Goal: Transaction & Acquisition: Purchase product/service

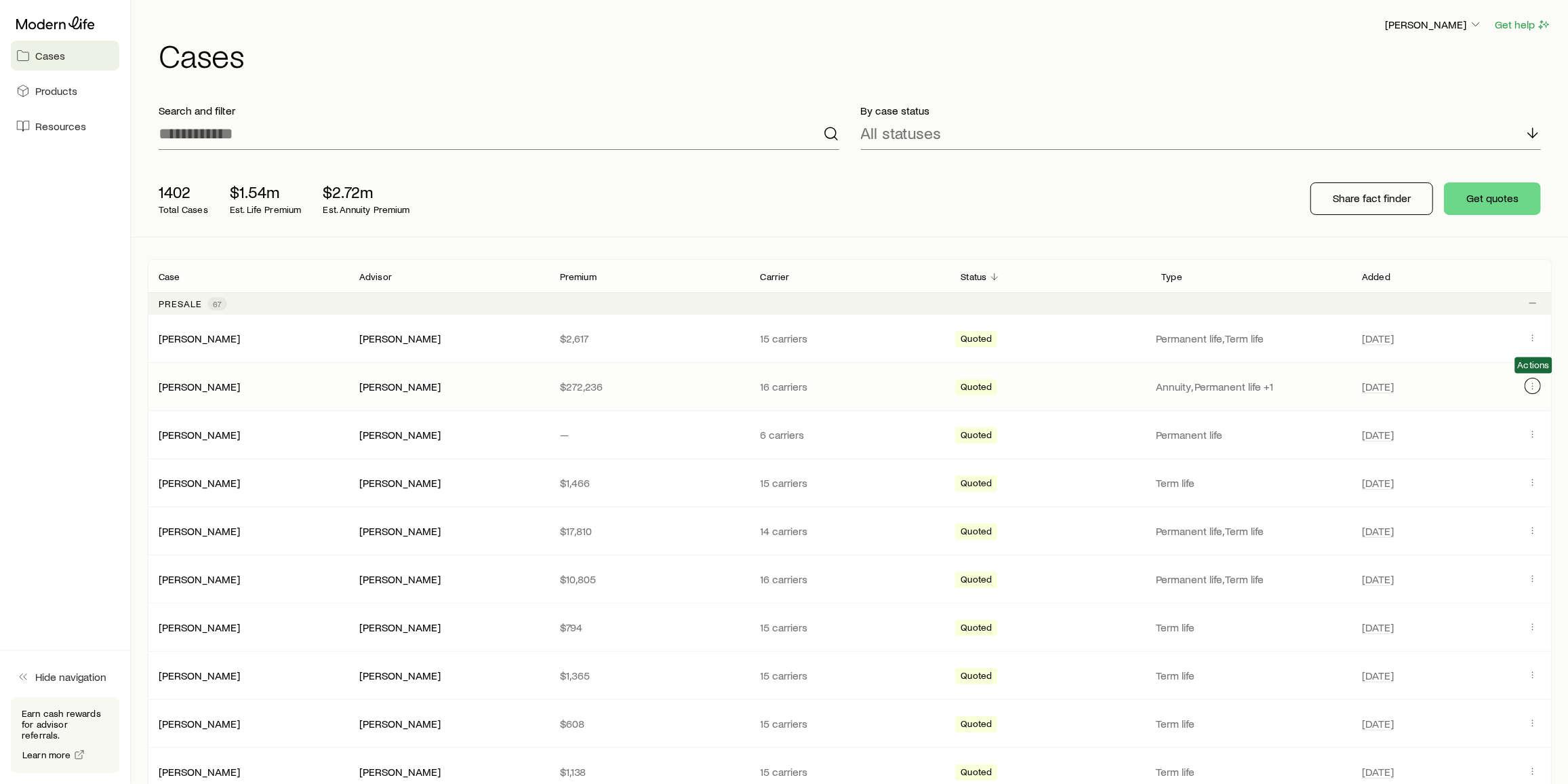
click at [1535, 384] on icon "Client cases" at bounding box center [1533, 385] width 11 height 11
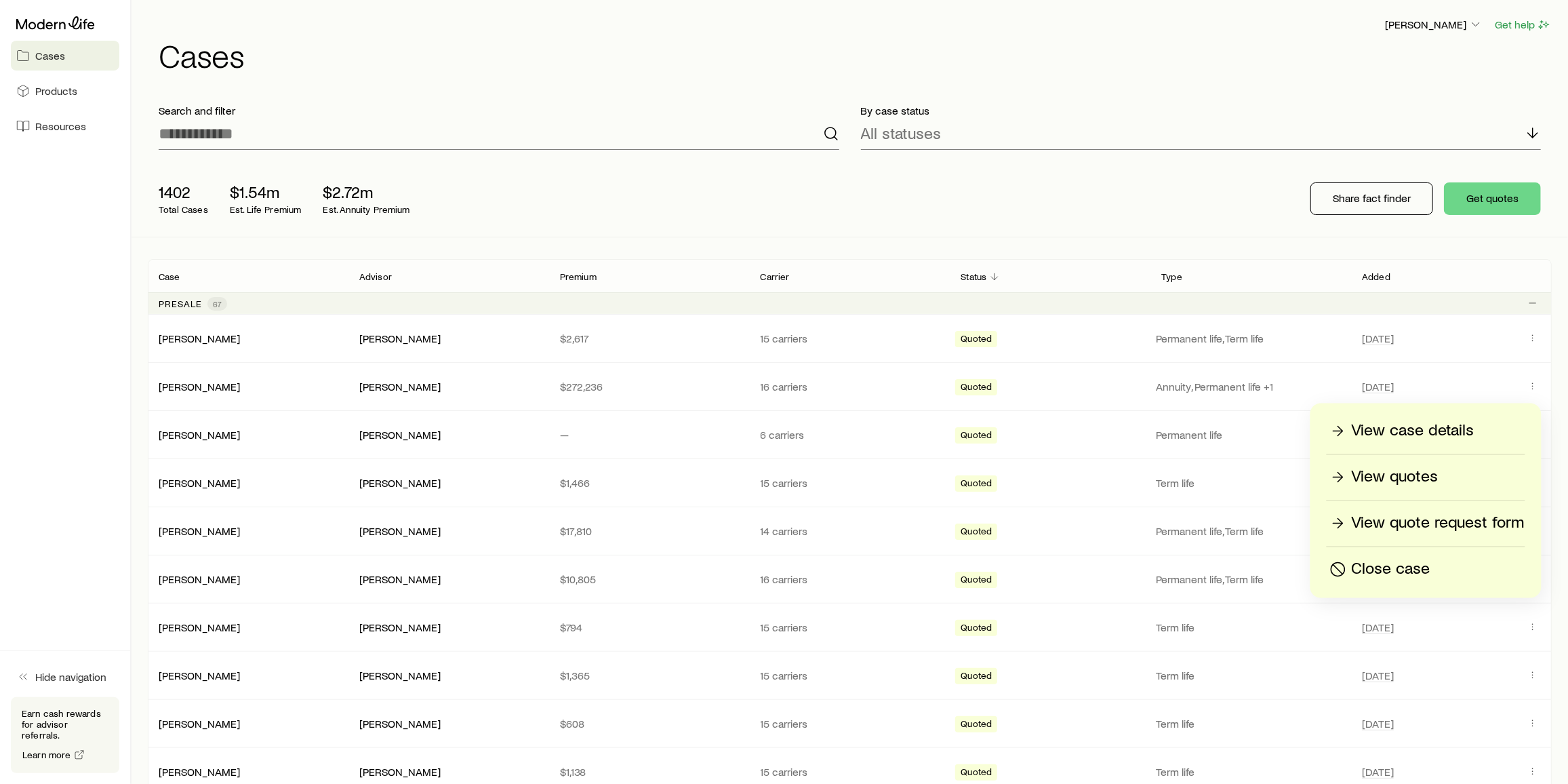
click at [1472, 574] on div "Close case" at bounding box center [1426, 569] width 198 height 22
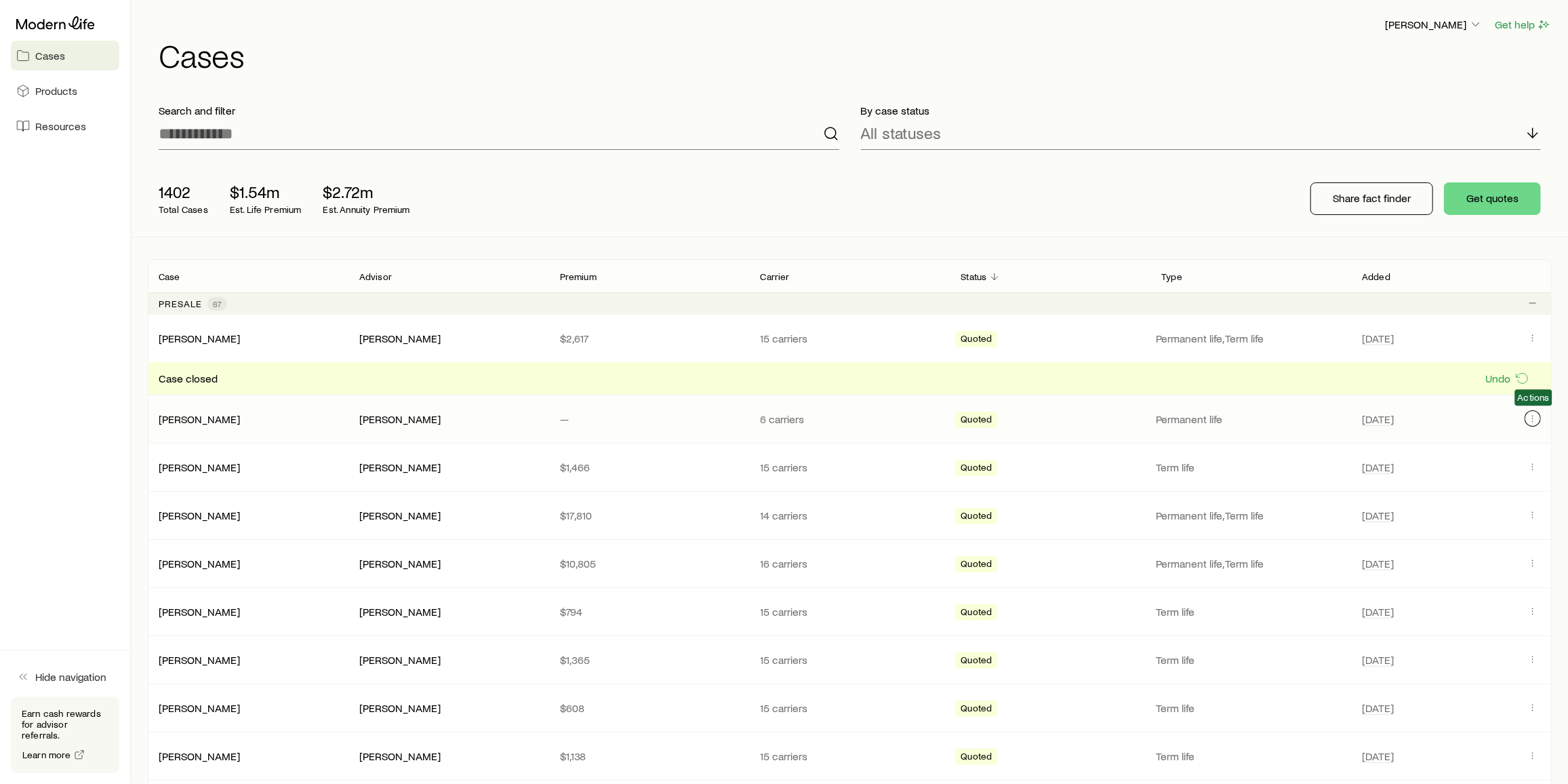
click at [1536, 418] on icon "Client cases" at bounding box center [1533, 418] width 11 height 11
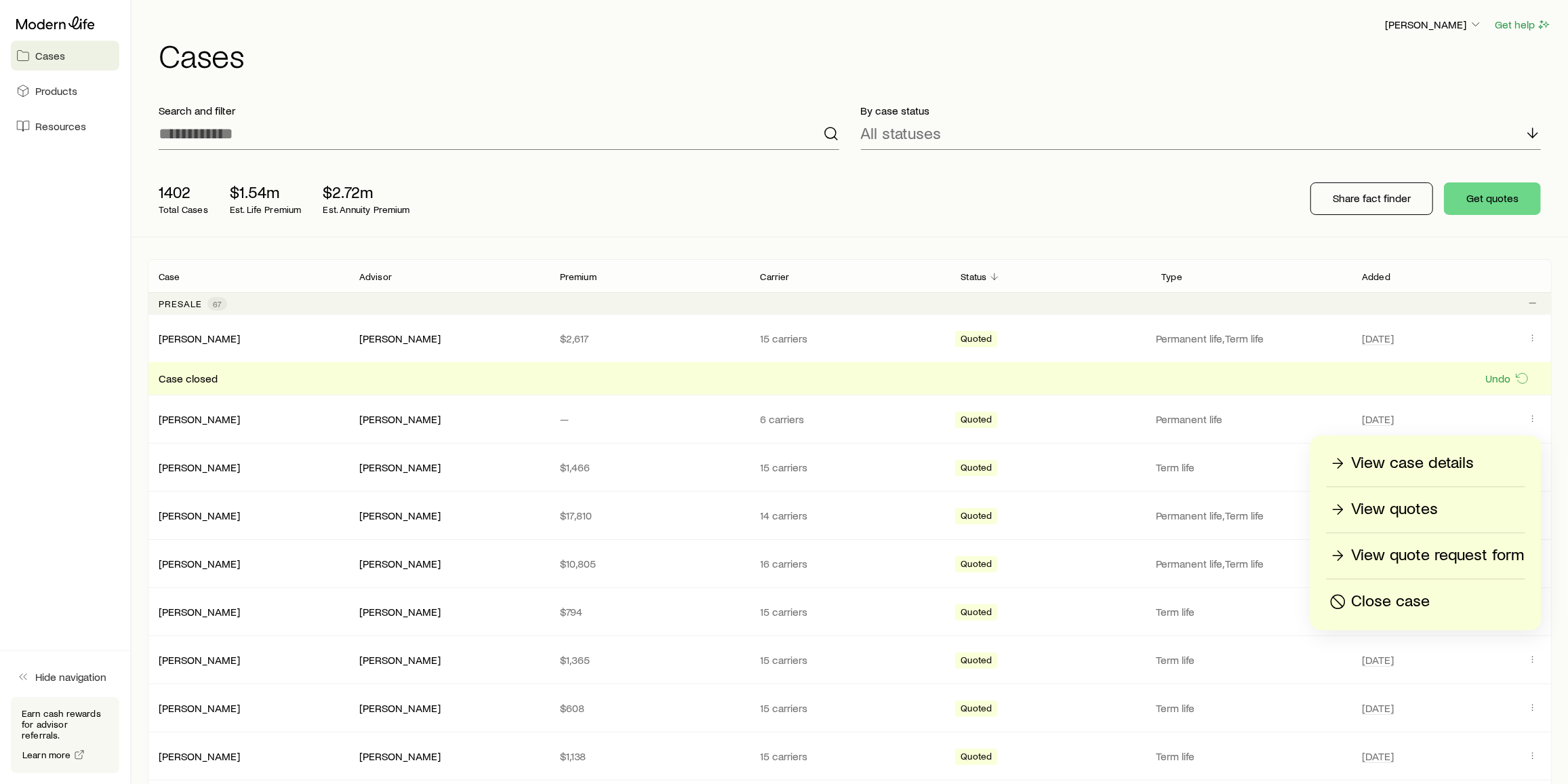
click at [1489, 596] on div "Close case" at bounding box center [1426, 601] width 198 height 22
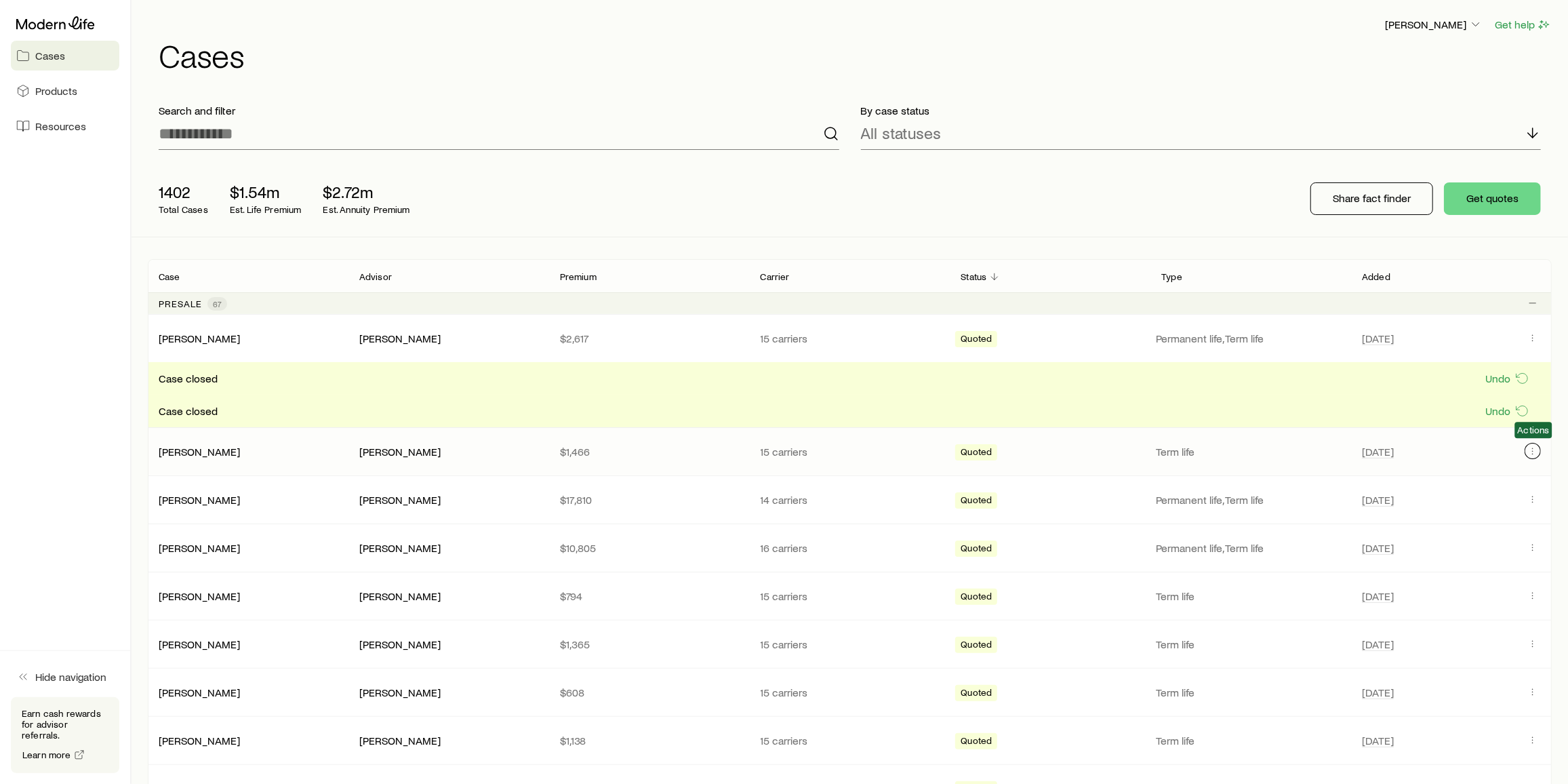
click at [1533, 448] on icon "Client cases" at bounding box center [1533, 448] width 1 height 1
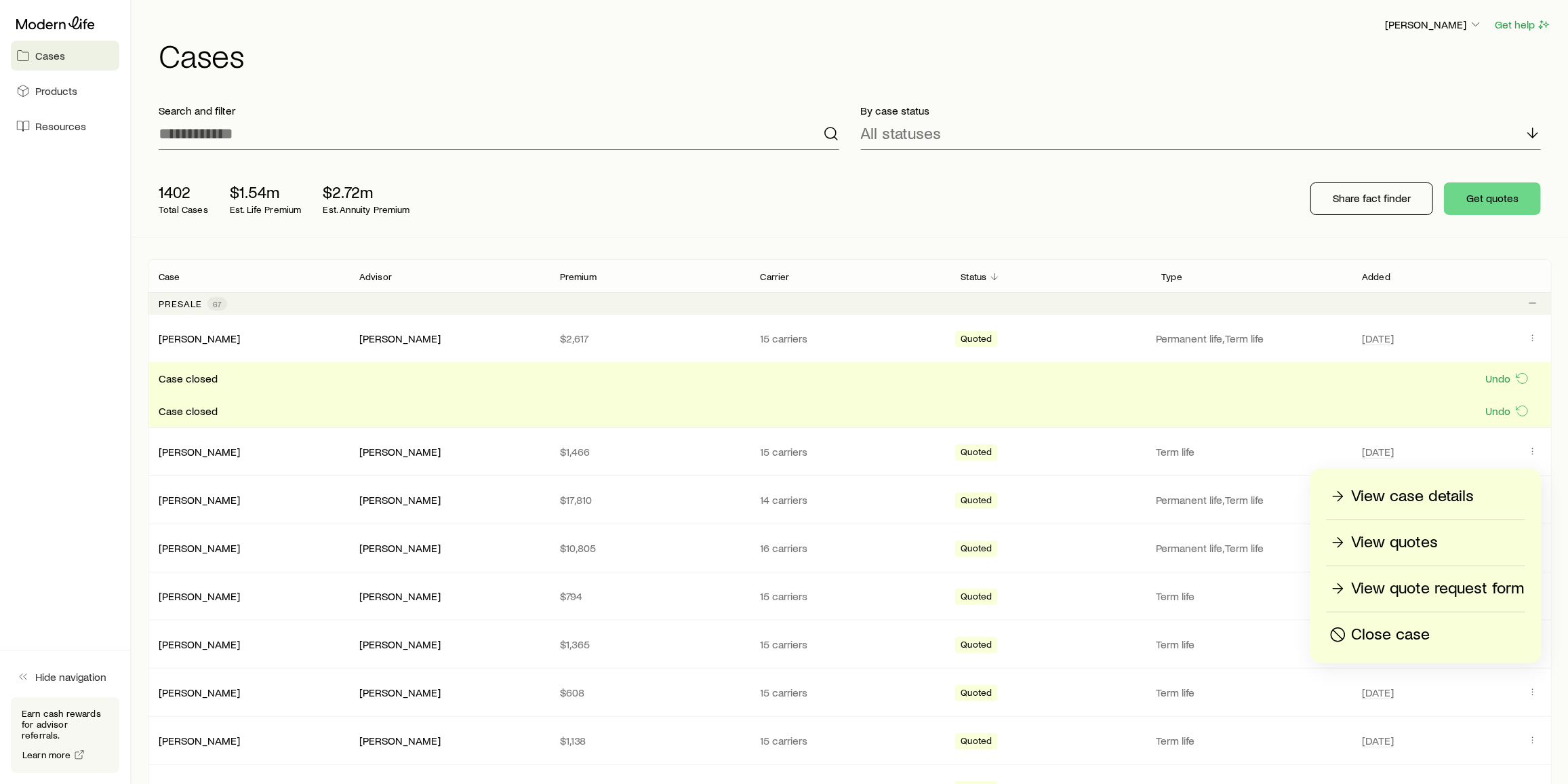
click at [1454, 630] on div "Close case" at bounding box center [1426, 634] width 198 height 22
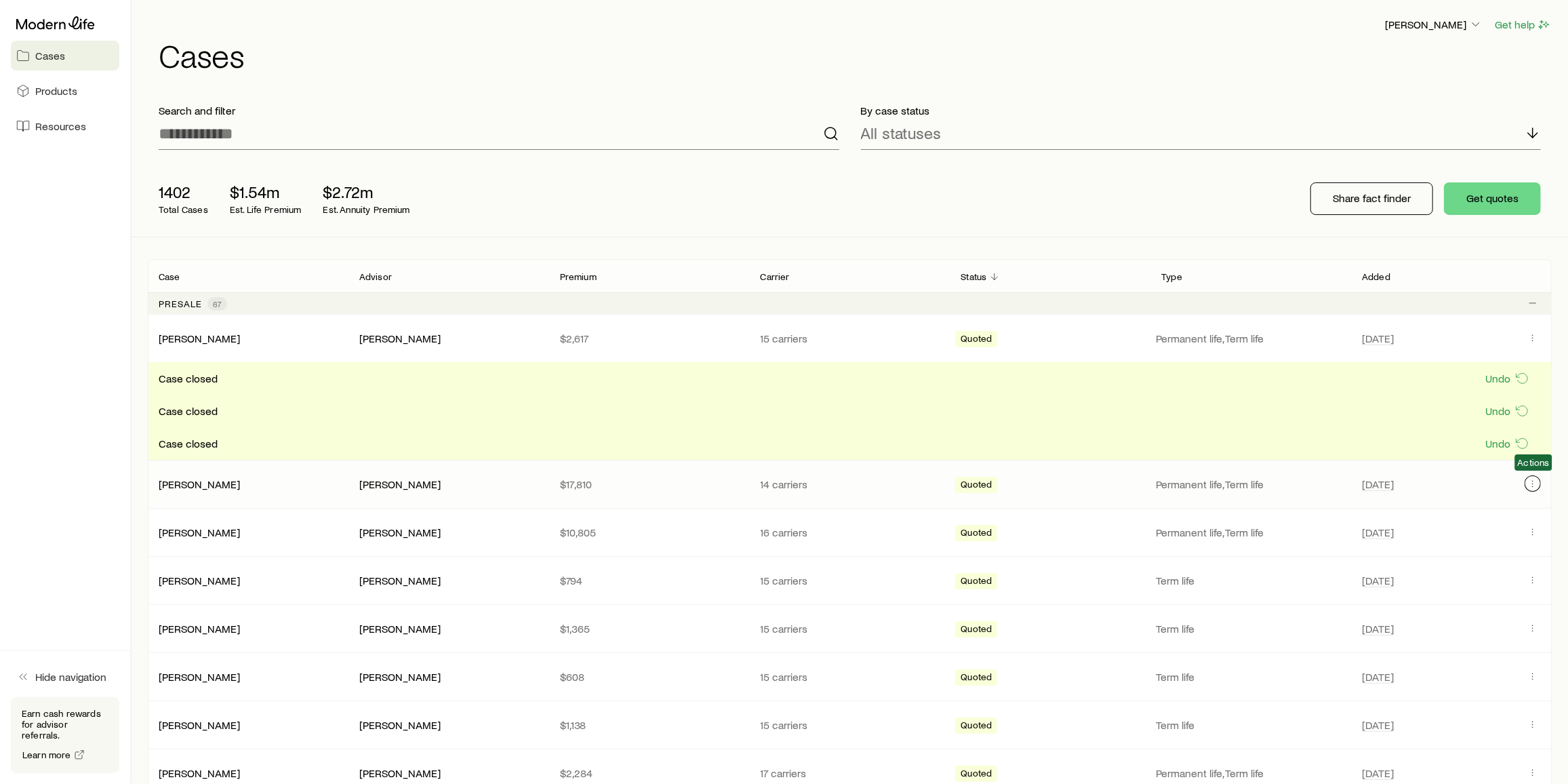
click at [1527, 478] on button "Client cases" at bounding box center [1532, 483] width 16 height 16
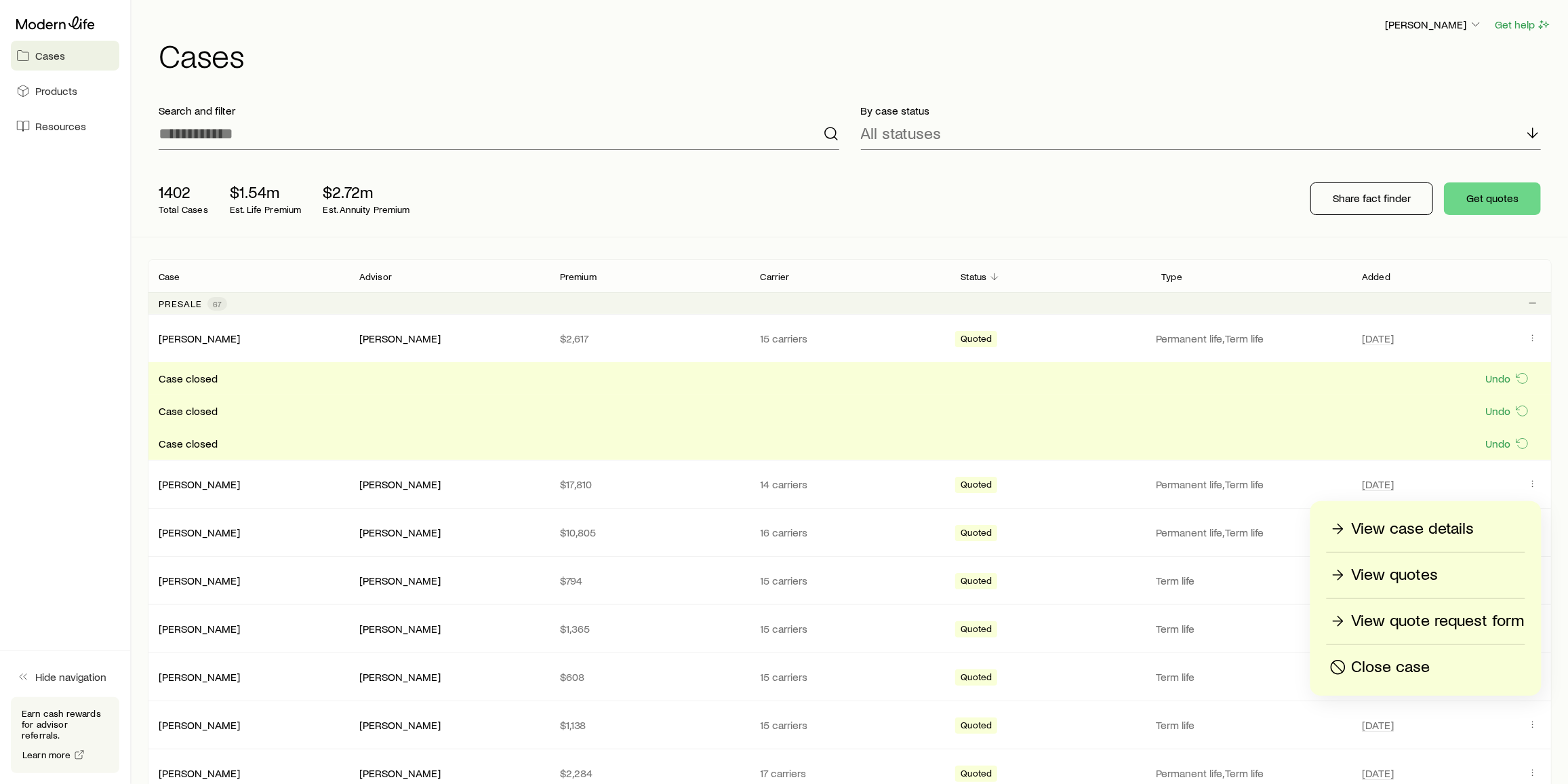
click at [1444, 664] on div "Close case" at bounding box center [1426, 667] width 198 height 22
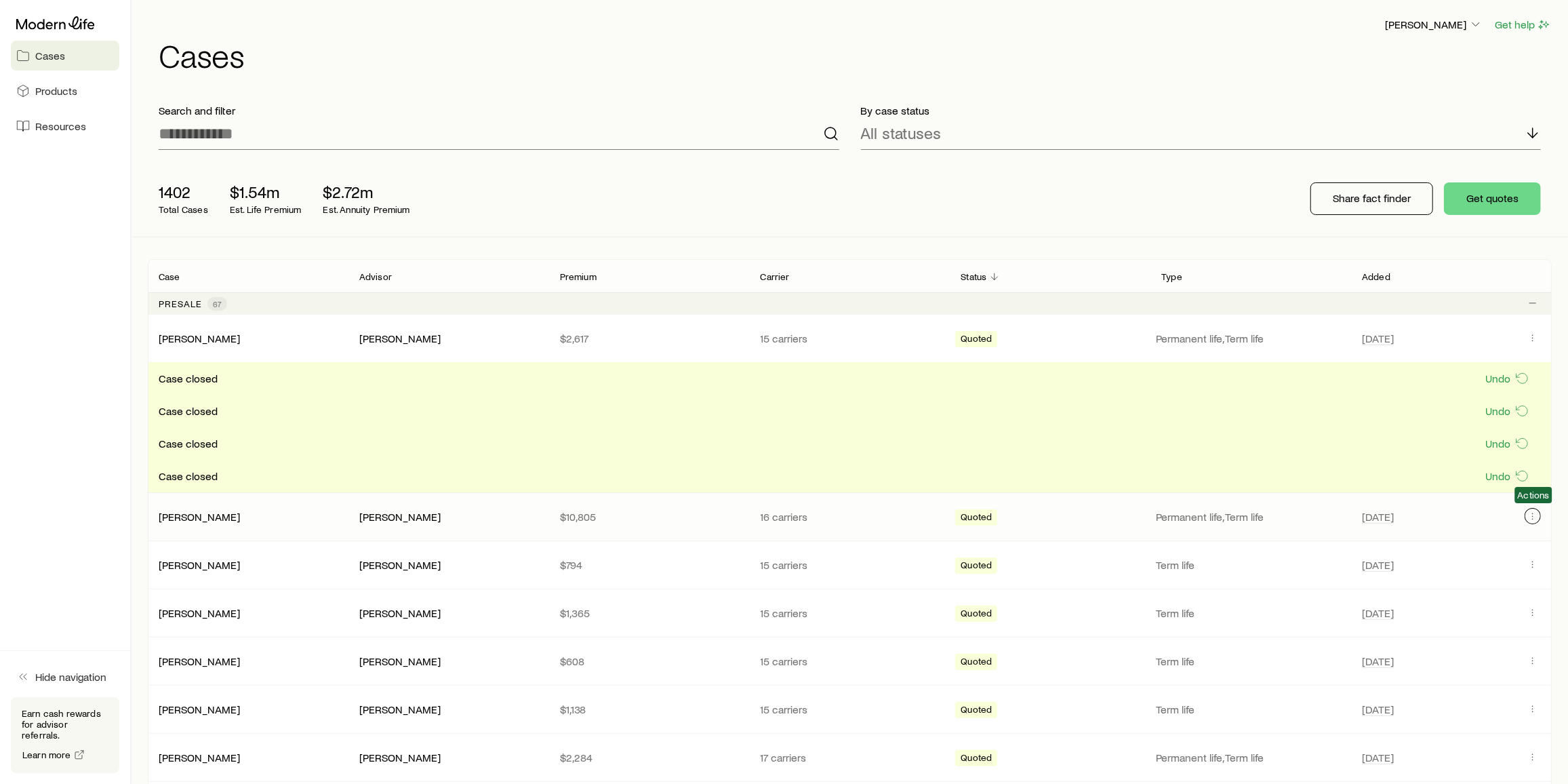
click at [1531, 512] on icon "Client cases" at bounding box center [1533, 516] width 11 height 11
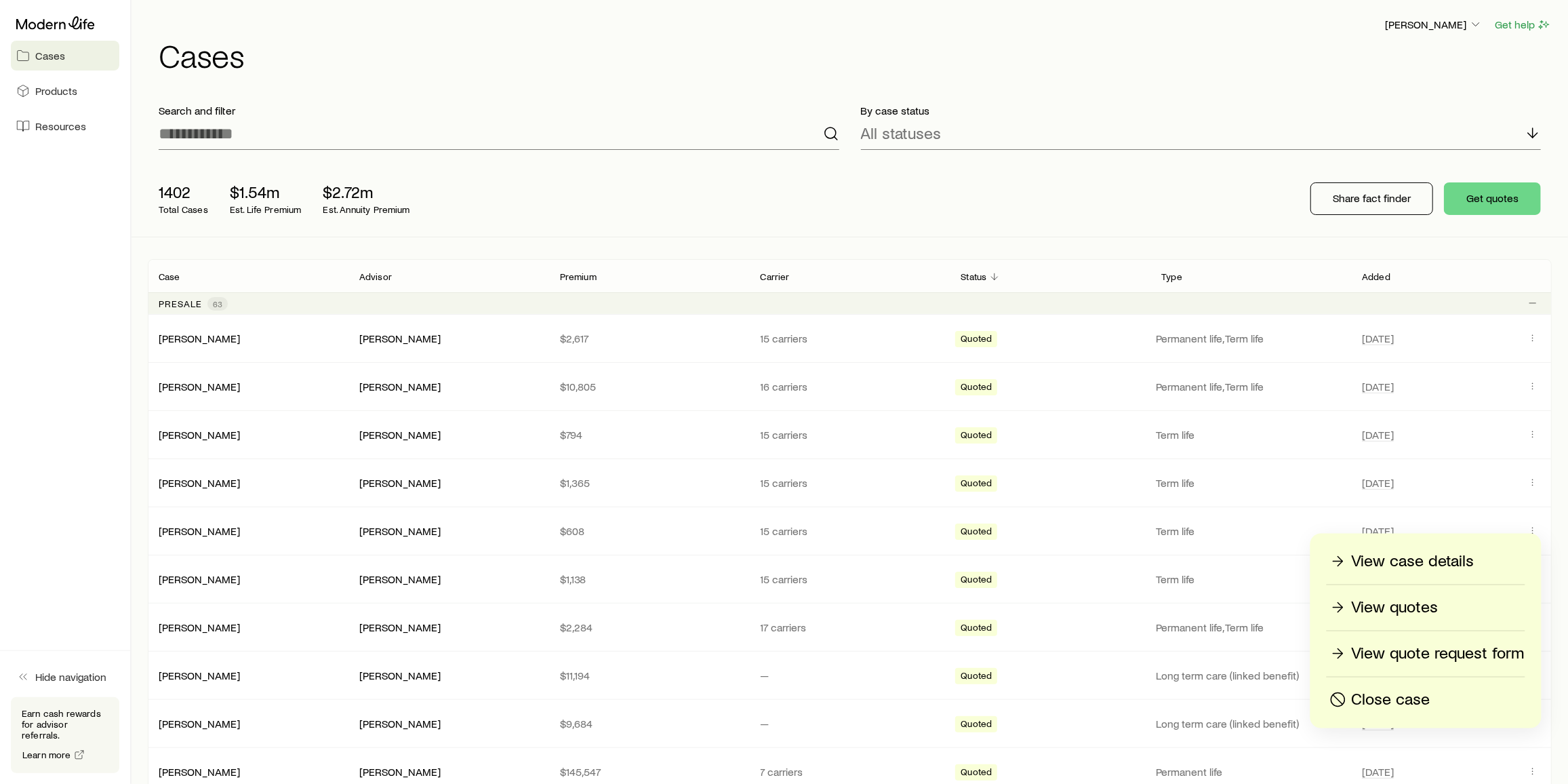
click at [1452, 690] on div "Close case" at bounding box center [1426, 700] width 198 height 22
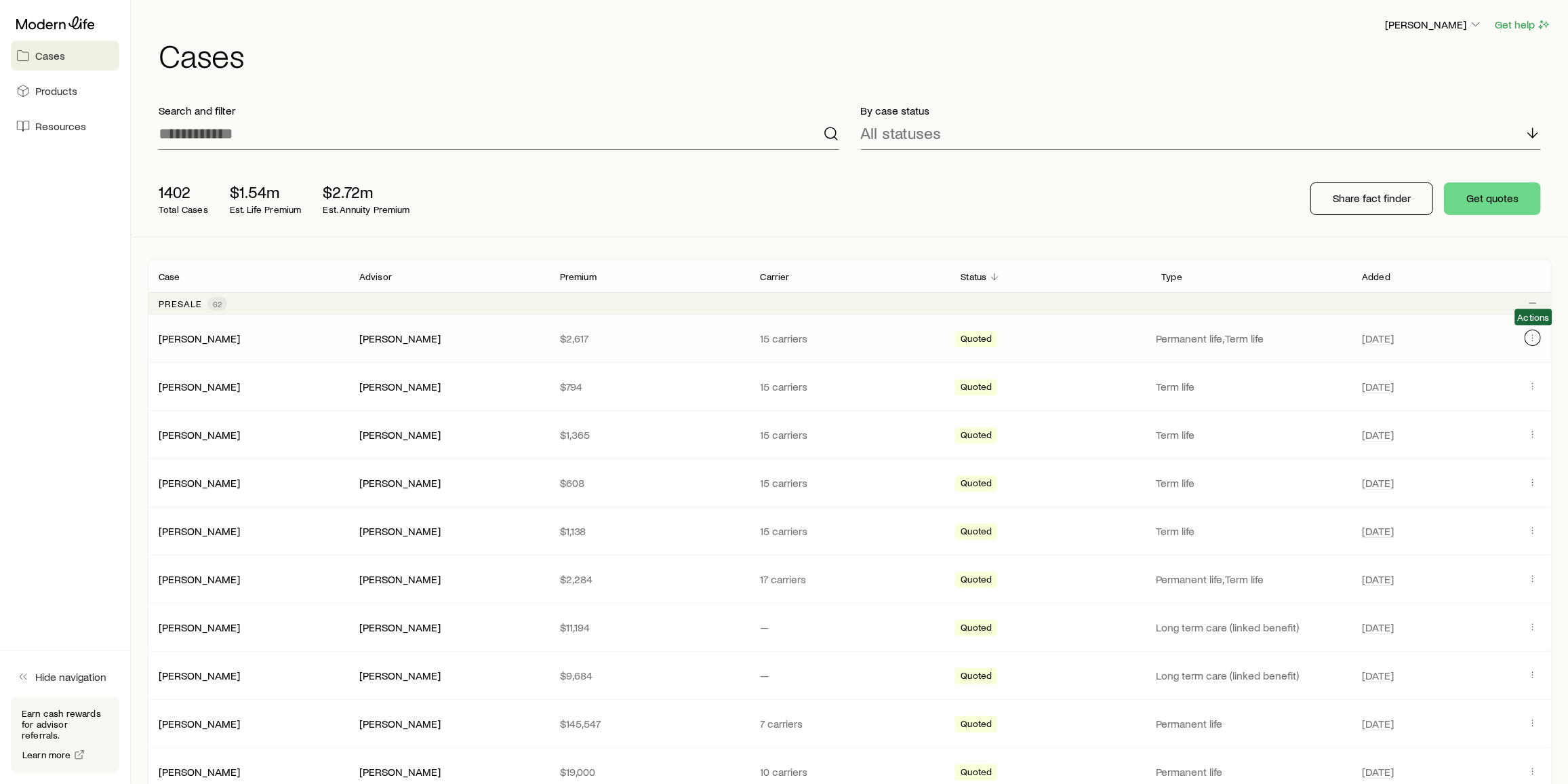
click at [1533, 333] on icon "Client cases" at bounding box center [1533, 337] width 11 height 11
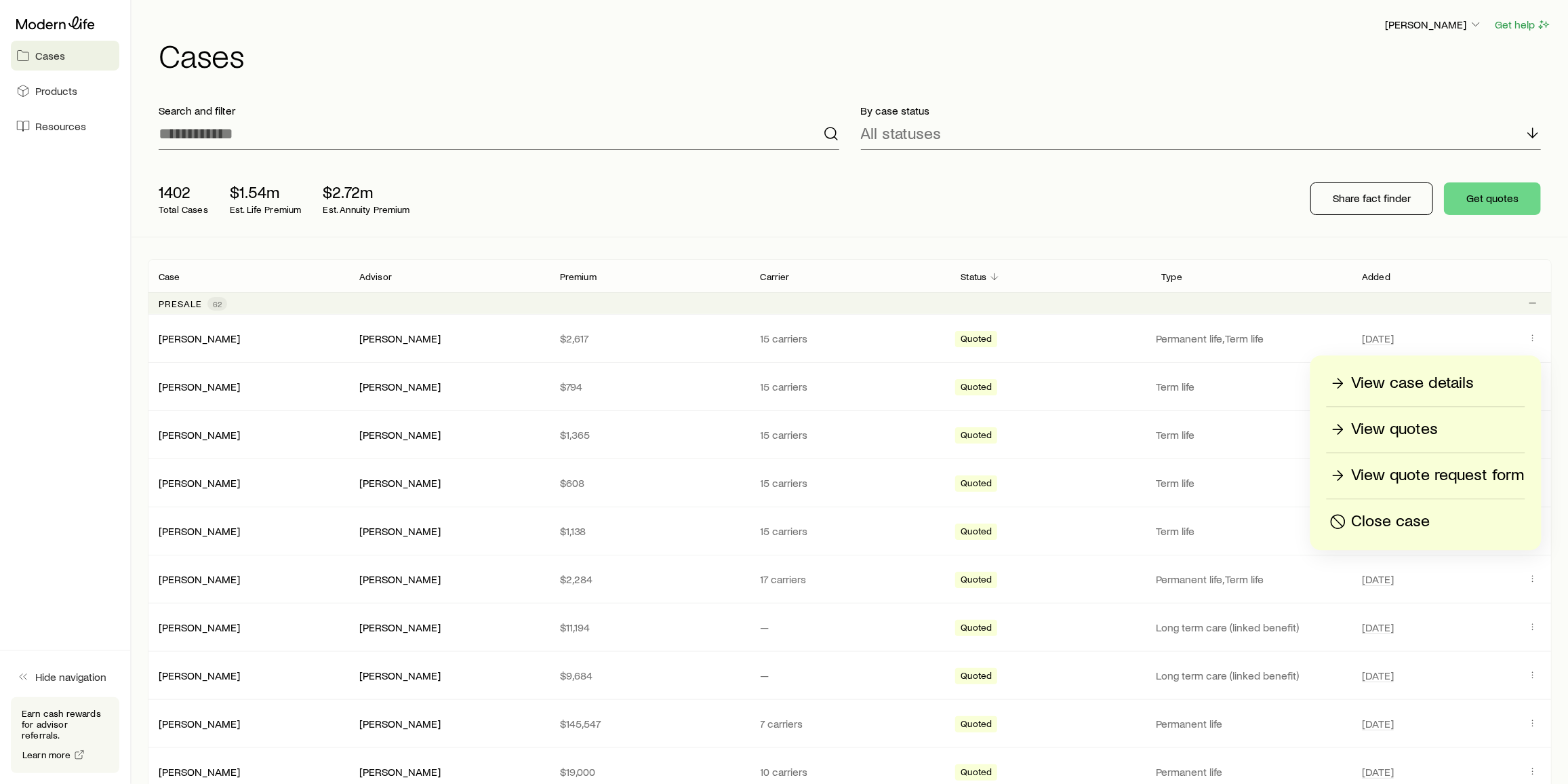
click at [1242, 218] on div "1402 Total Cases $1.54m Est. Life Premium $2.72m Est. Annuity Premium Share fac…" at bounding box center [850, 199] width 1404 height 76
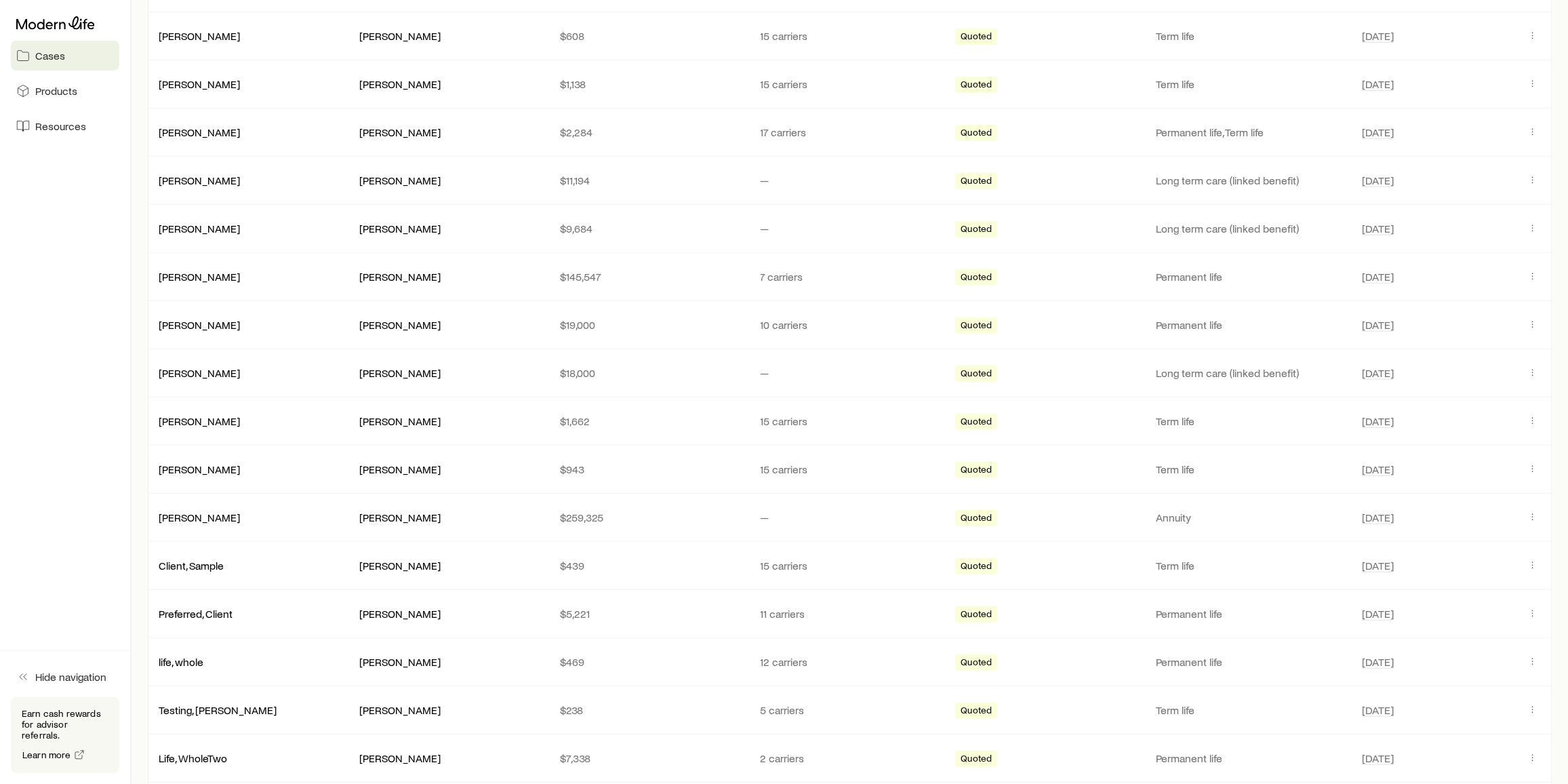
scroll to position [406, 0]
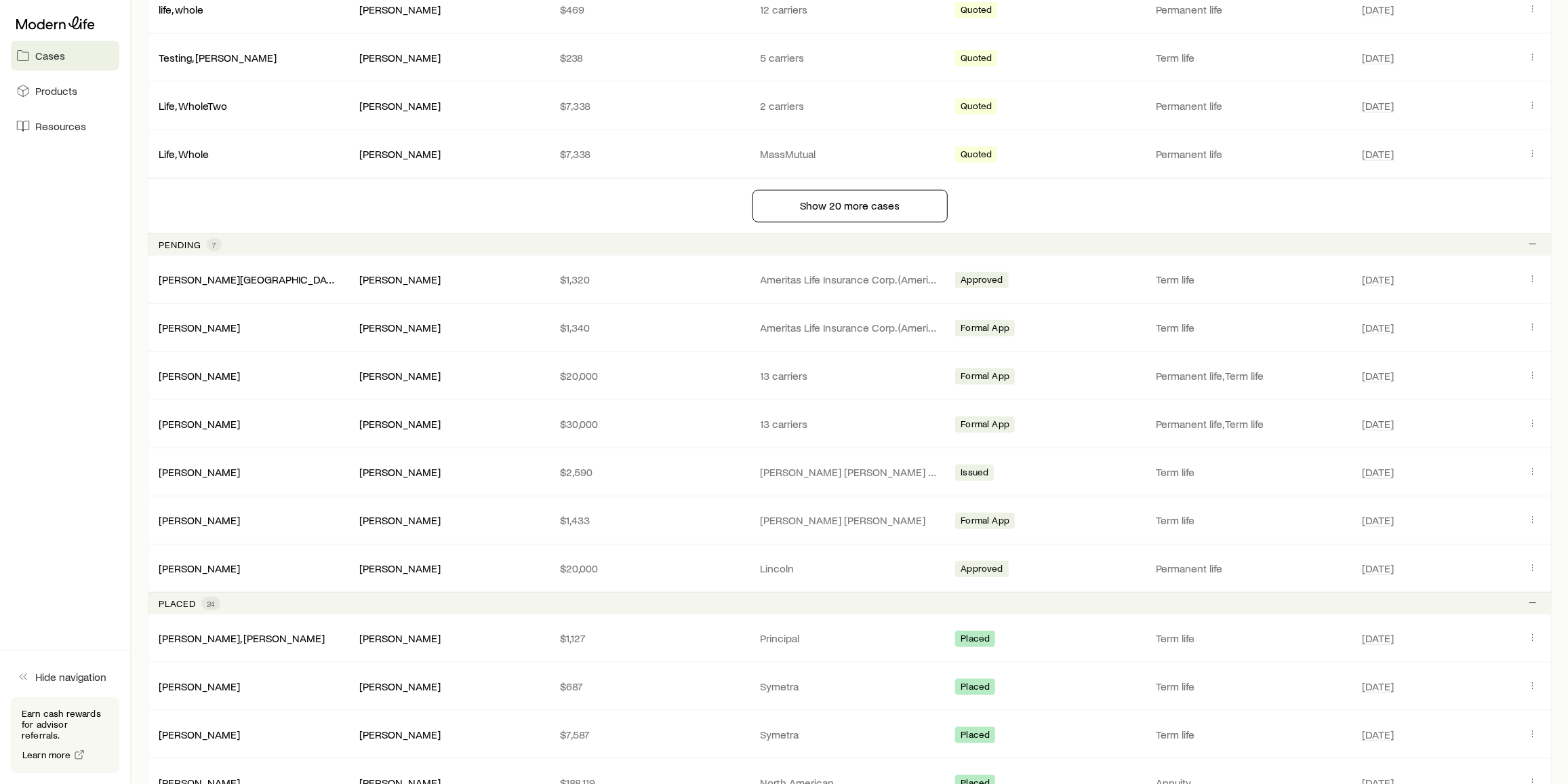
scroll to position [1099, 0]
click at [196, 368] on link "[PERSON_NAME]" at bounding box center [199, 374] width 82 height 13
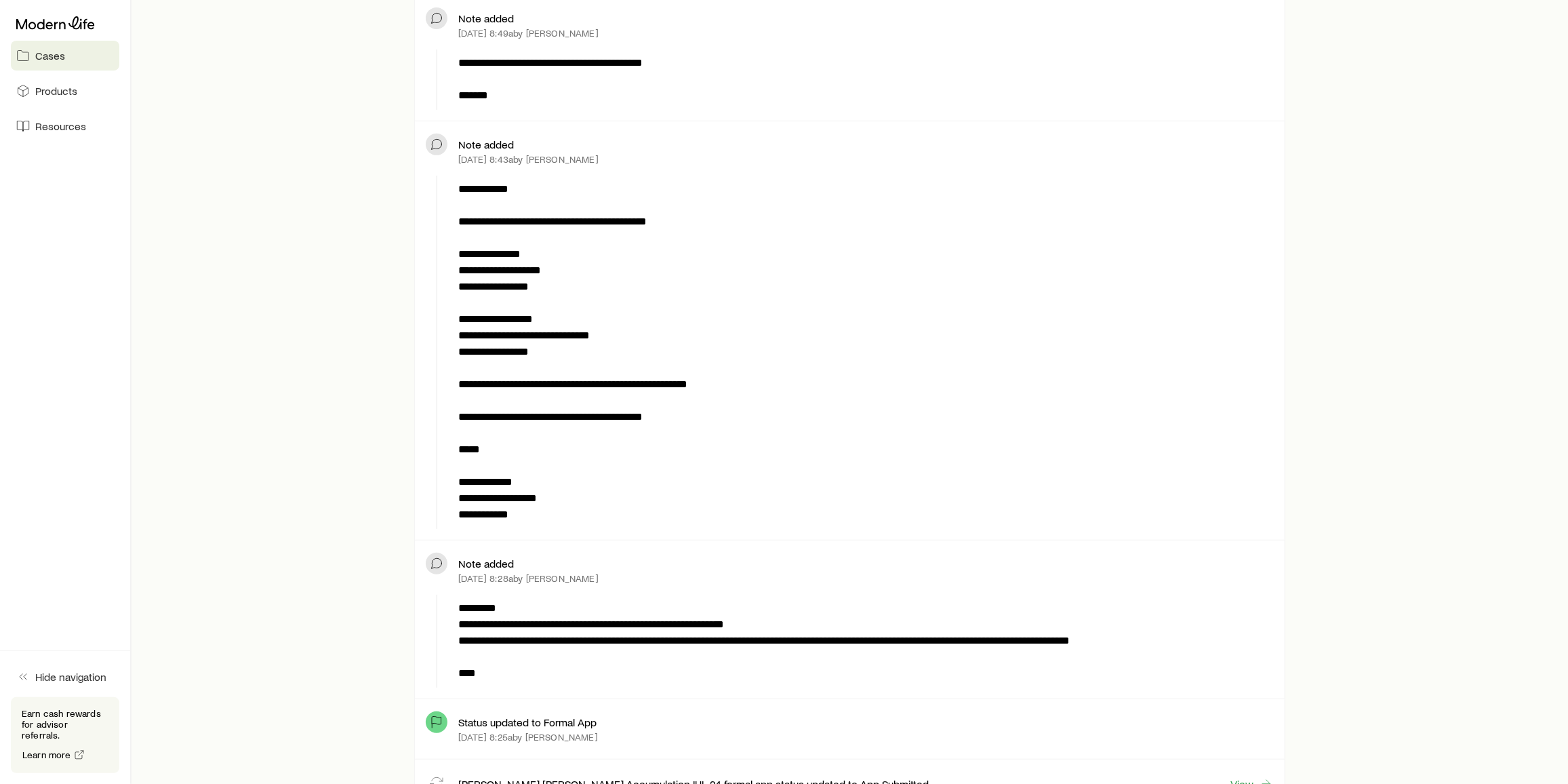
scroll to position [435, 0]
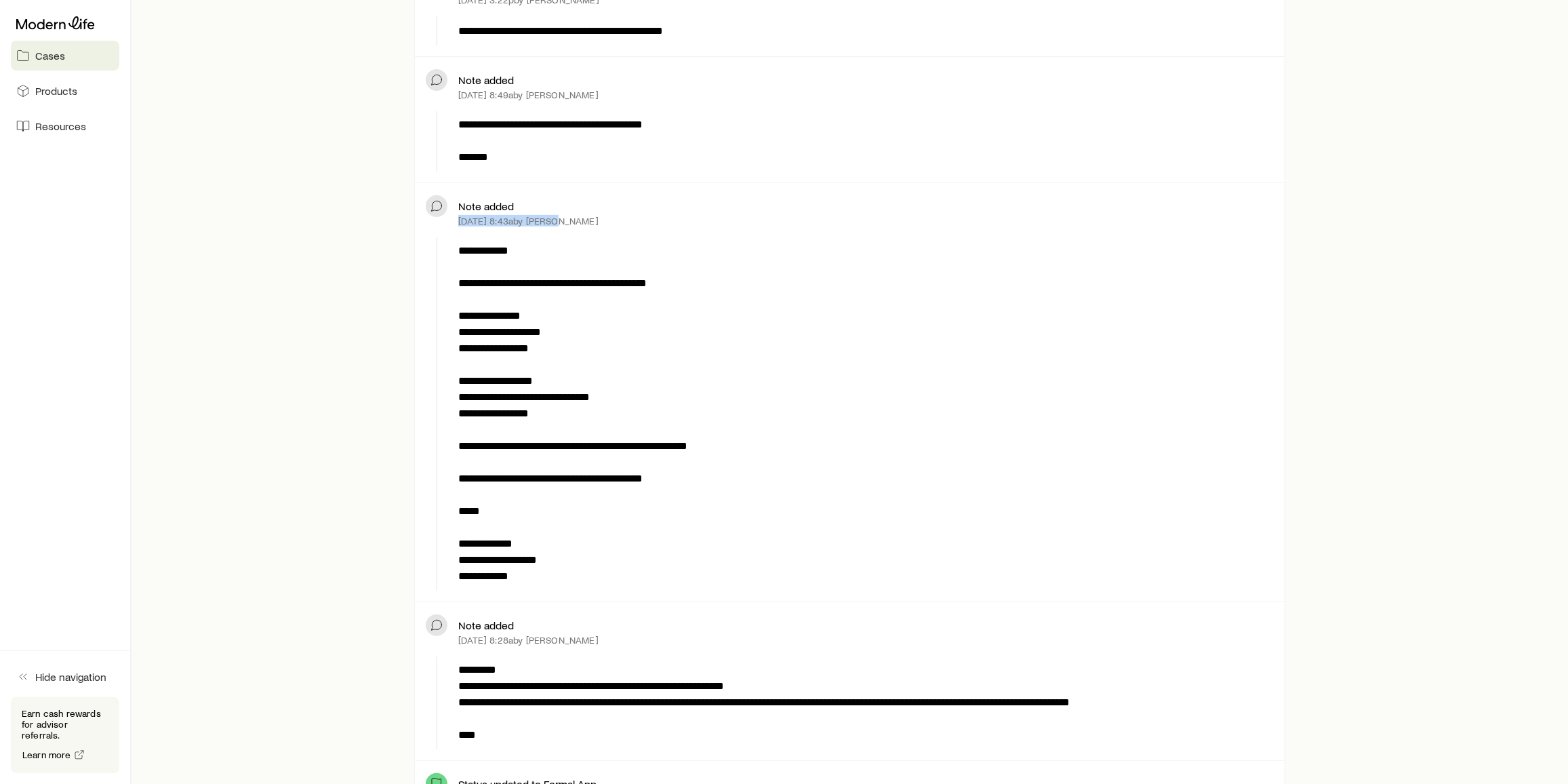
drag, startPoint x: 458, startPoint y: 218, endPoint x: 585, endPoint y: 216, distance: 127.0
click at [585, 216] on p "Sep 26, 2024 at 8:43a by Dan Jackson" at bounding box center [528, 220] width 140 height 11
click at [752, 336] on p "**********" at bounding box center [863, 414] width 810 height 342
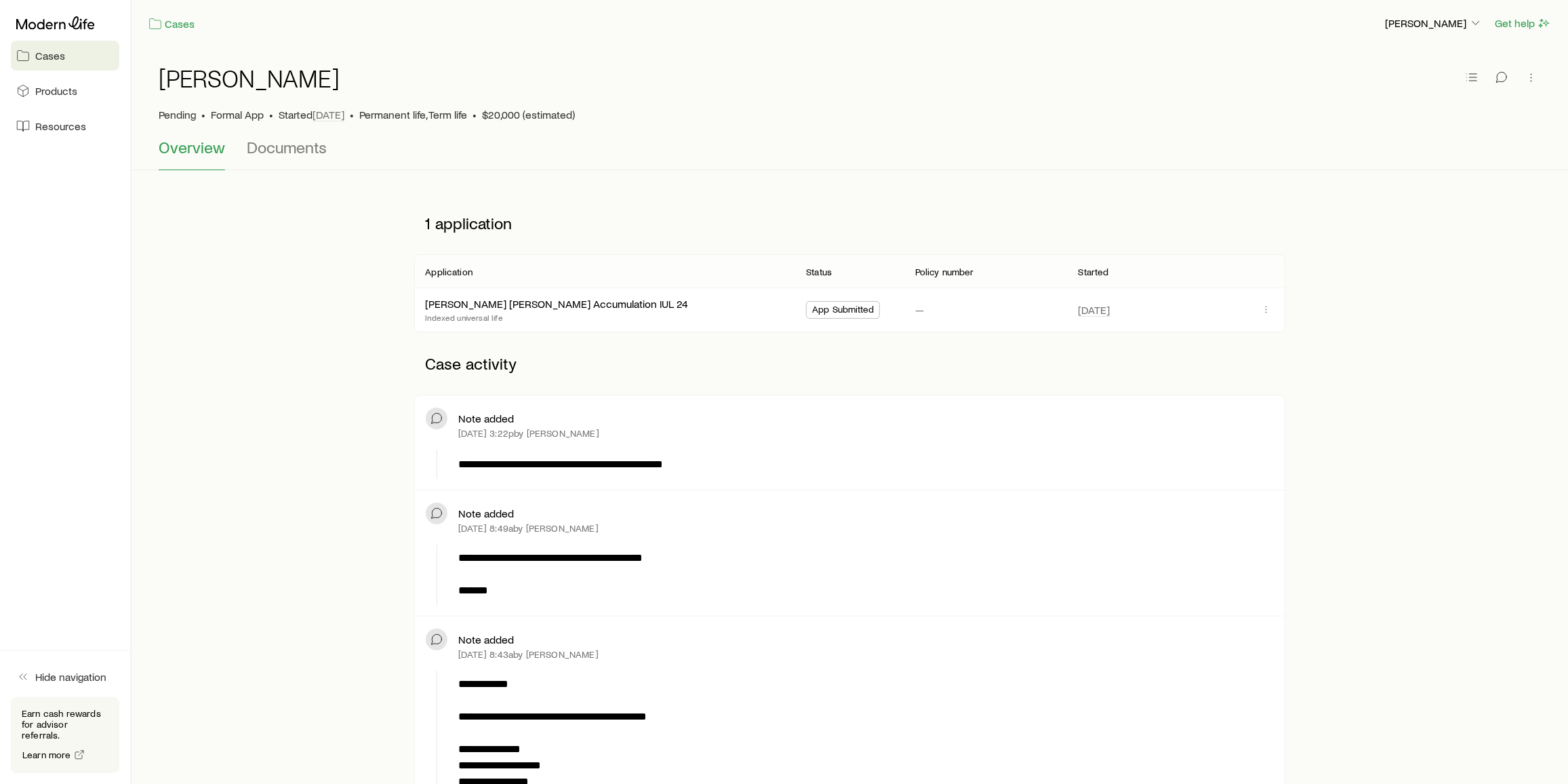
scroll to position [0, 0]
click at [1497, 82] on icon "button" at bounding box center [1502, 78] width 13 height 13
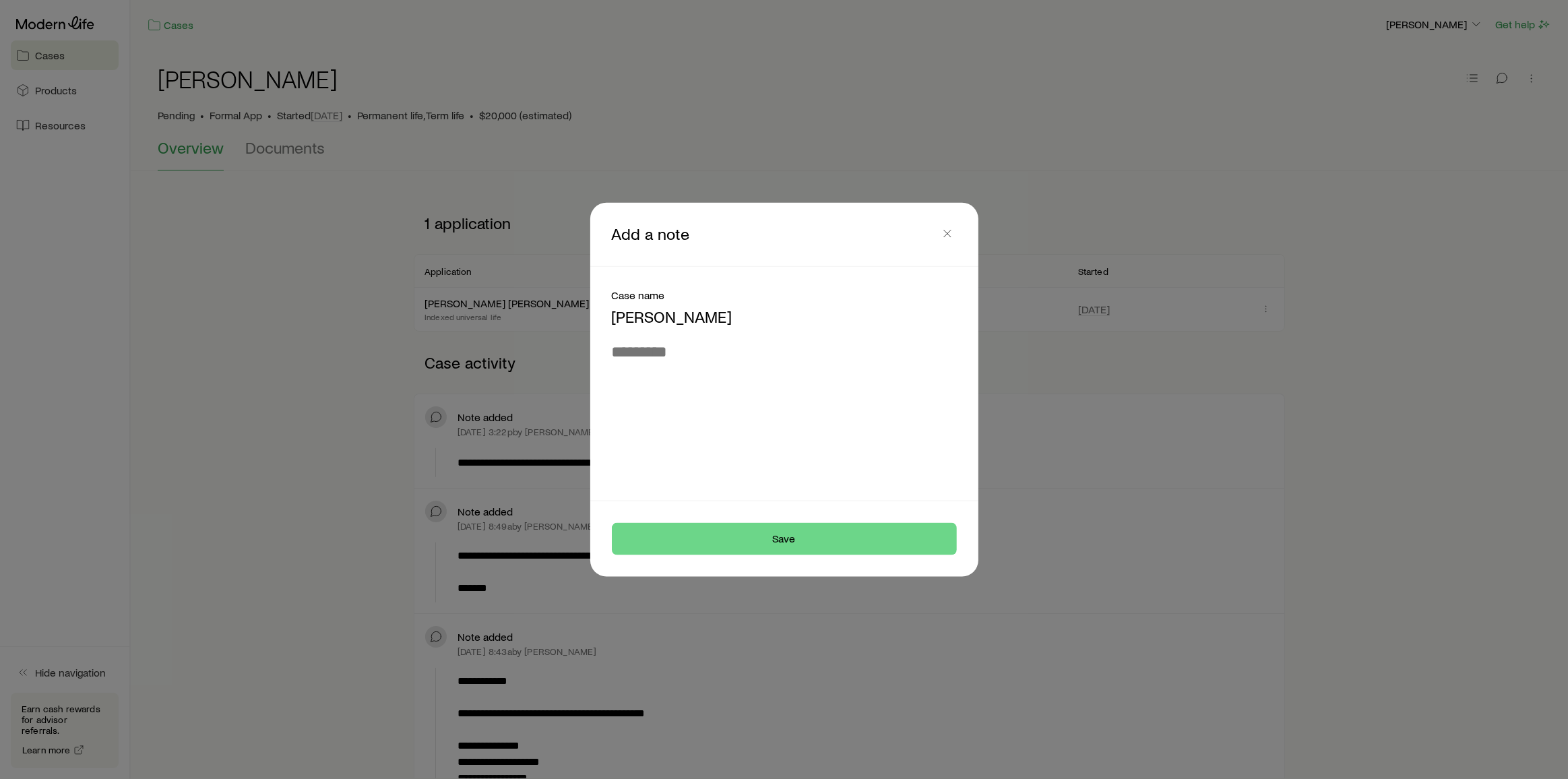
click at [1091, 420] on div at bounding box center [784, 390] width 1568 height 779
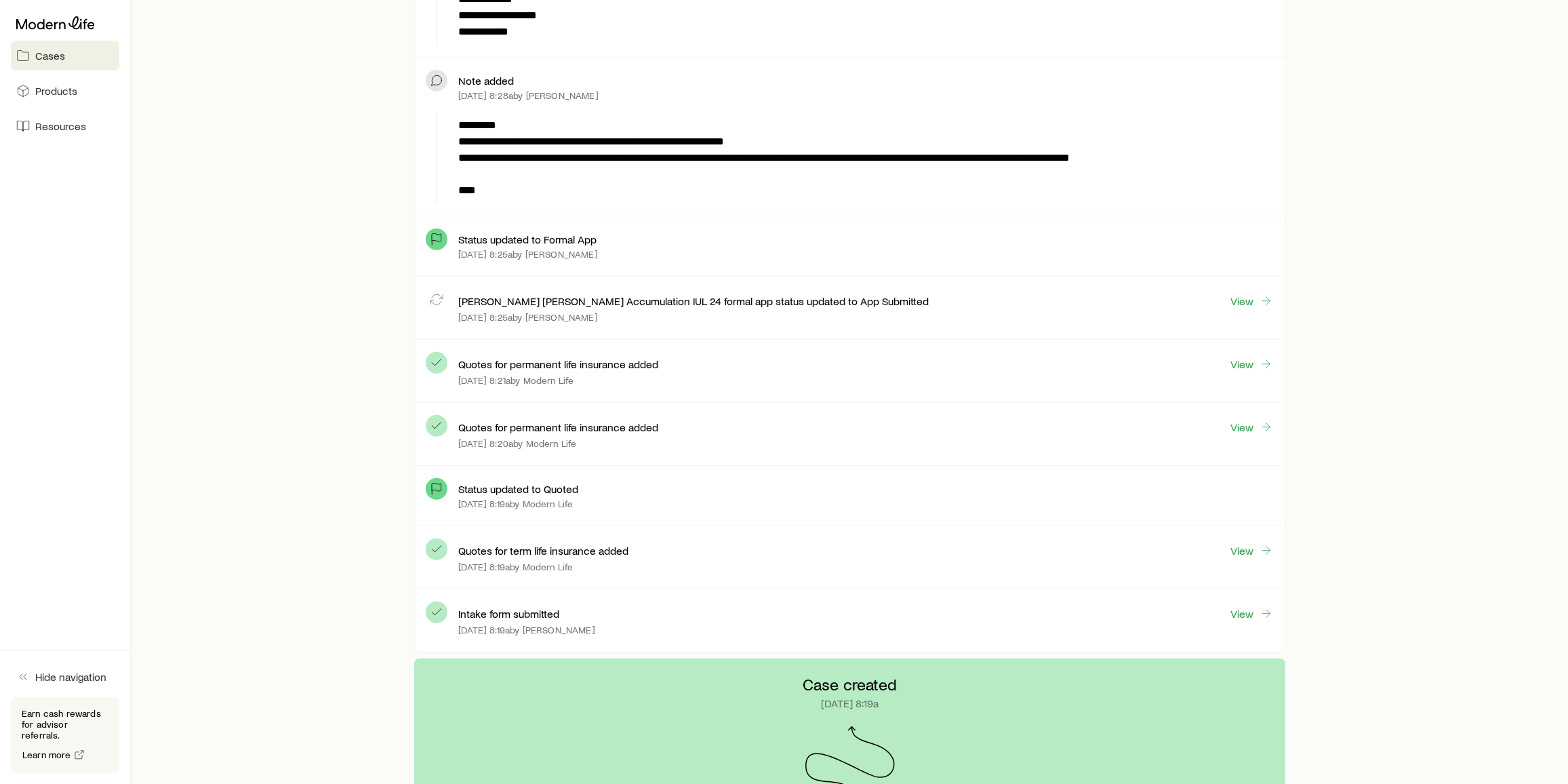
scroll to position [978, 0]
click at [1254, 298] on link "View" at bounding box center [1253, 302] width 44 height 16
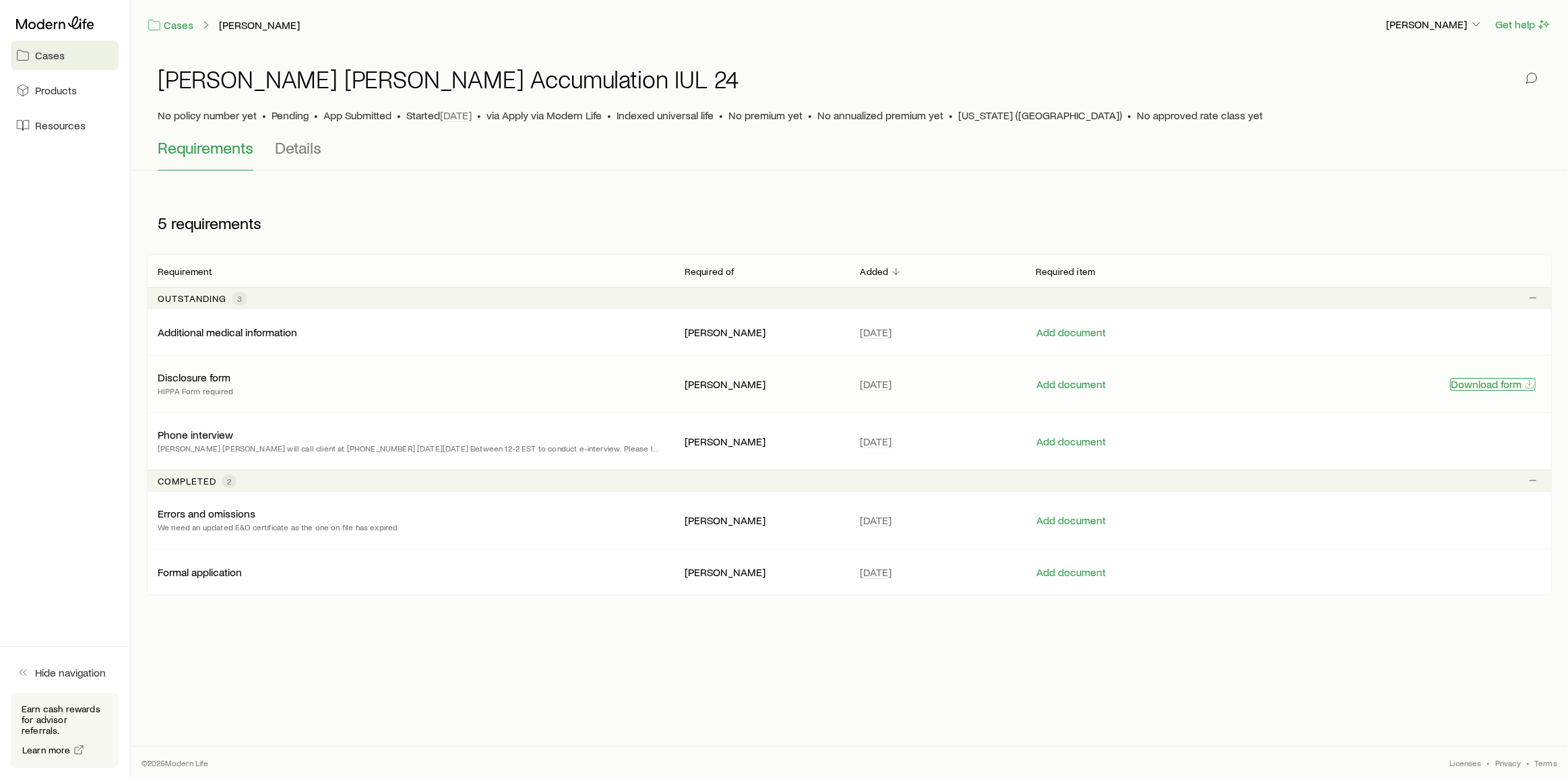
click at [1484, 383] on button "Download form" at bounding box center [1493, 384] width 85 height 13
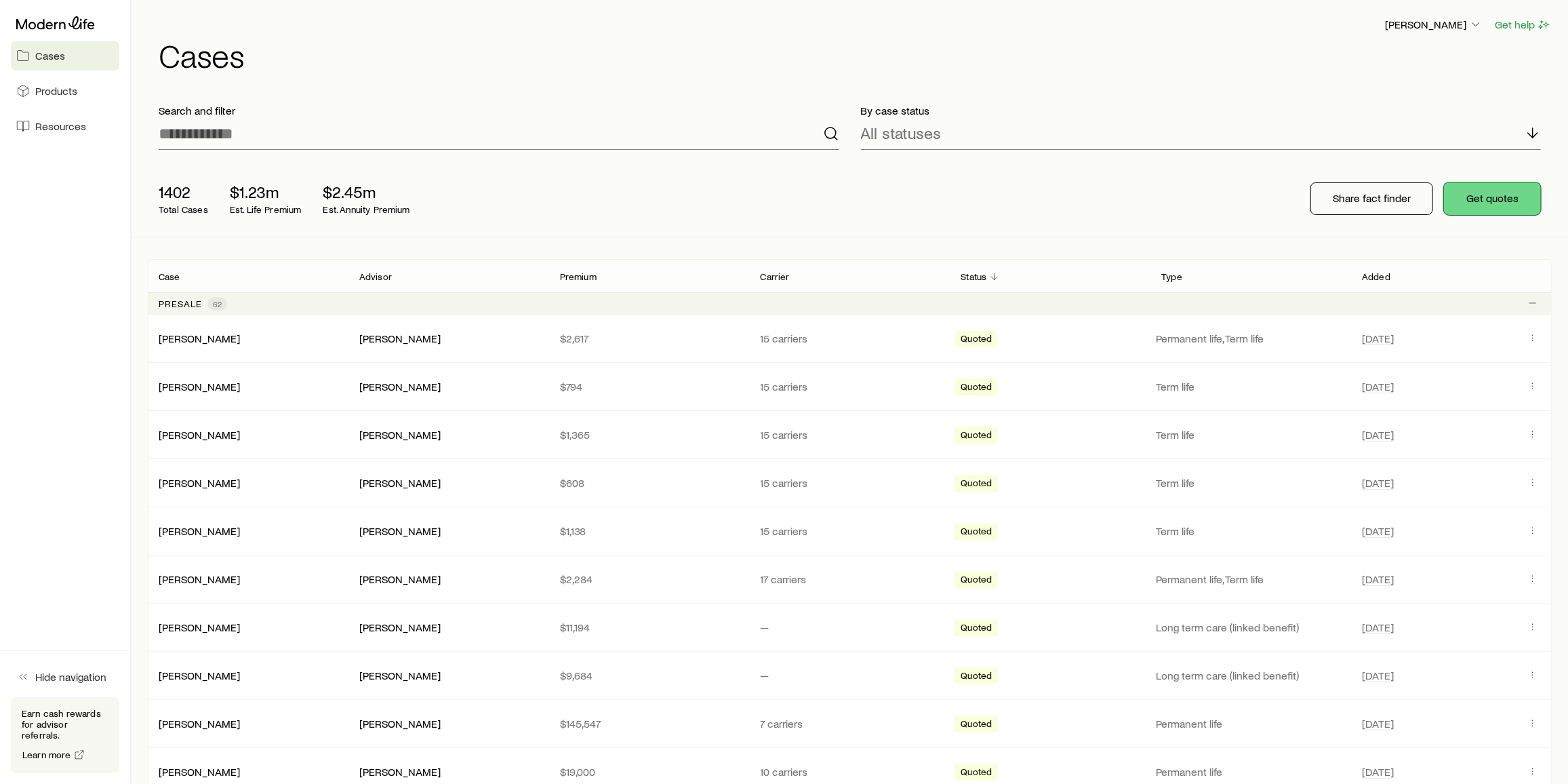
click at [1484, 187] on button "Get quotes" at bounding box center [1492, 199] width 97 height 33
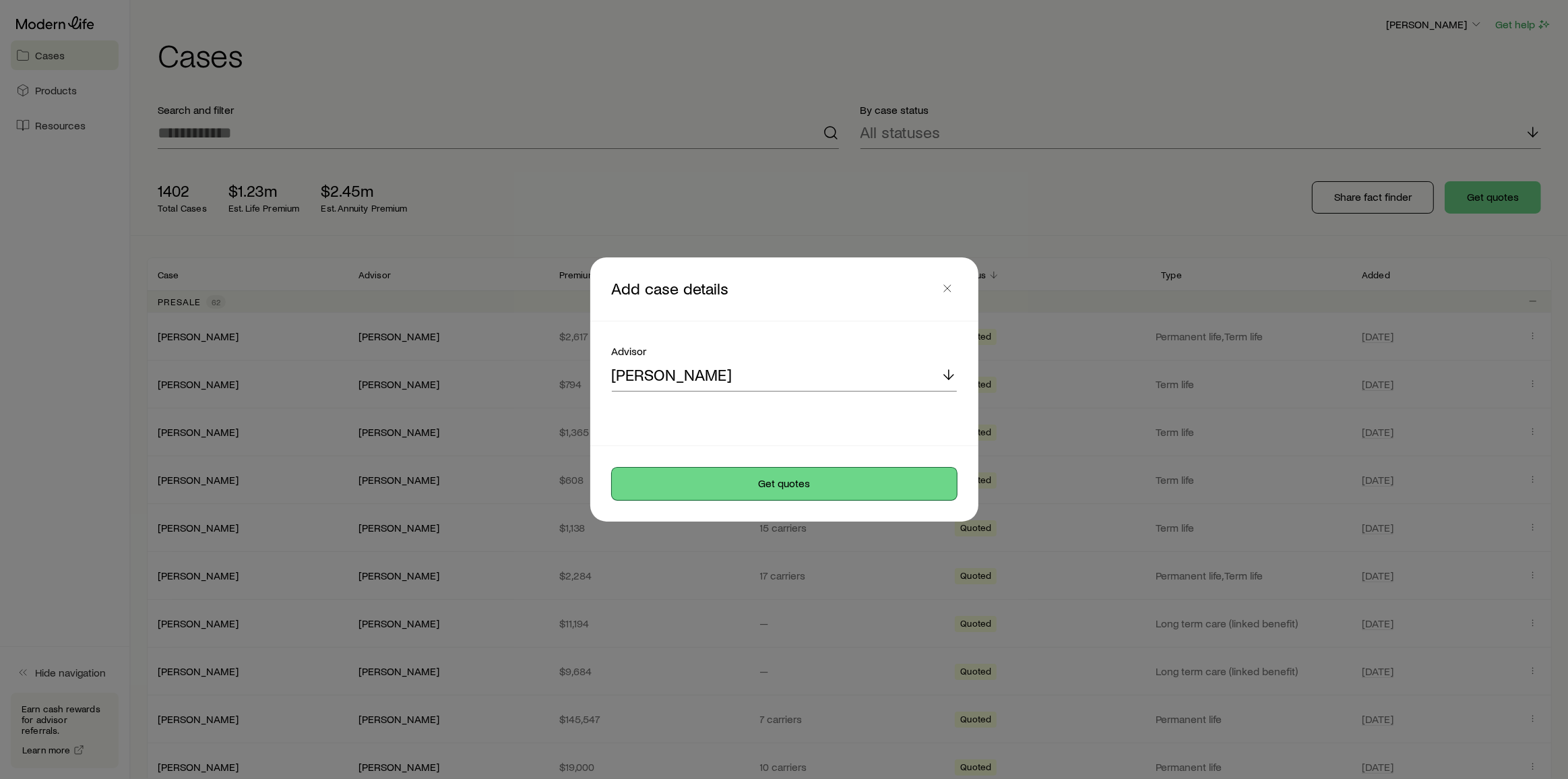
click at [793, 486] on button "Get quotes" at bounding box center [784, 483] width 345 height 33
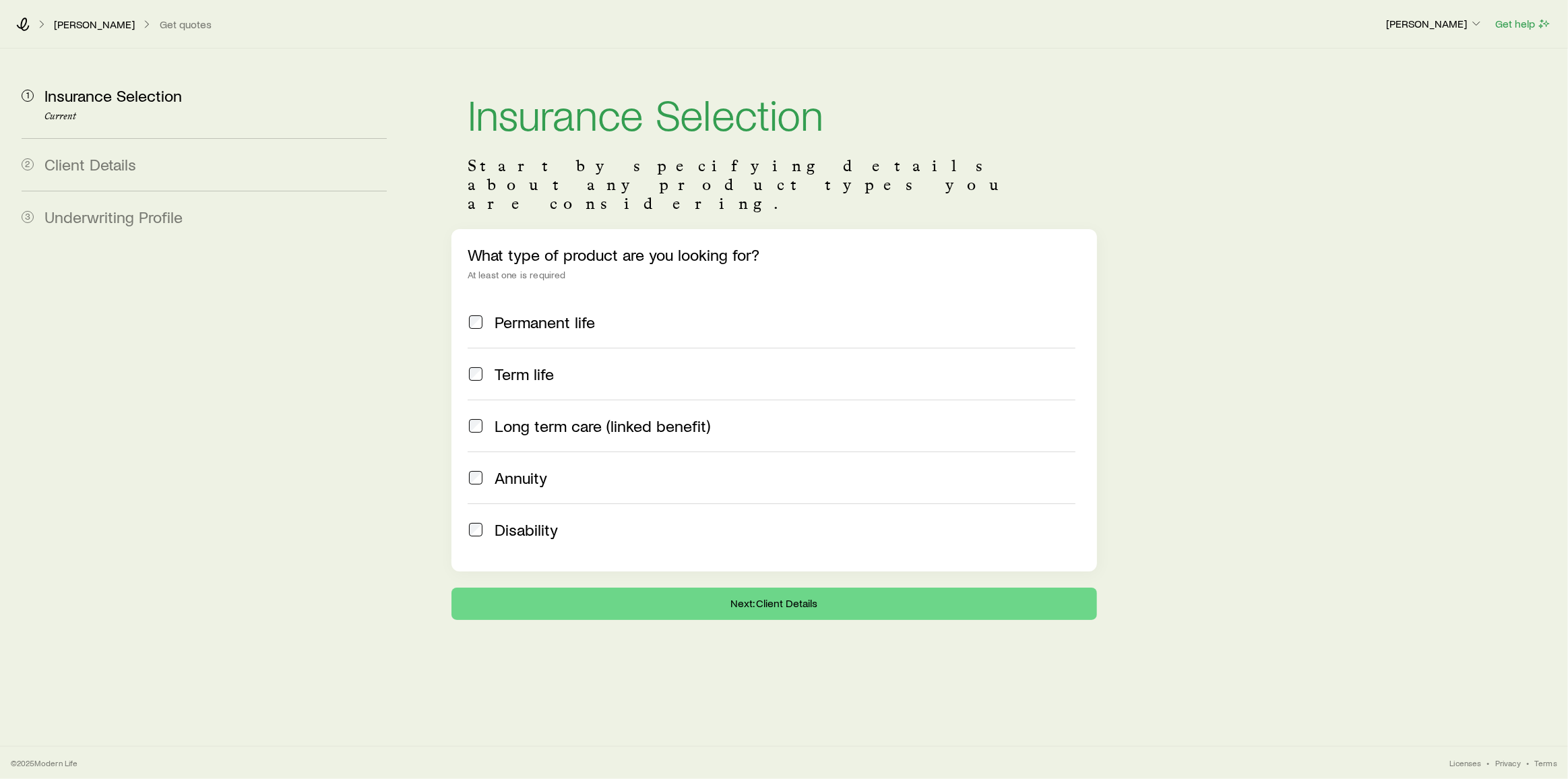
click at [585, 313] on span "Permanent life" at bounding box center [545, 322] width 100 height 19
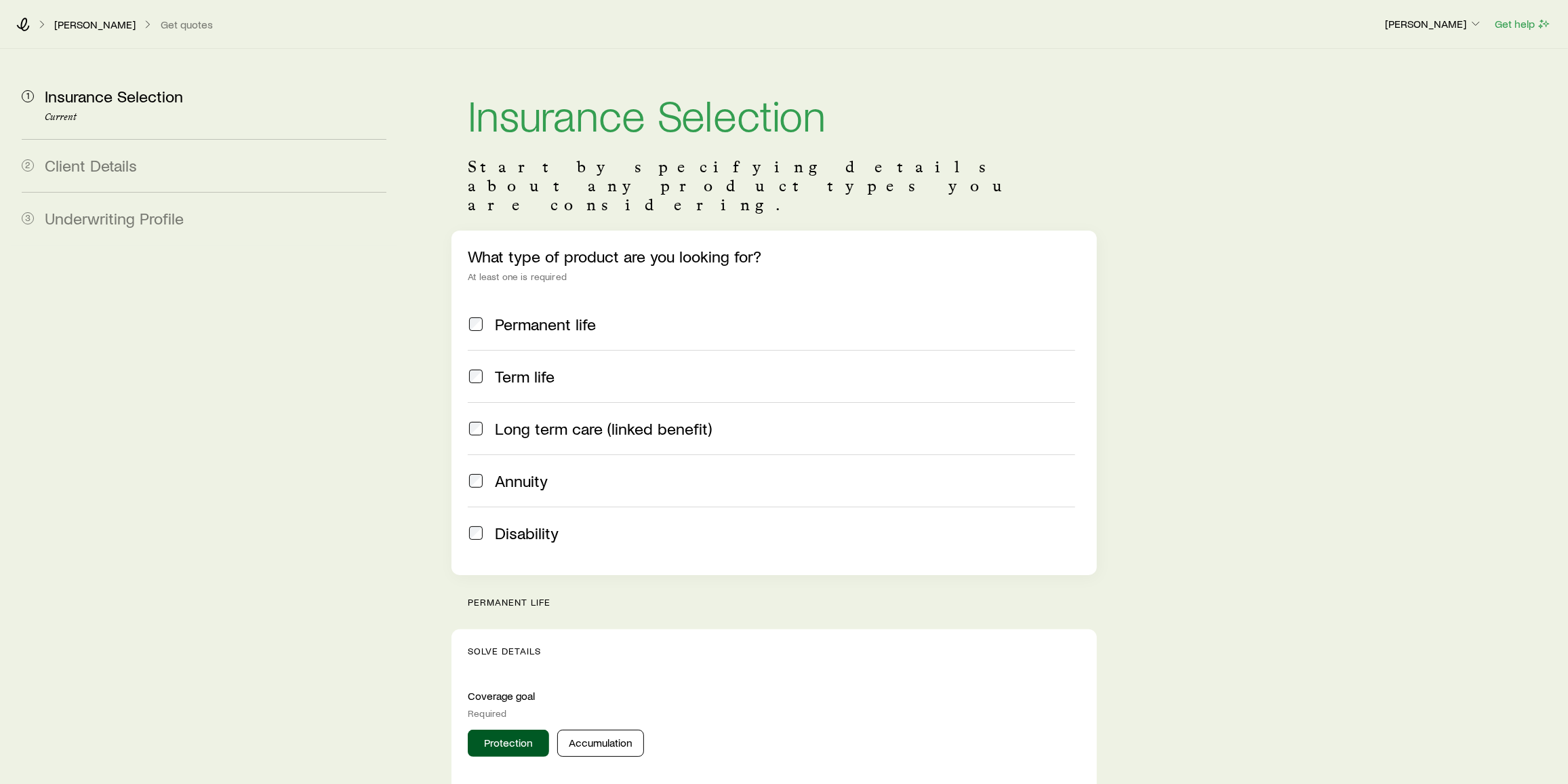
click at [543, 367] on span "Term life" at bounding box center [524, 376] width 60 height 19
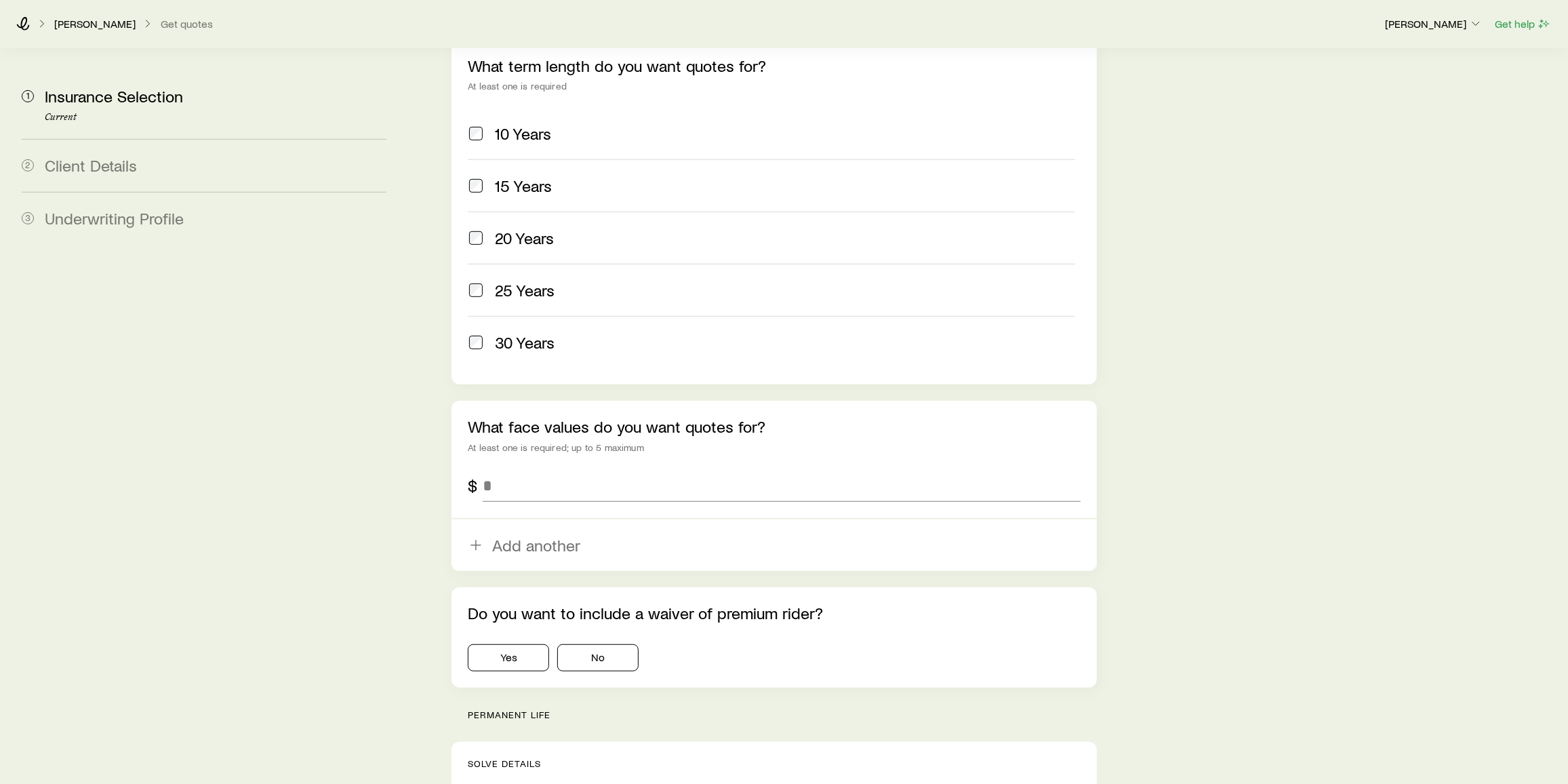
scroll to position [485, 0]
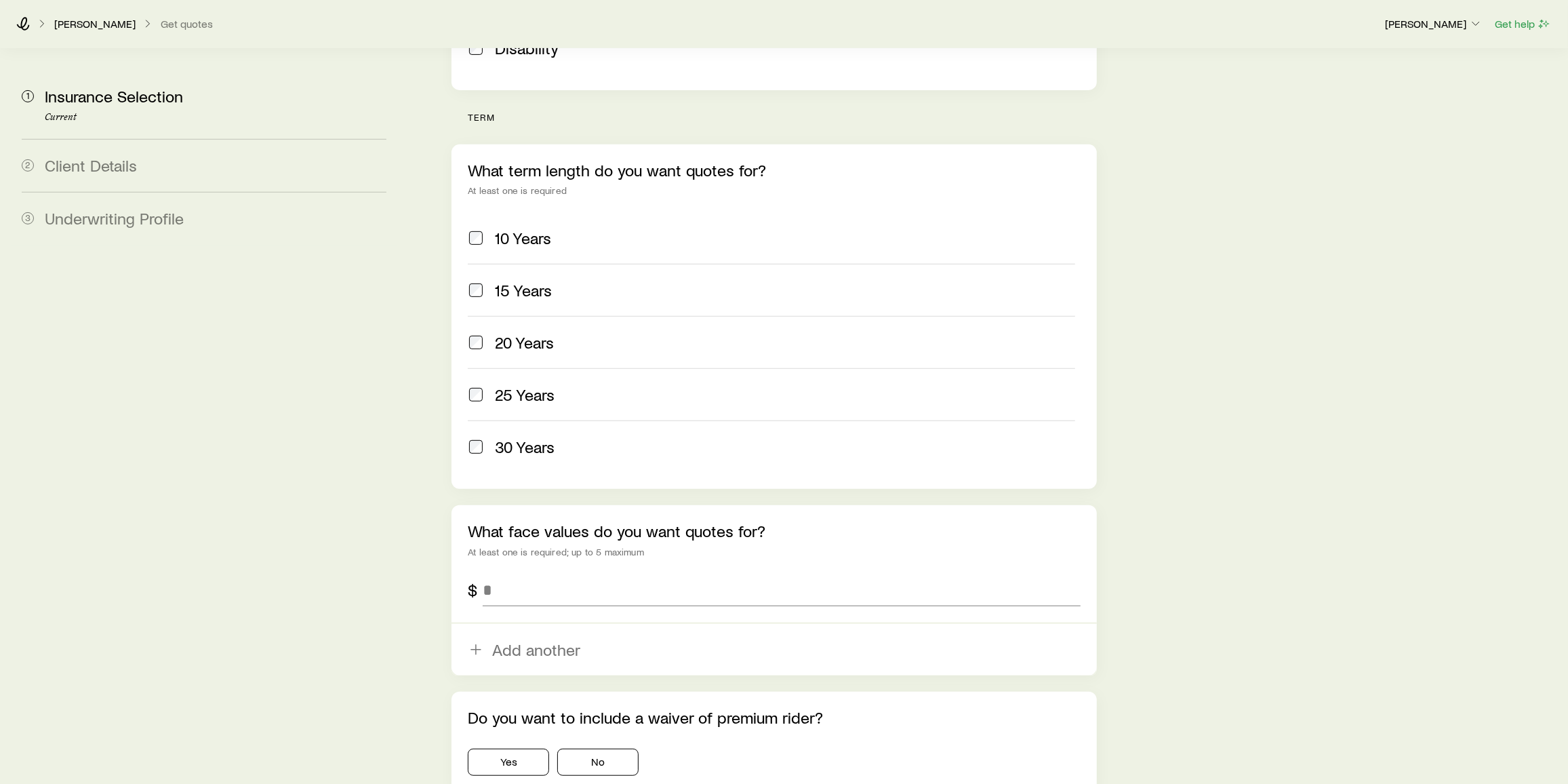
click at [497, 333] on span "20 Years" at bounding box center [524, 342] width 59 height 19
click at [515, 385] on span "25 Years" at bounding box center [524, 395] width 60 height 19
click at [523, 437] on span "30 Years" at bounding box center [524, 447] width 60 height 19
click at [541, 574] on input "tel" at bounding box center [781, 590] width 598 height 33
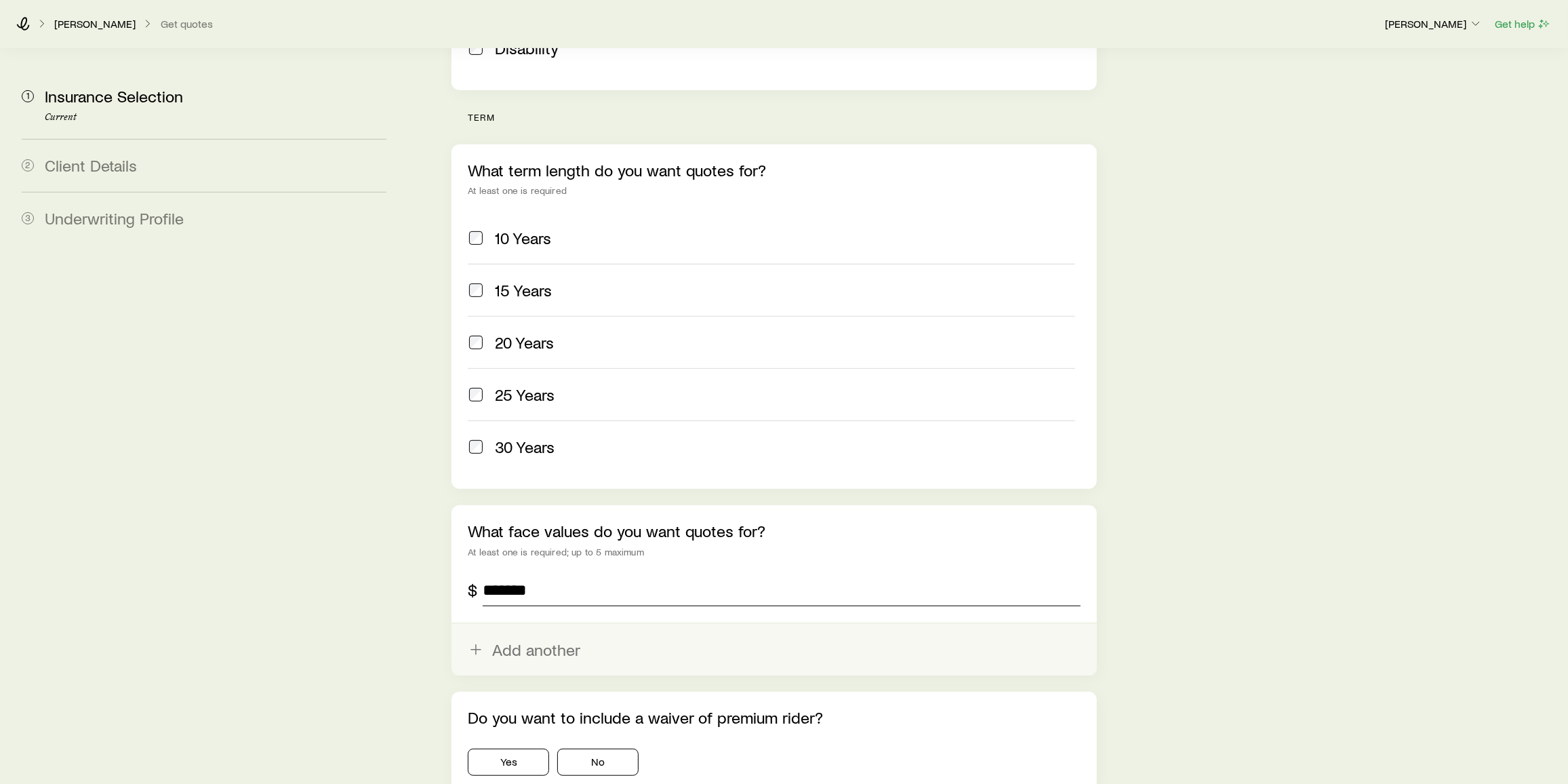
type input "*******"
click at [526, 623] on button "Add another" at bounding box center [774, 649] width 645 height 51
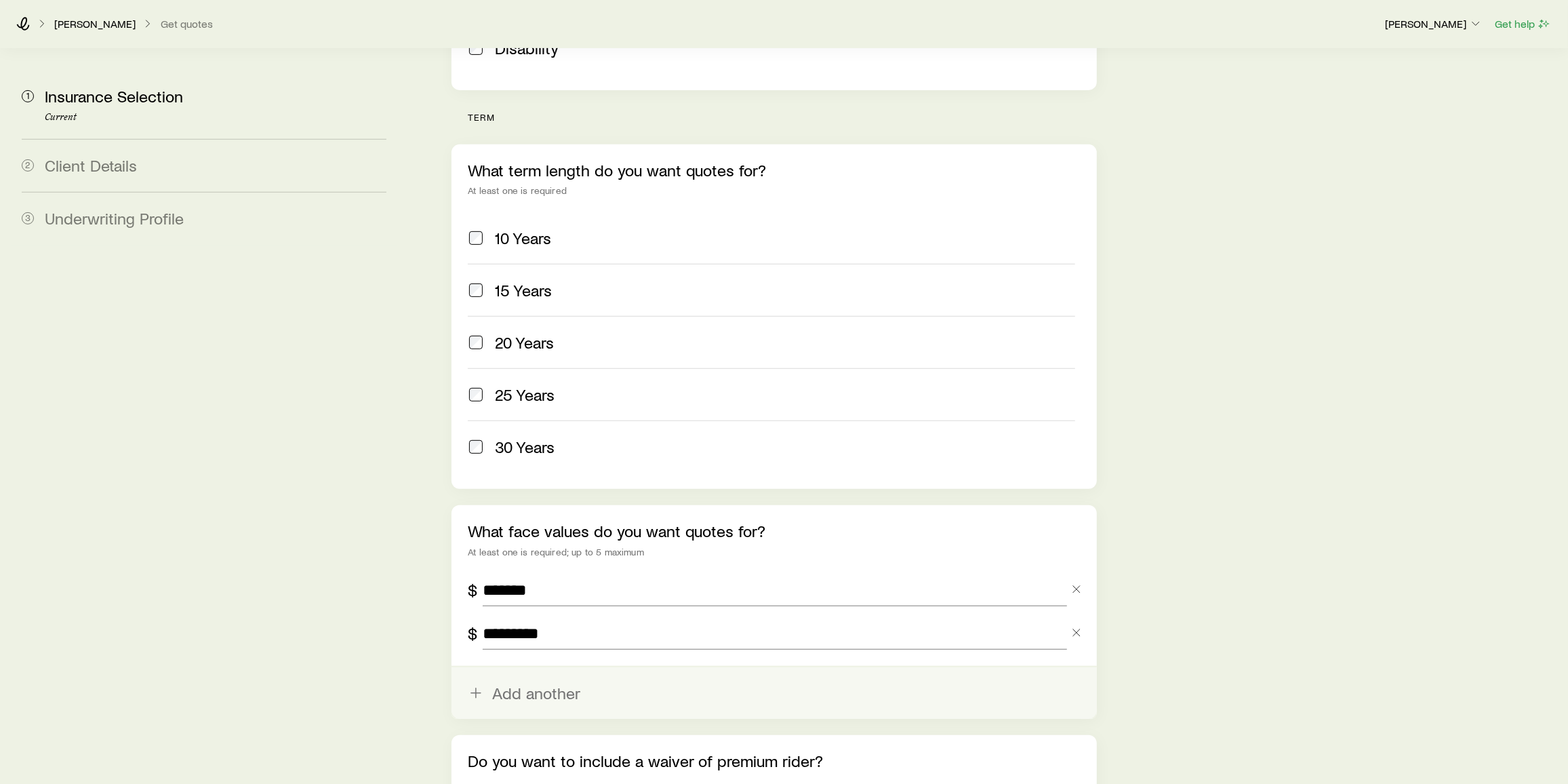
type input "*********"
click at [535, 667] on button "Add another" at bounding box center [774, 692] width 645 height 51
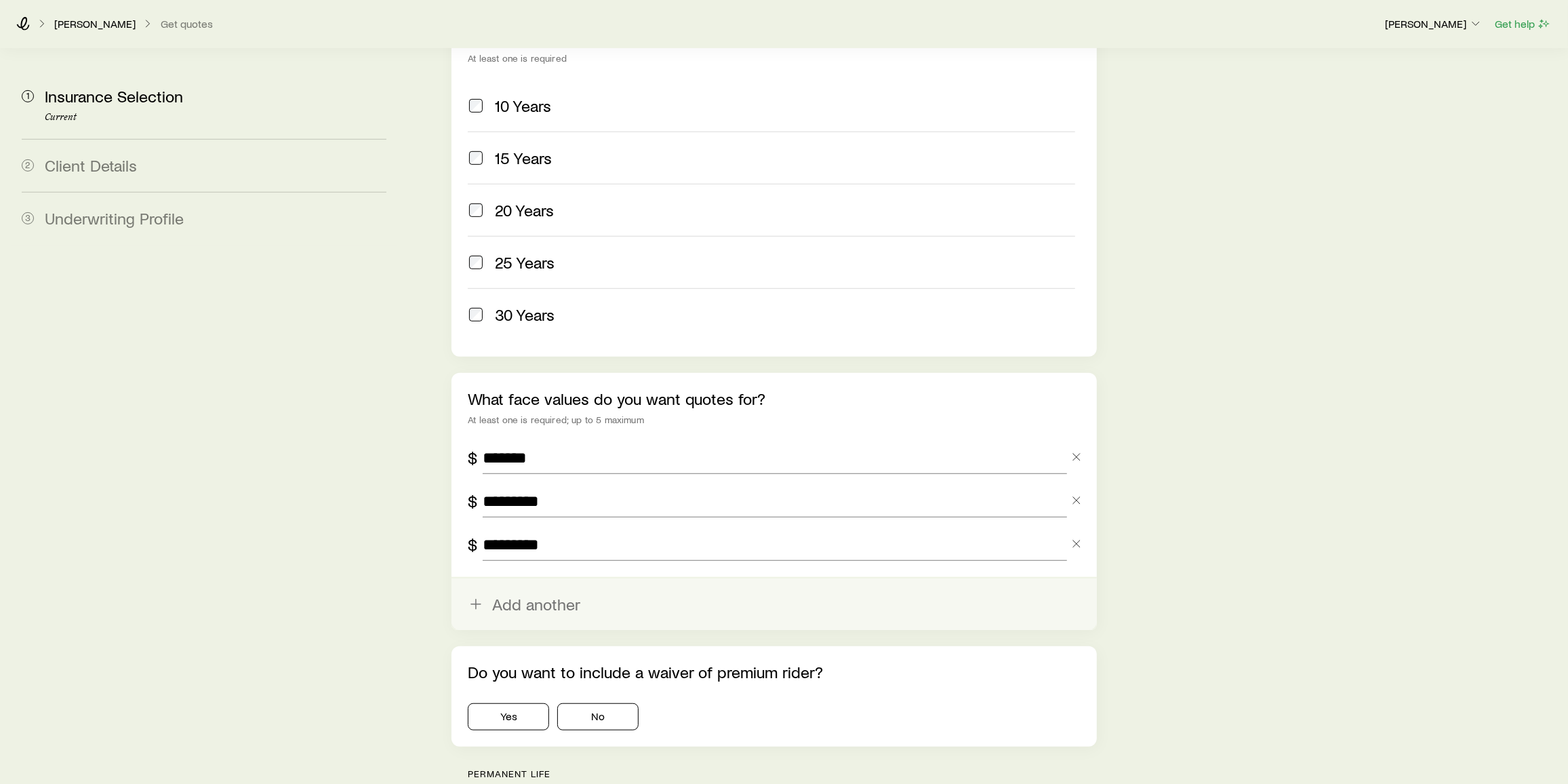
scroll to position [670, 0]
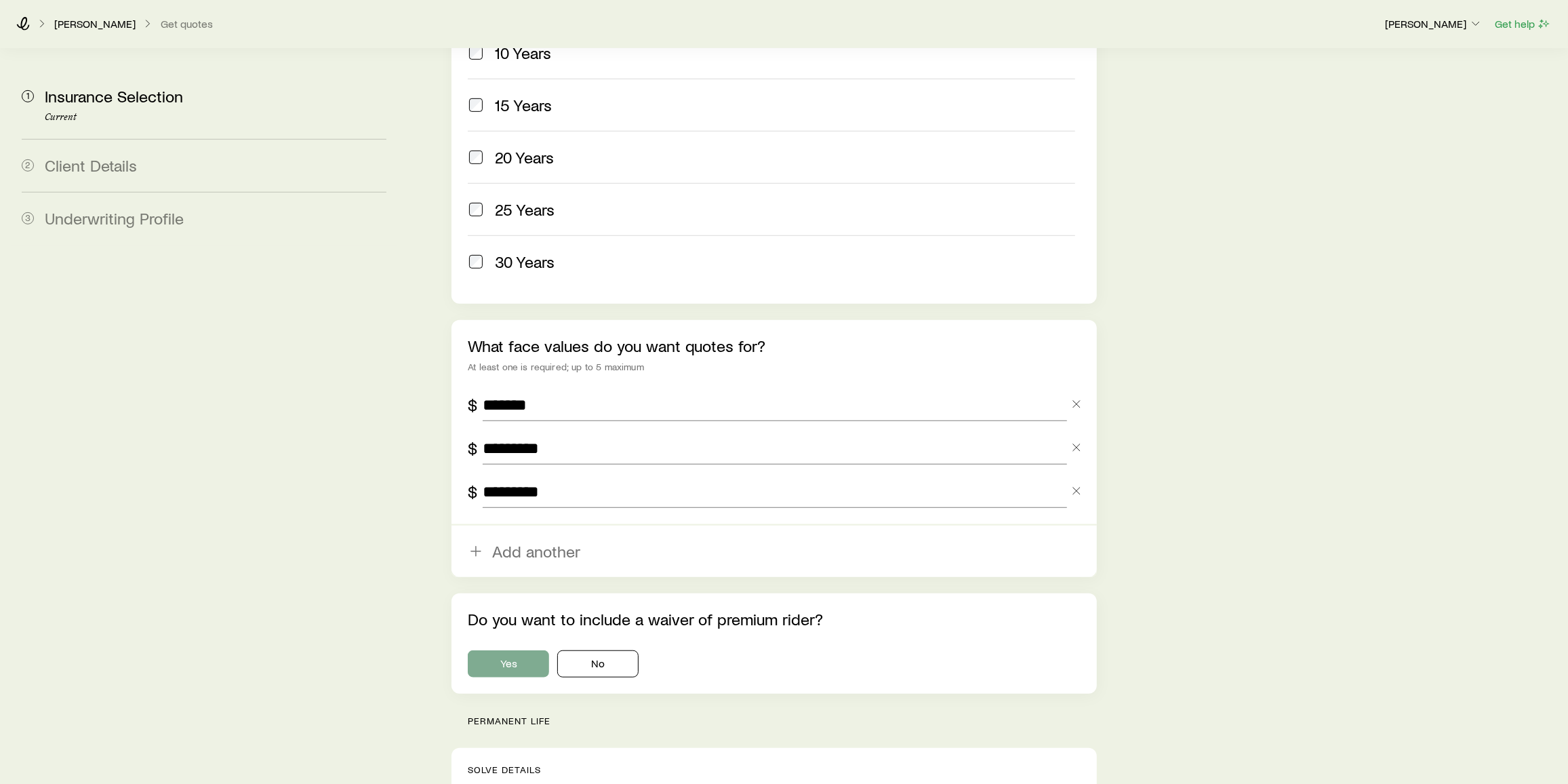
type input "*********"
click at [485, 650] on button "Yes" at bounding box center [508, 664] width 82 height 27
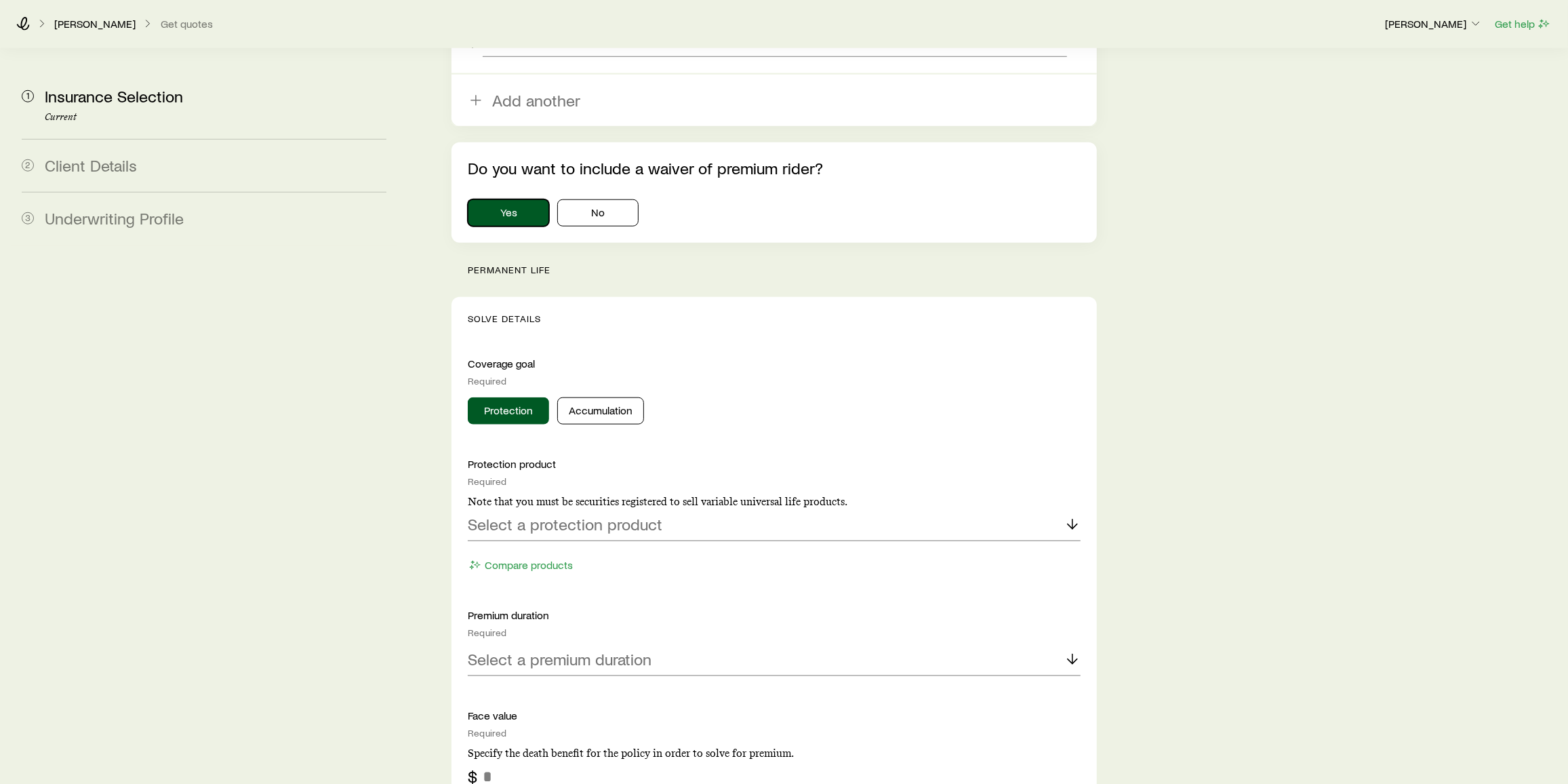
scroll to position [1120, 0]
click at [601, 398] on button "Accumulation" at bounding box center [600, 411] width 87 height 27
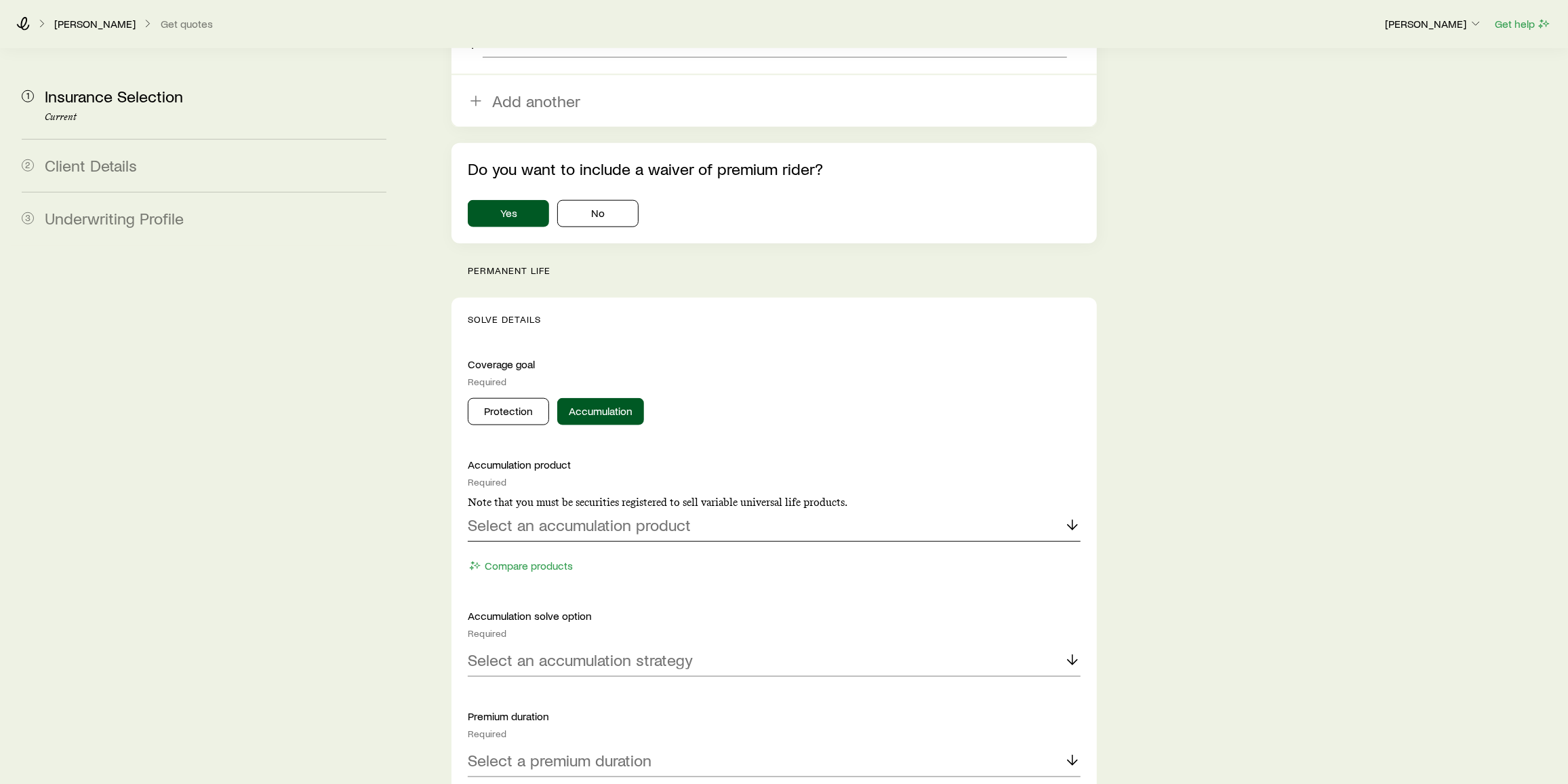
click at [630, 515] on p "Select an accumulation product" at bounding box center [579, 524] width 223 height 19
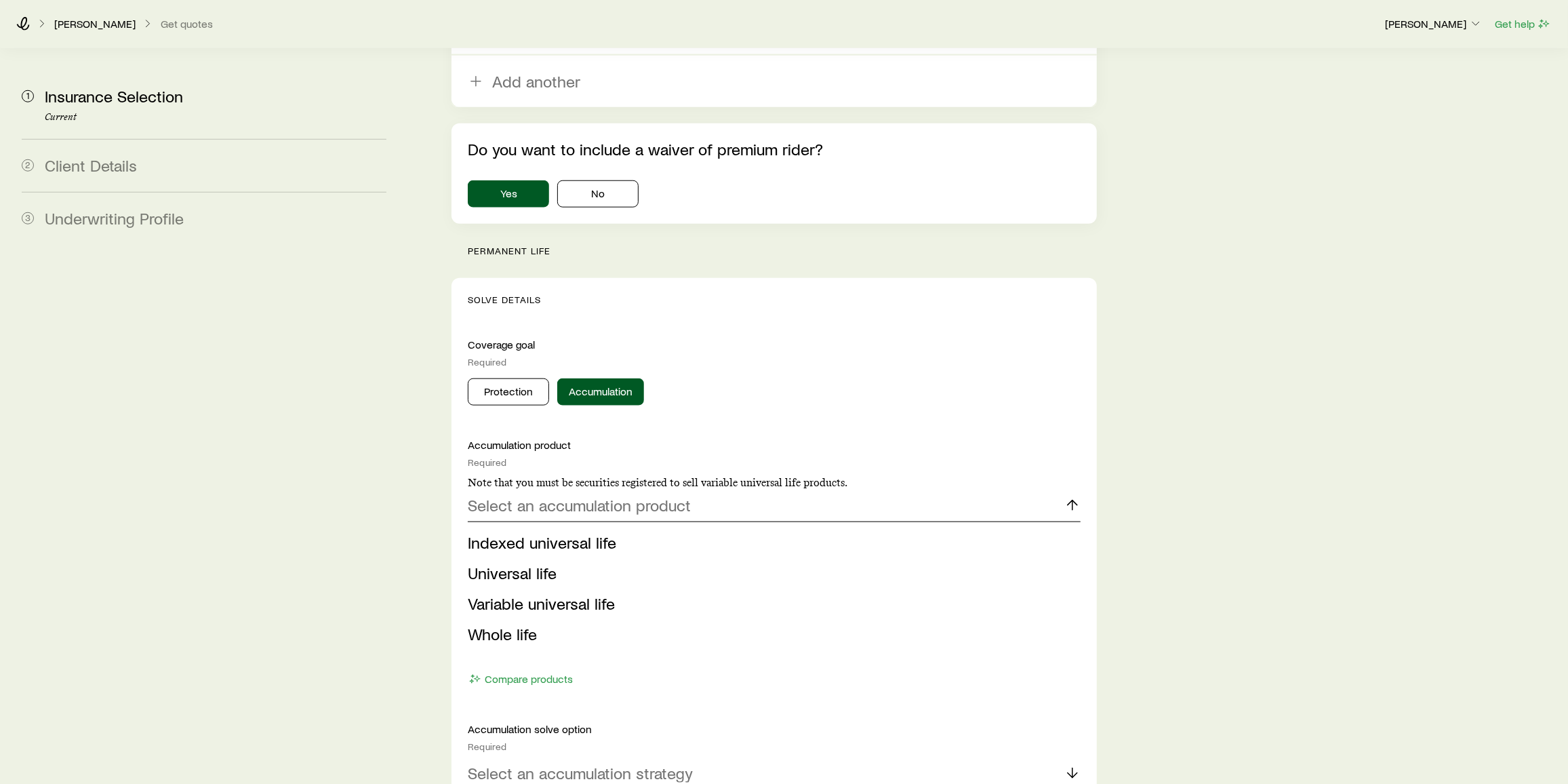
scroll to position [1140, 0]
click at [602, 527] on li "Indexed universal life" at bounding box center [770, 543] width 605 height 30
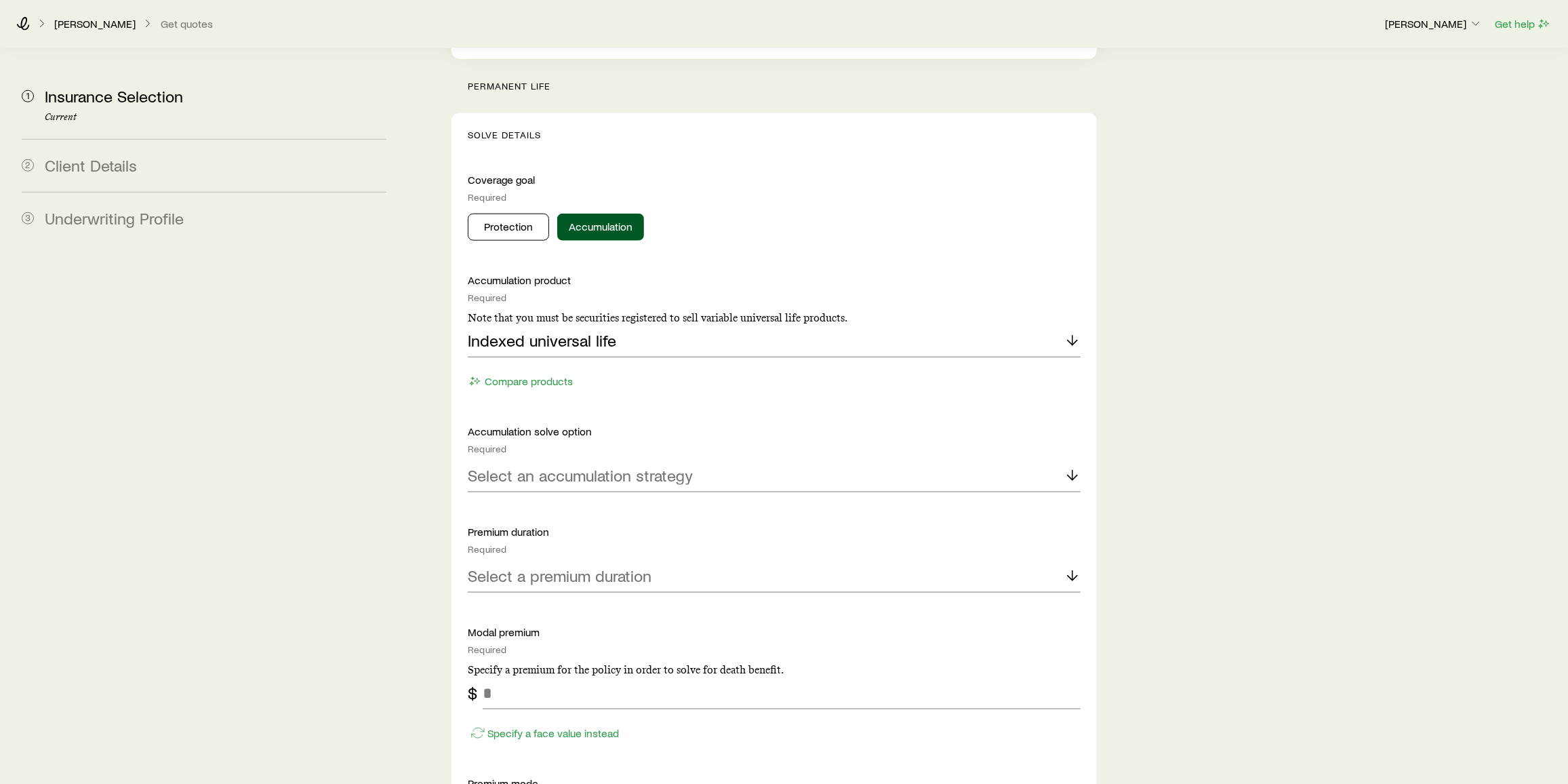
scroll to position [1305, 0]
click at [613, 459] on div "Select an accumulation strategy" at bounding box center [774, 475] width 613 height 33
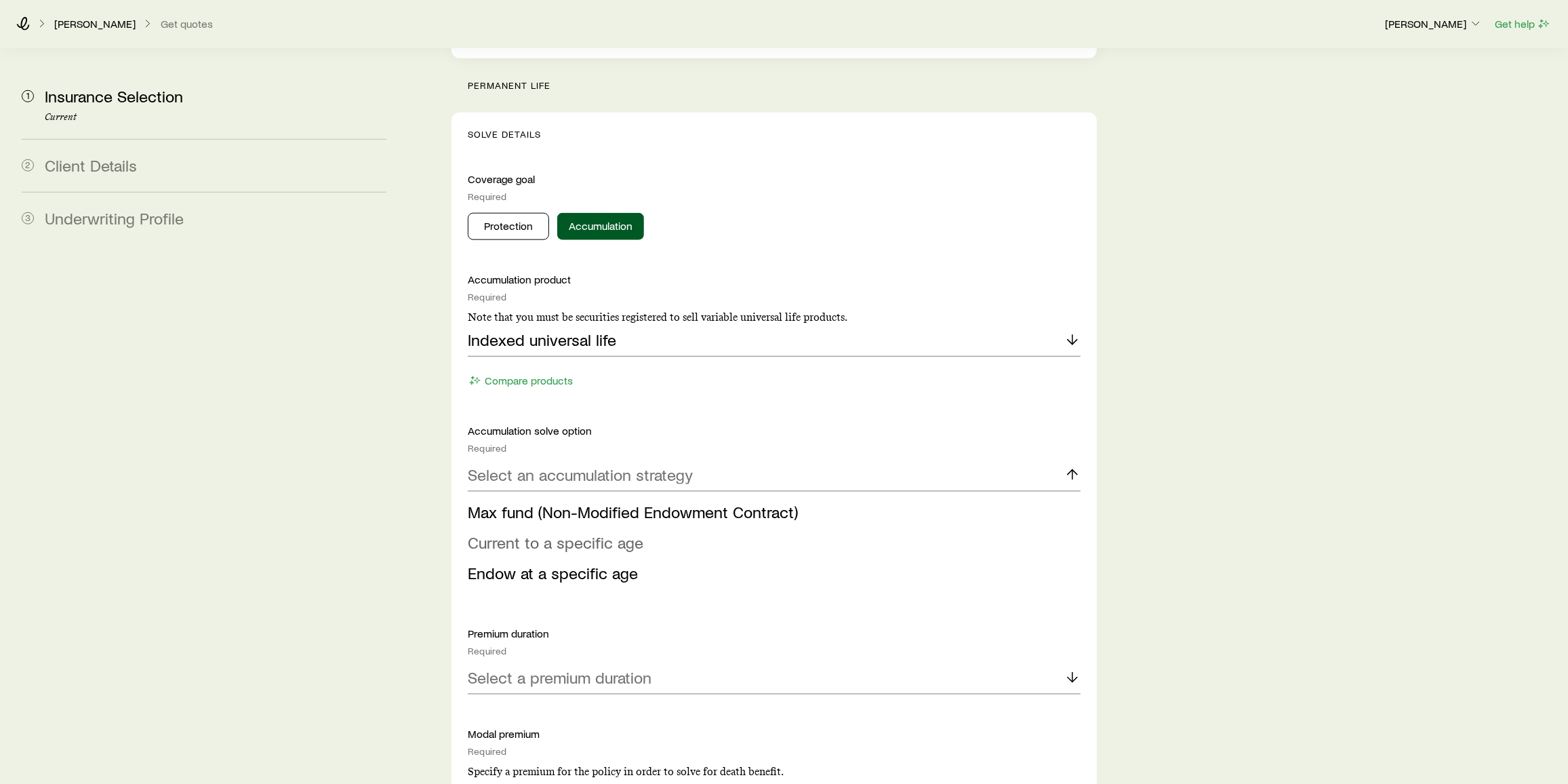
click at [606, 532] on span "Current to a specific age" at bounding box center [555, 542] width 176 height 19
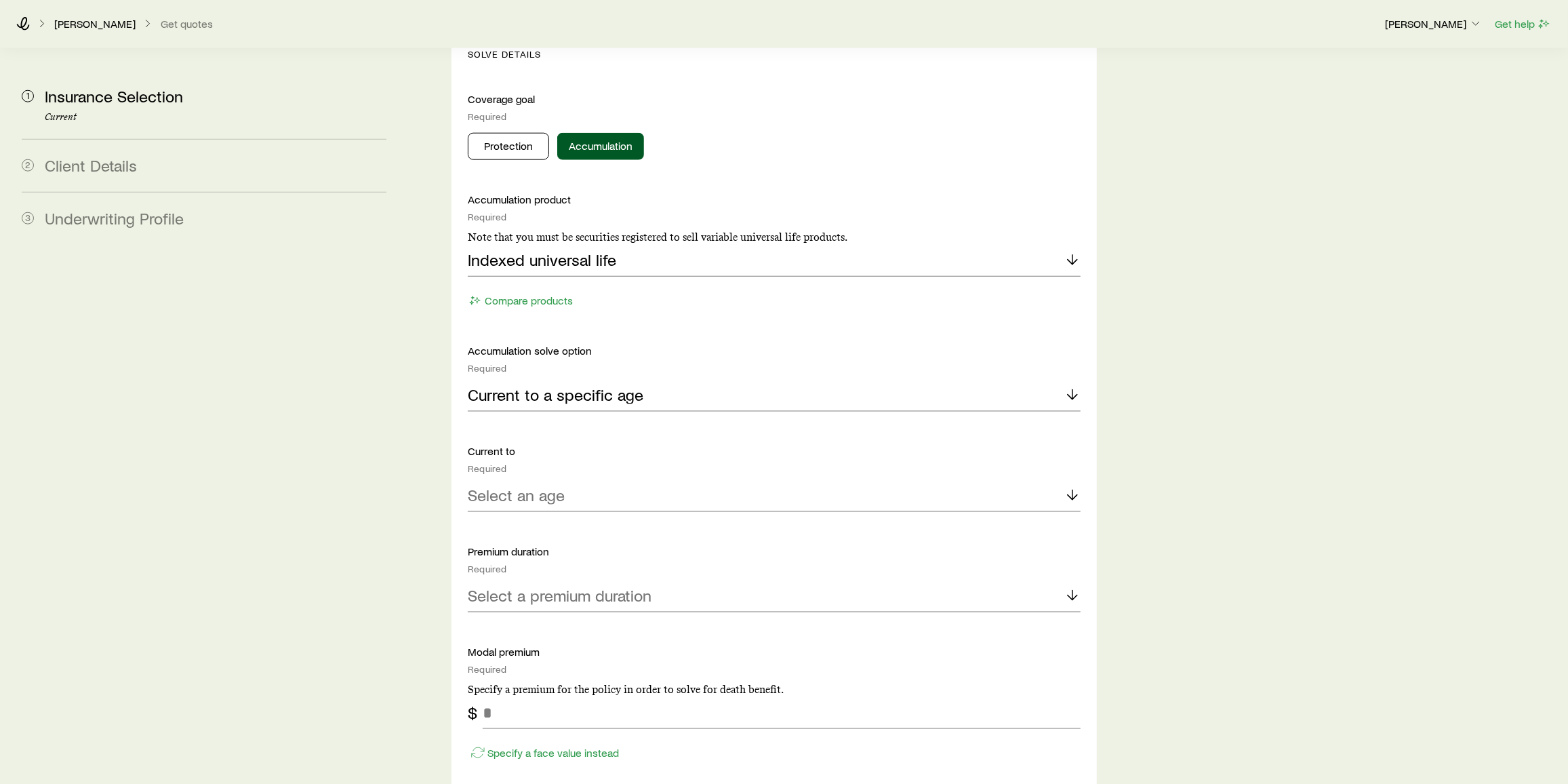
scroll to position [1385, 0]
click at [609, 479] on div "Select an age" at bounding box center [774, 495] width 613 height 33
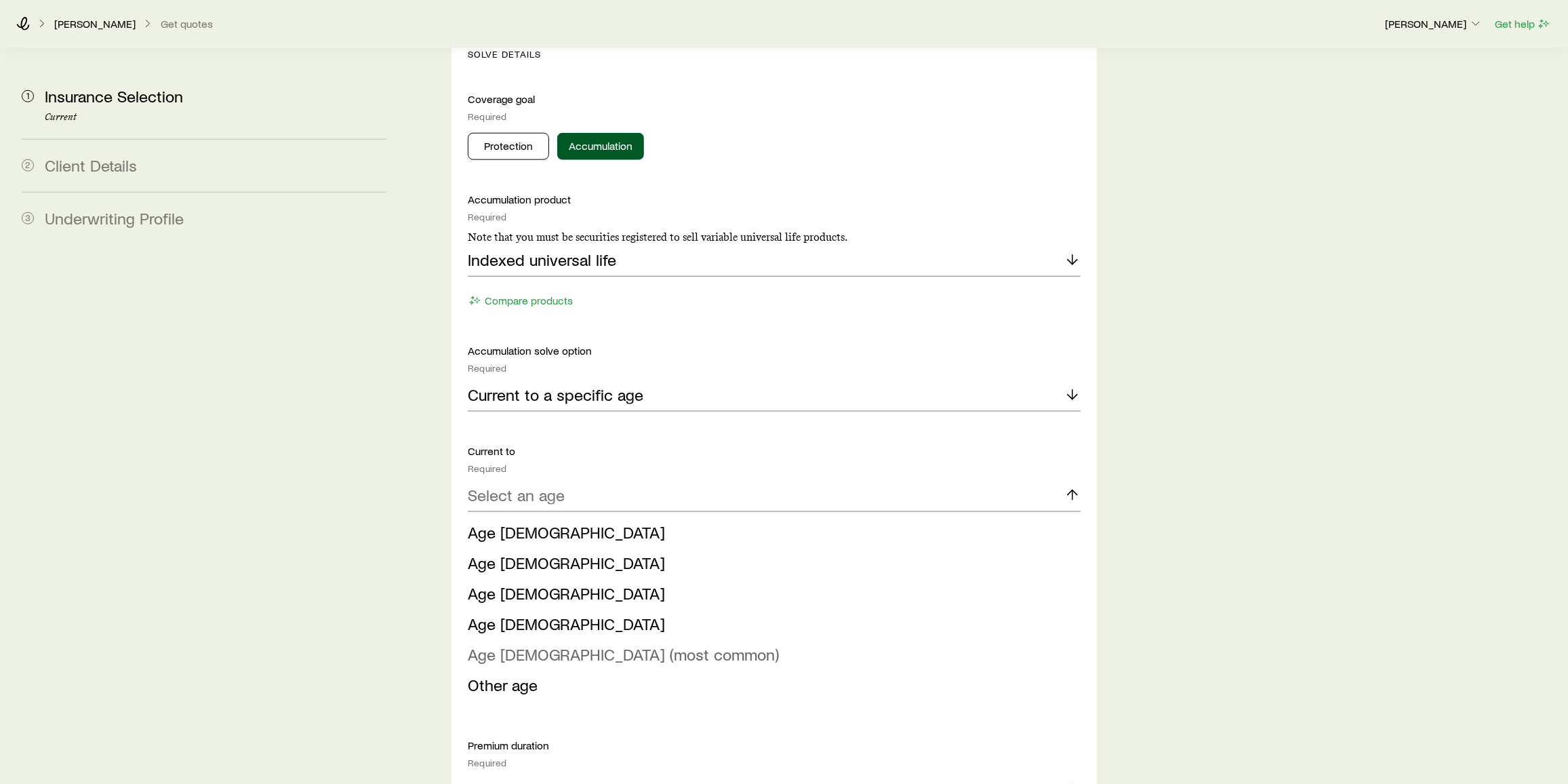
click at [567, 644] on span "Age 121 (most common)" at bounding box center [623, 654] width 311 height 19
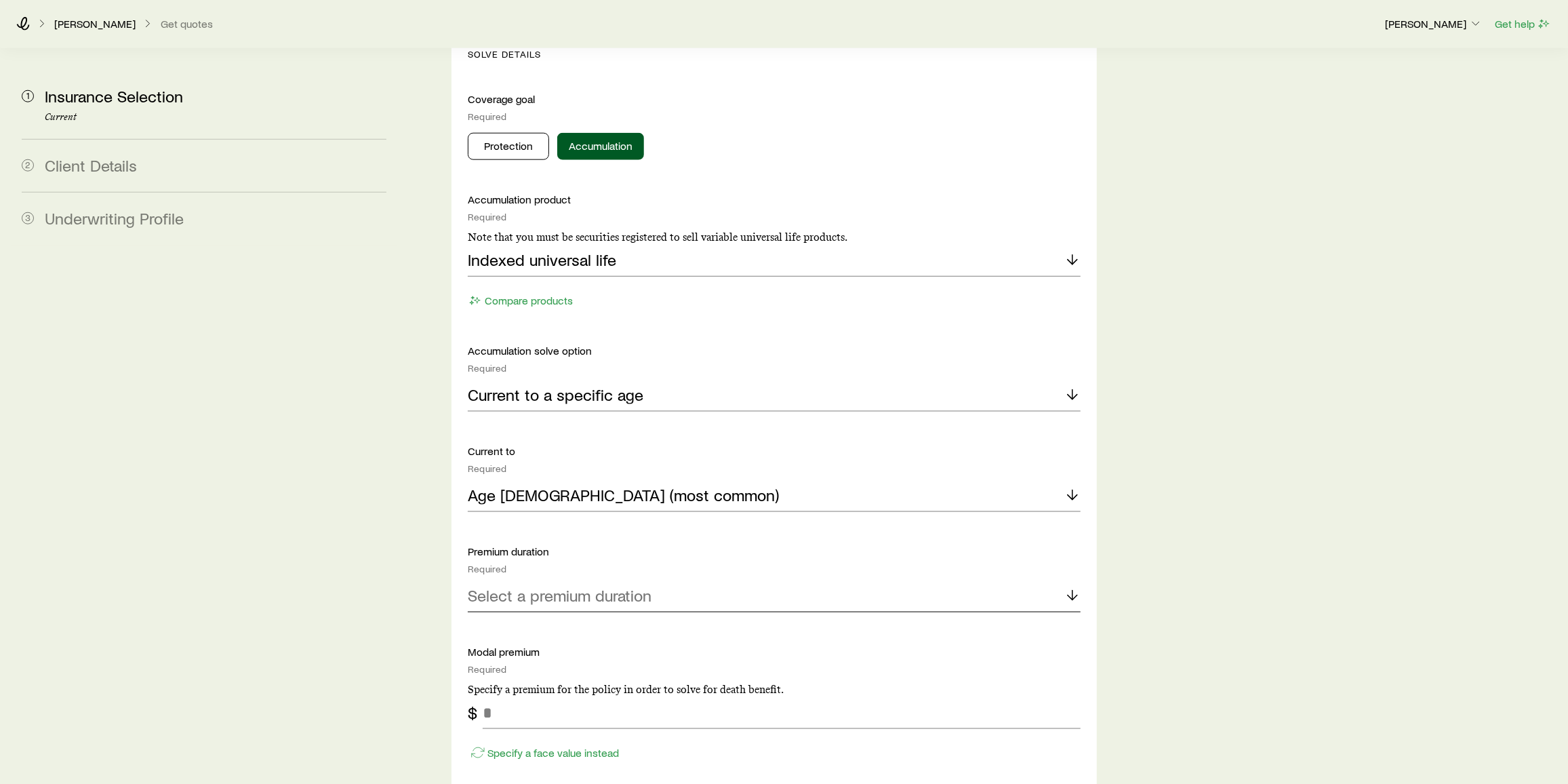
click at [578, 585] on p "Select a premium duration" at bounding box center [559, 595] width 183 height 19
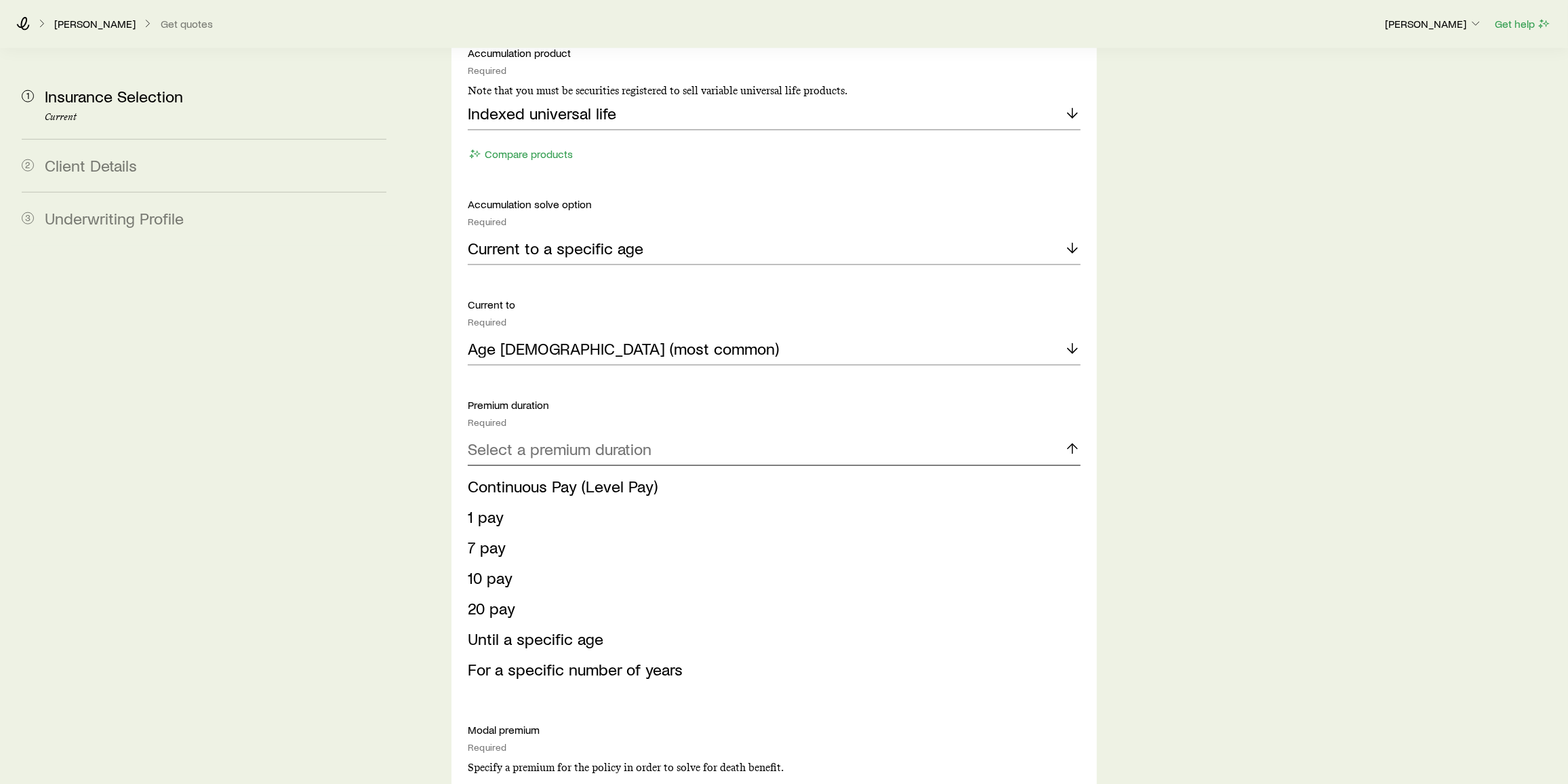
scroll to position [1533, 0]
click at [578, 592] on li "20 pay" at bounding box center [770, 607] width 605 height 30
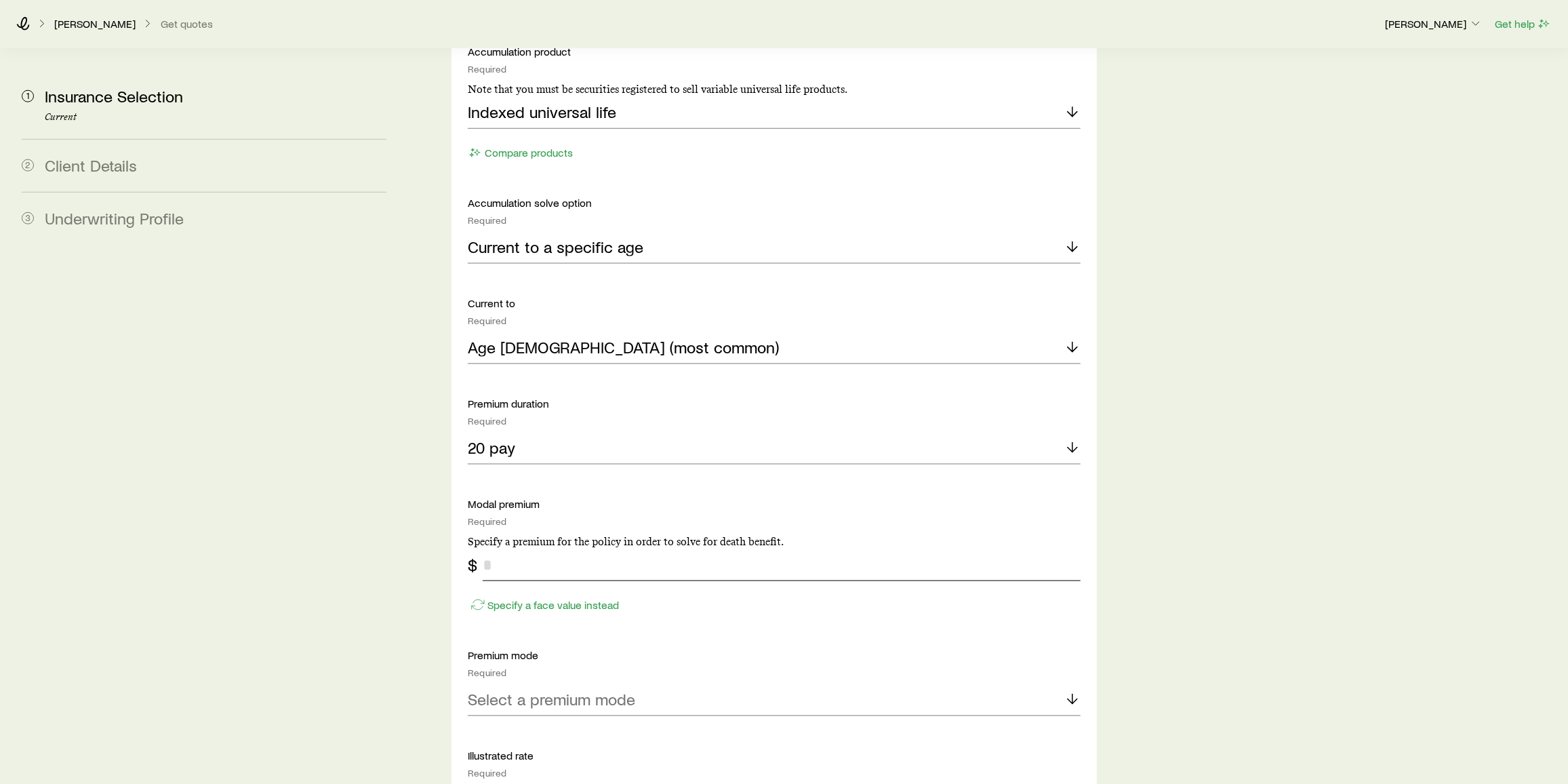
click at [581, 548] on input "tel" at bounding box center [781, 564] width 598 height 33
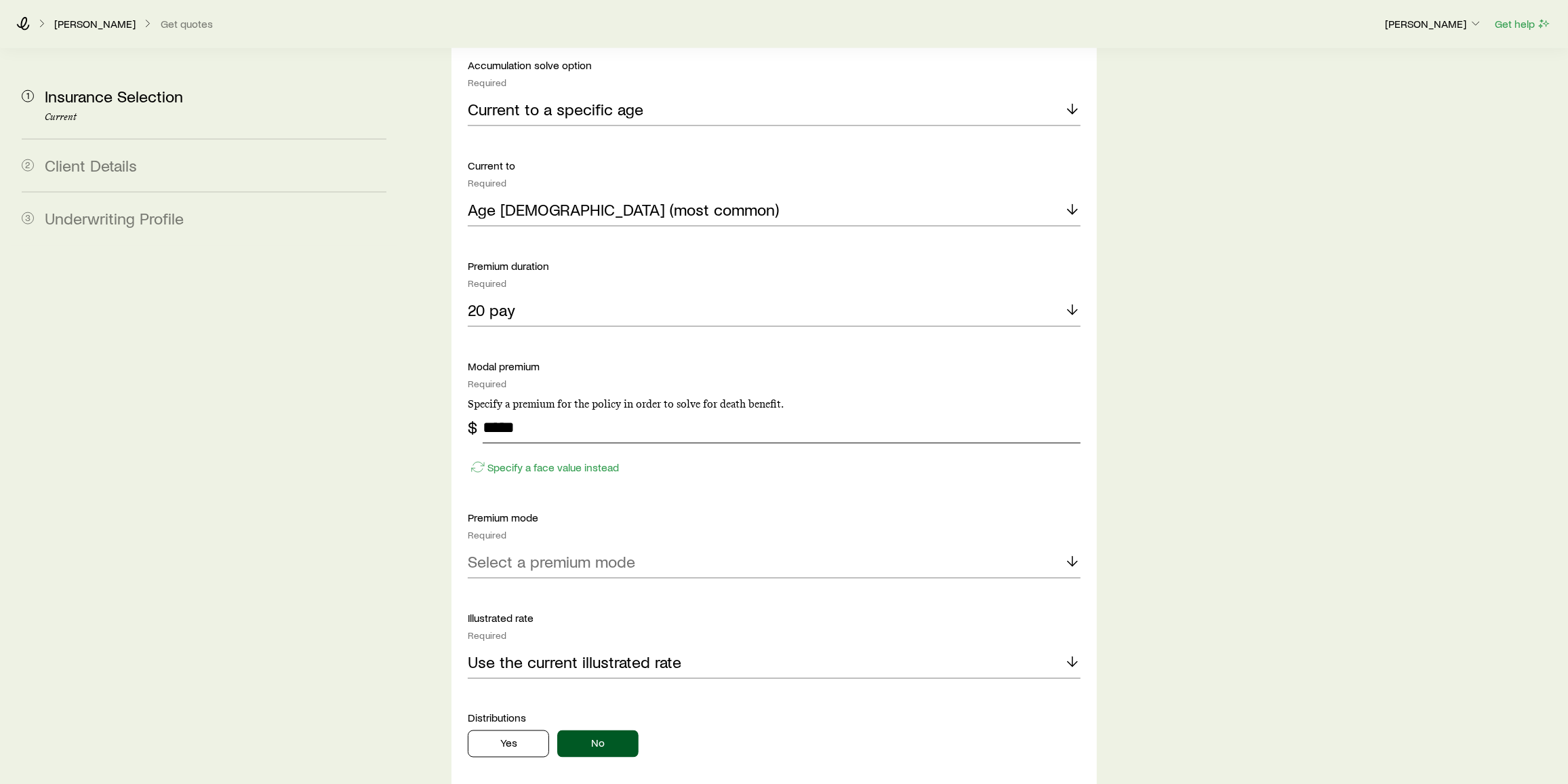
scroll to position [1671, 0]
type input "*****"
click at [585, 551] on p "Select a premium mode" at bounding box center [551, 560] width 167 height 19
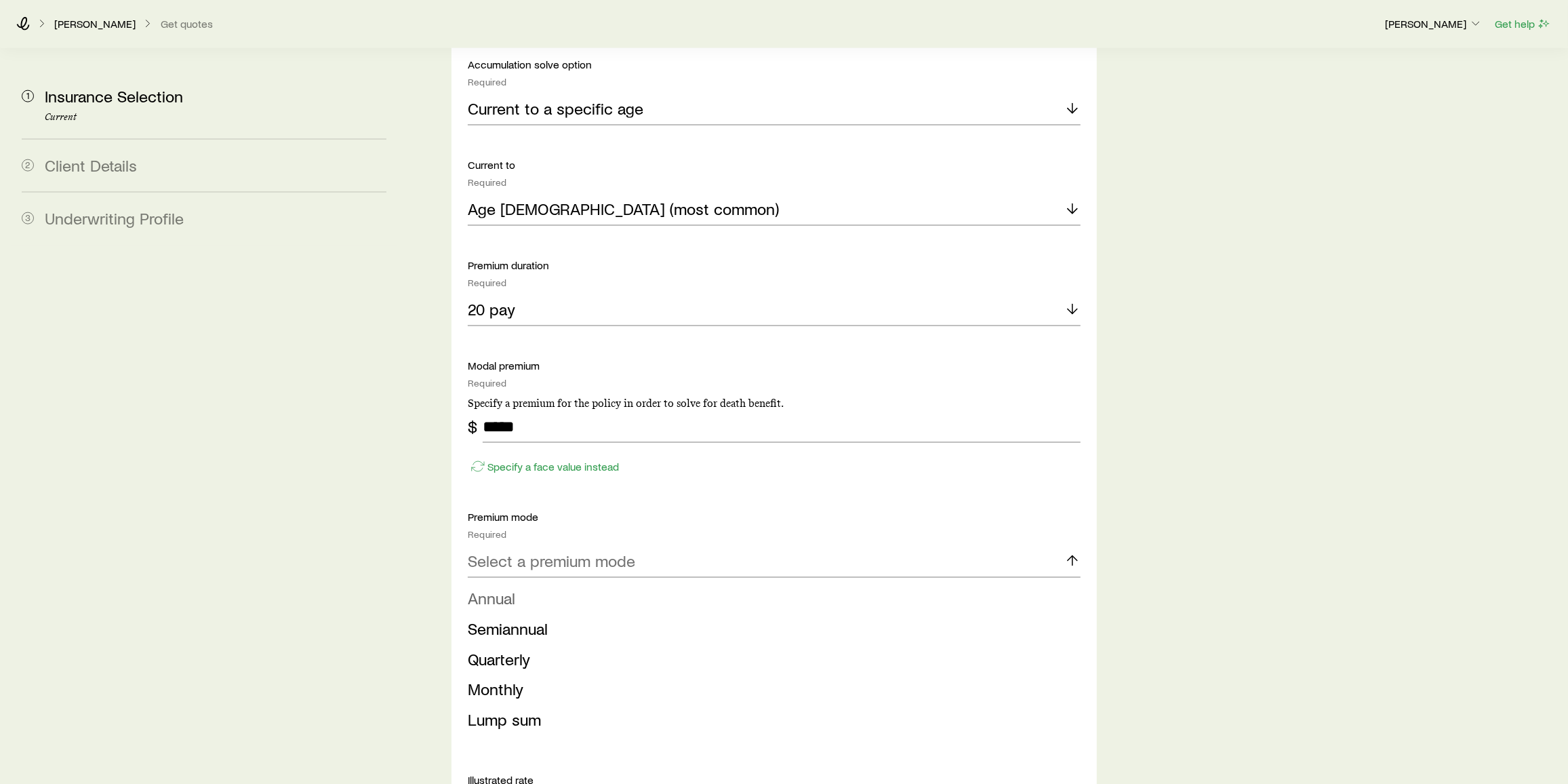
click at [520, 583] on li "Annual" at bounding box center [770, 598] width 605 height 30
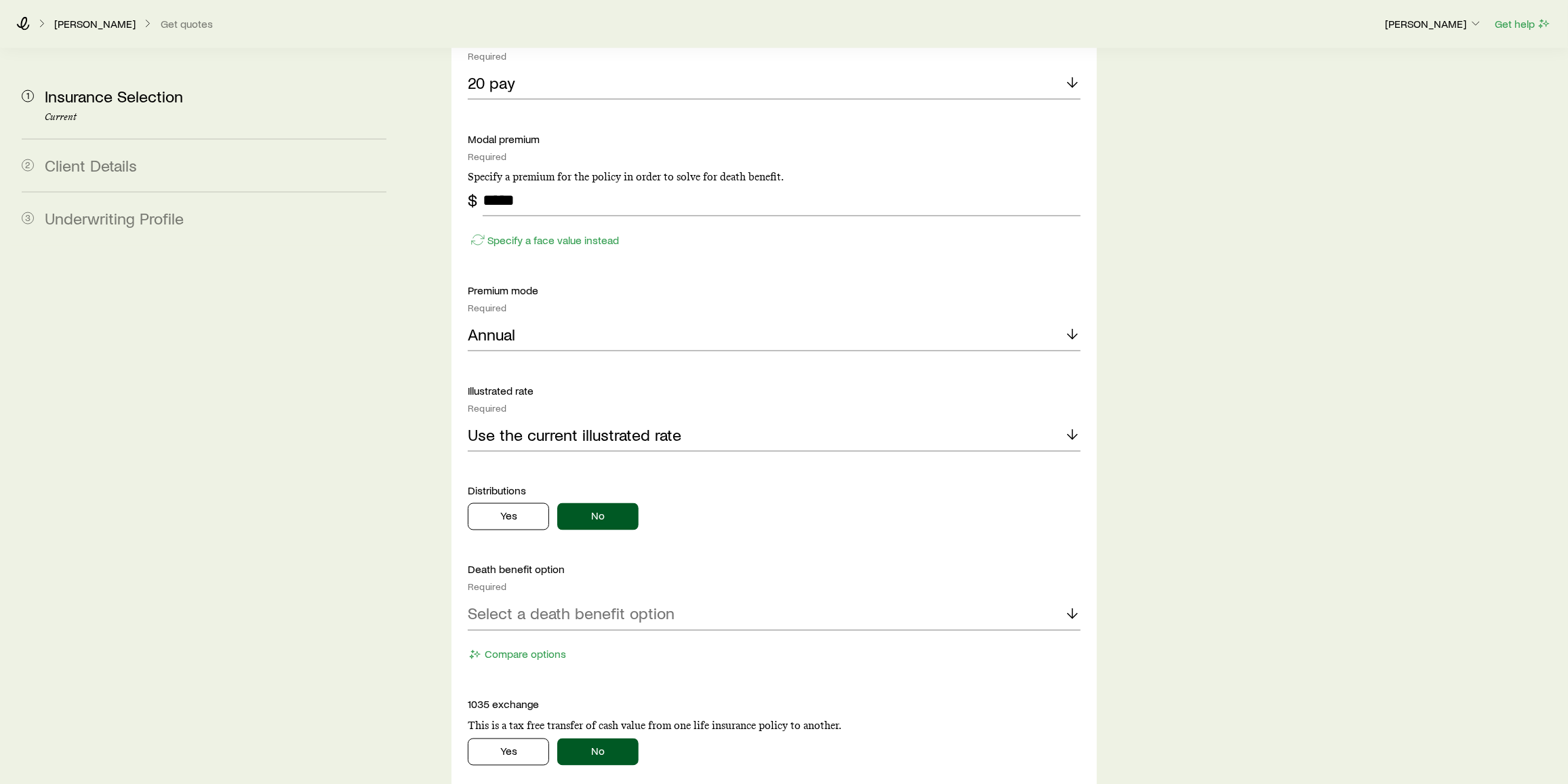
scroll to position [2015, 0]
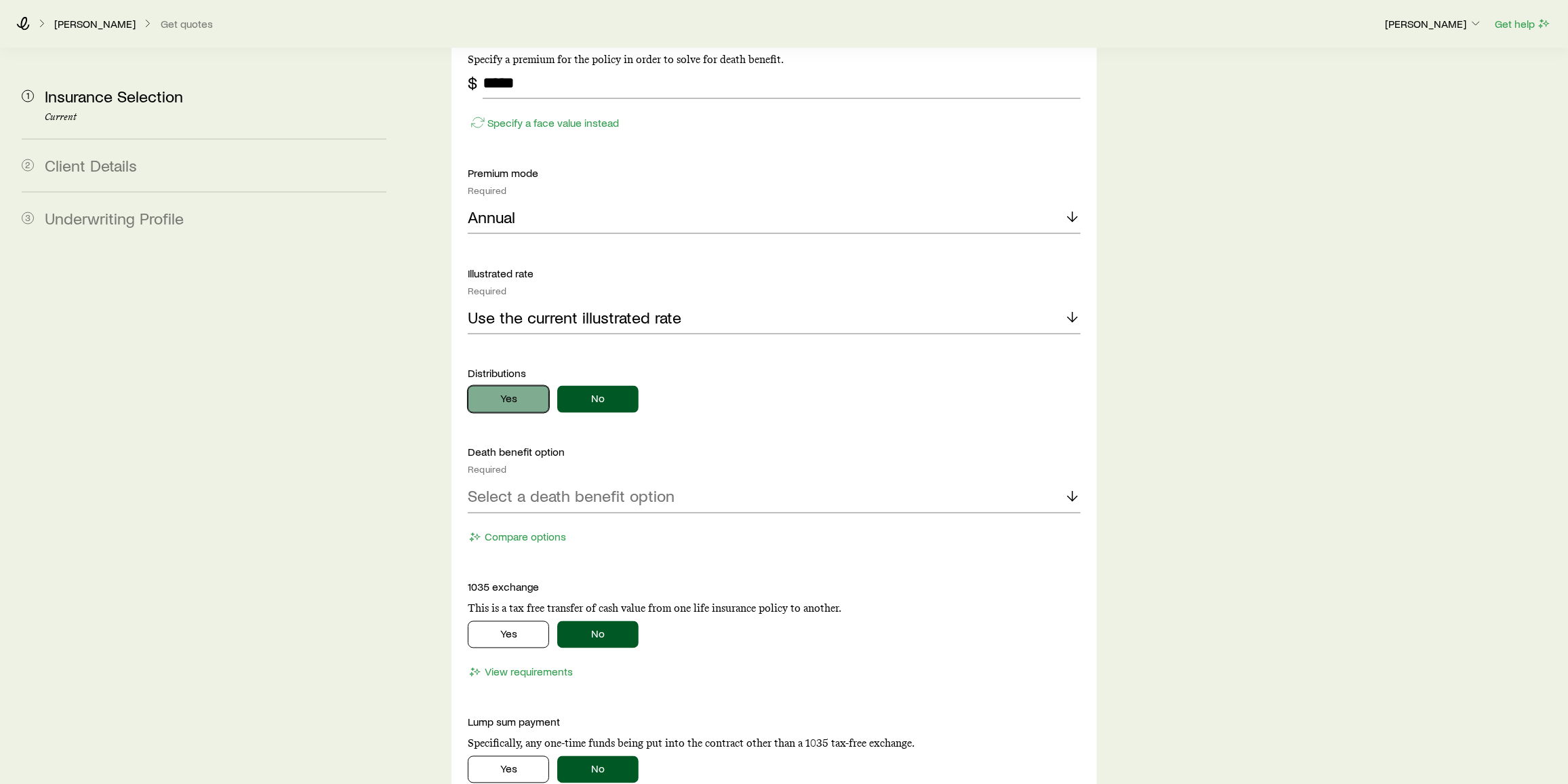
click at [485, 386] on button "Yes" at bounding box center [508, 400] width 82 height 27
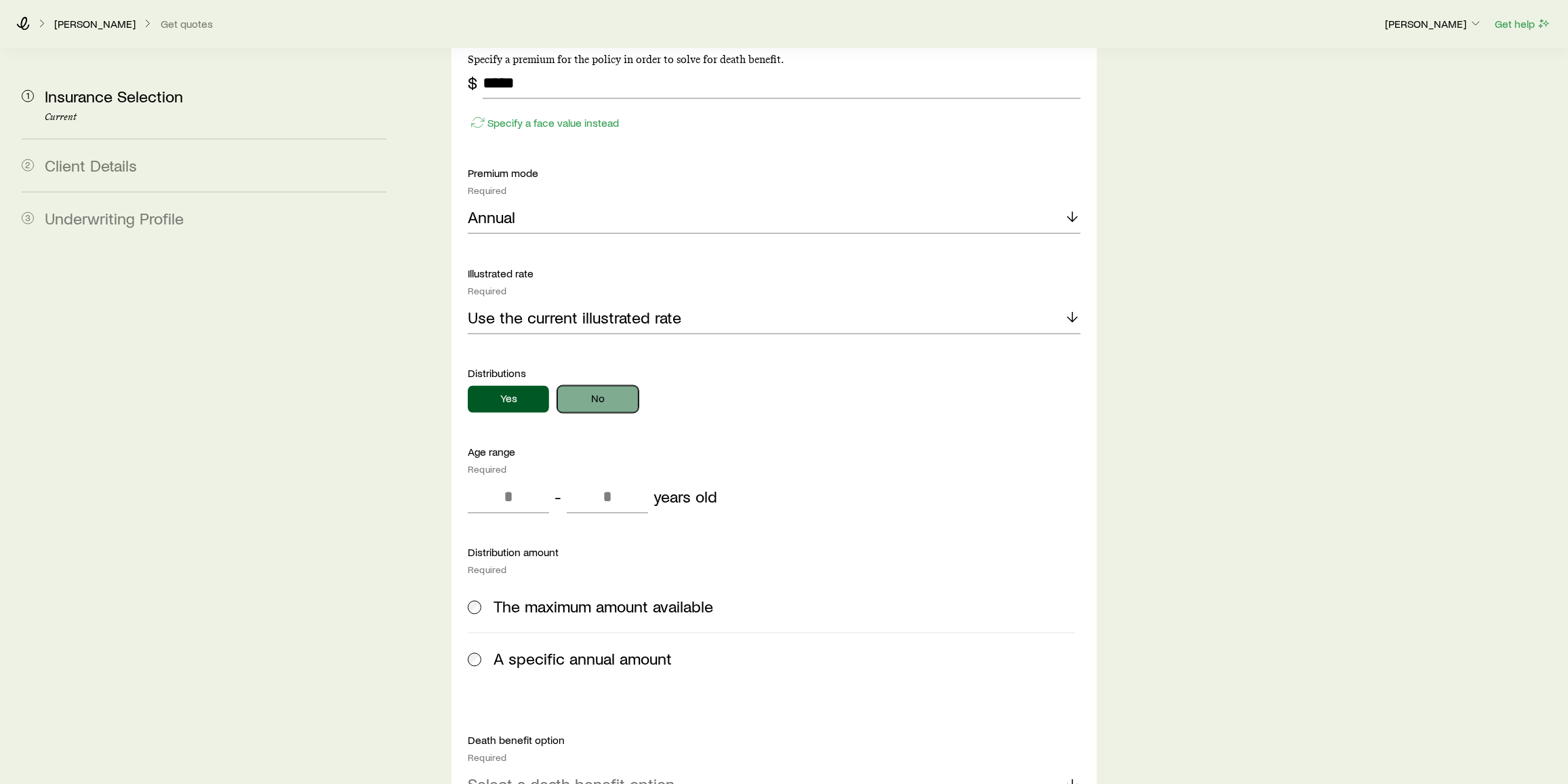
click at [593, 386] on button "No" at bounding box center [597, 400] width 82 height 27
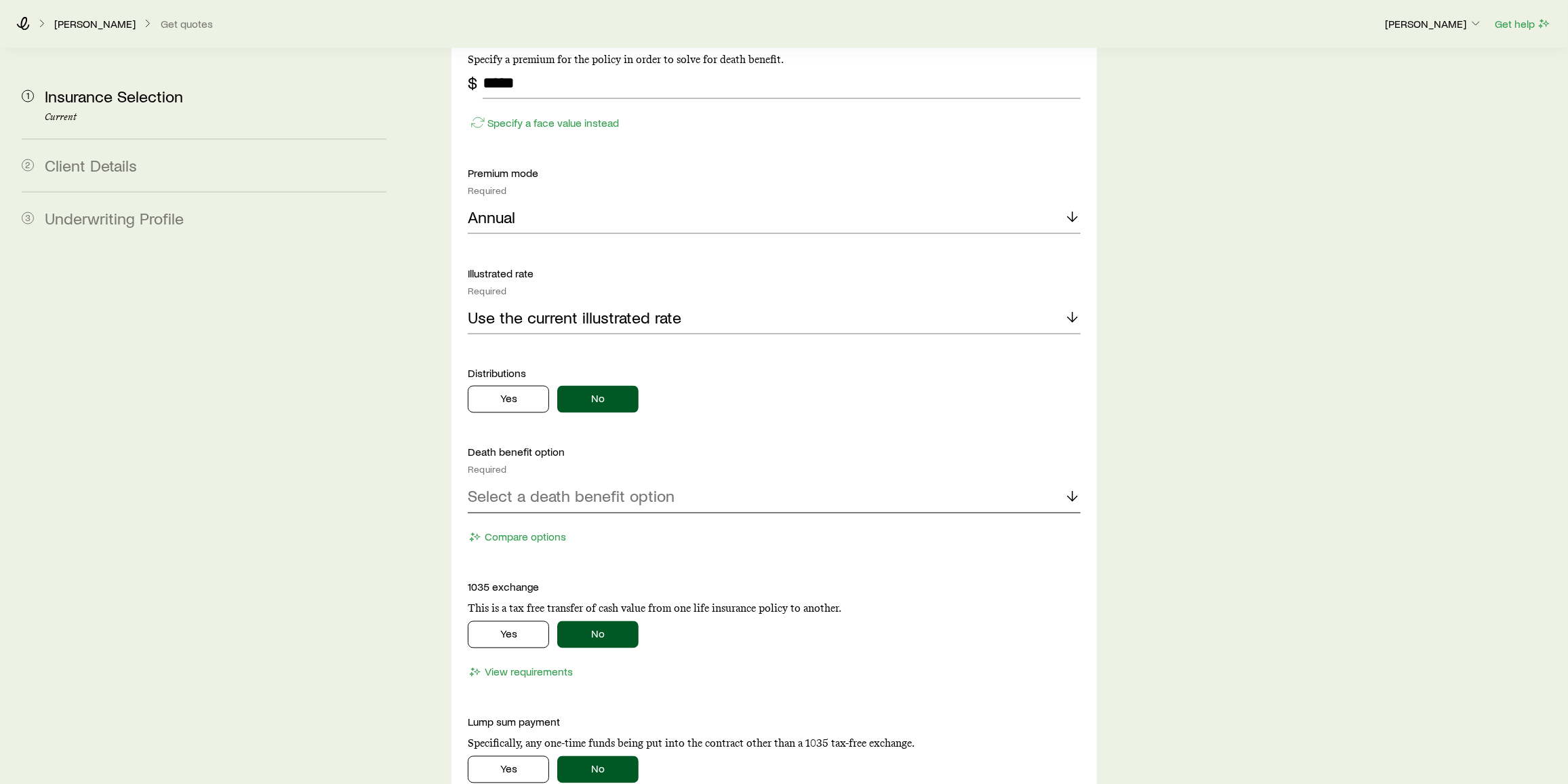
click at [524, 480] on div "Select a death benefit option" at bounding box center [774, 496] width 613 height 33
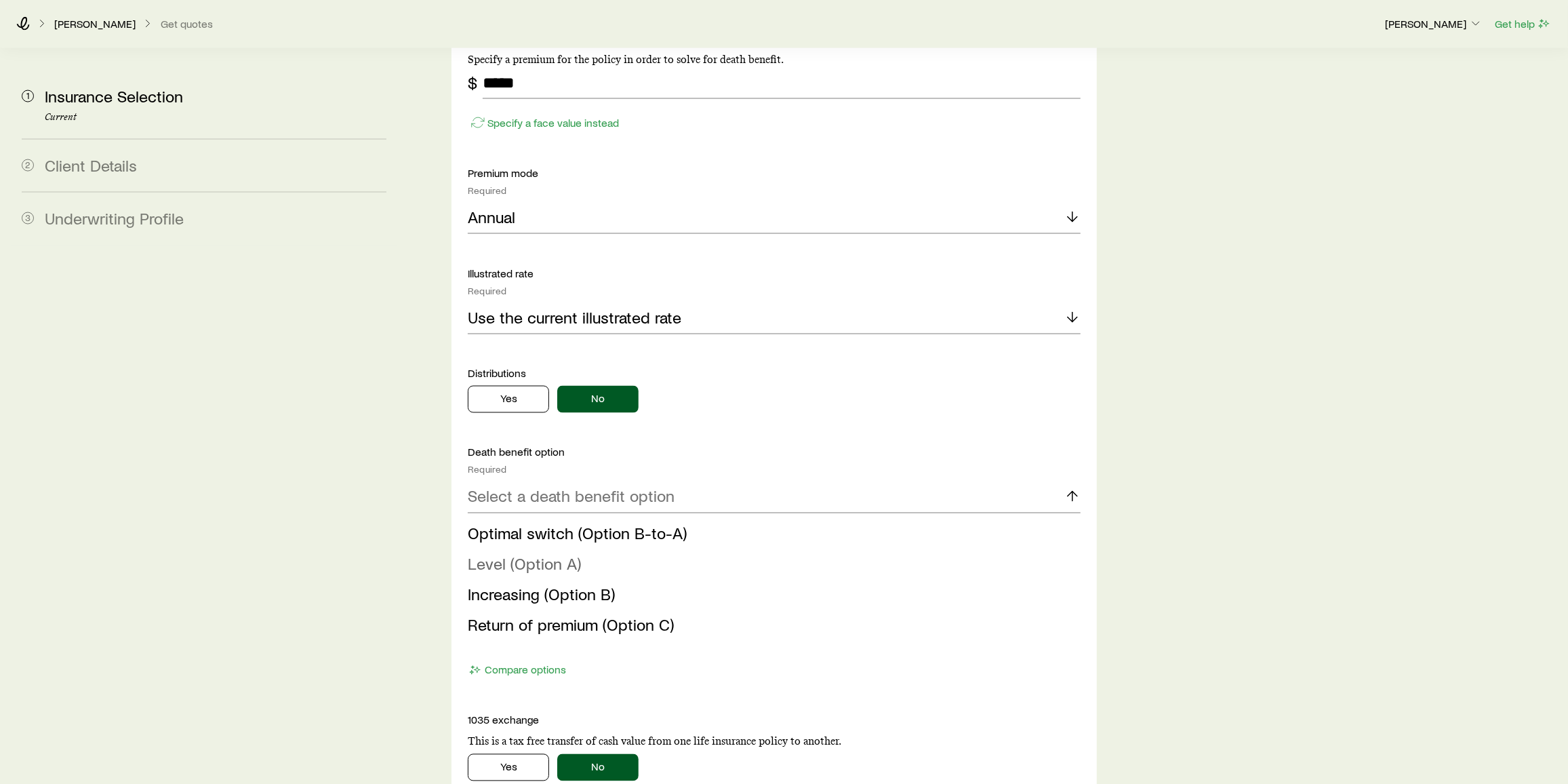
click at [530, 554] on span "Level (Option A)" at bounding box center [524, 563] width 114 height 19
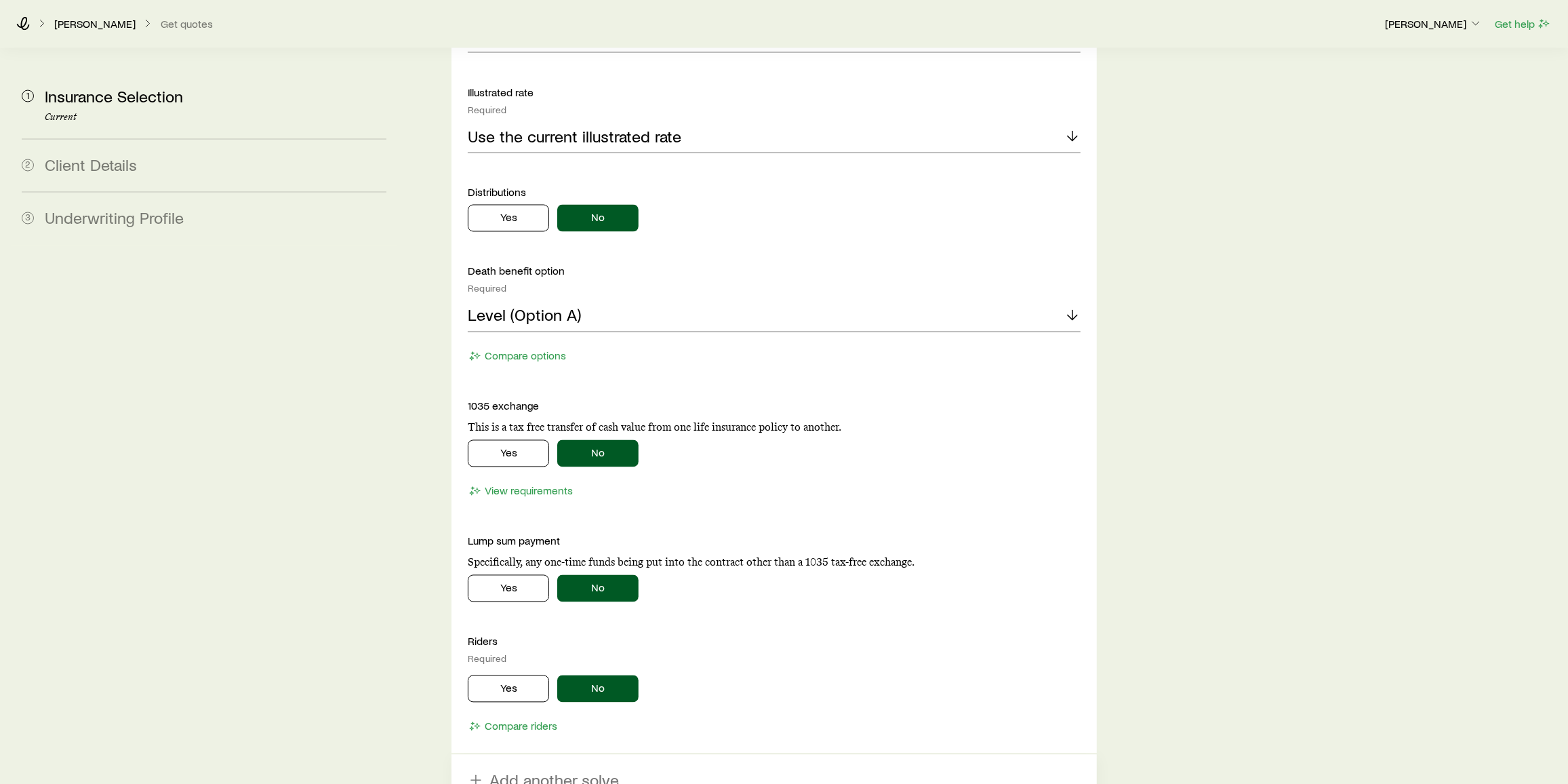
scroll to position [2380, 0]
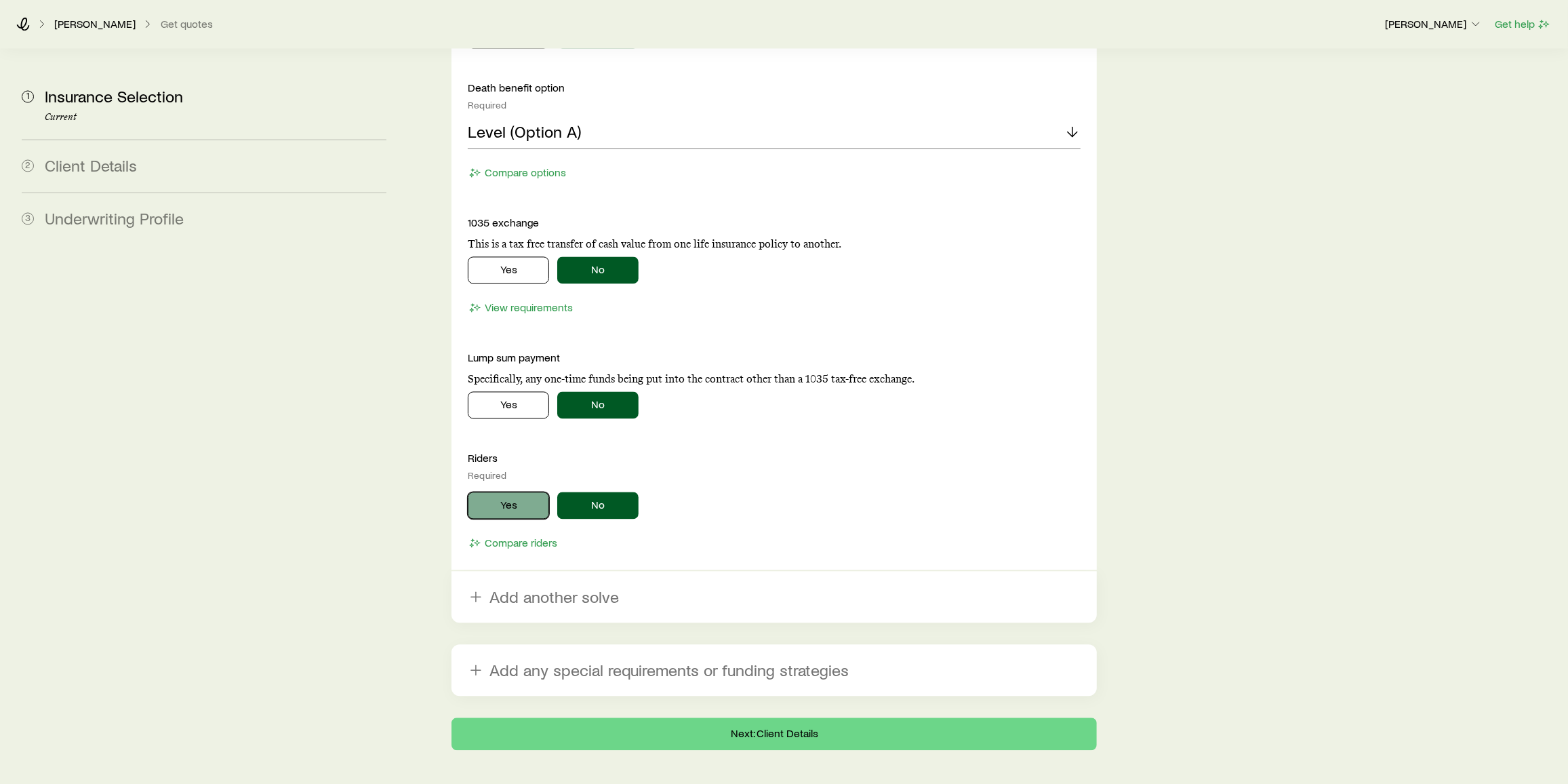
click at [530, 491] on button "Yes" at bounding box center [508, 505] width 82 height 27
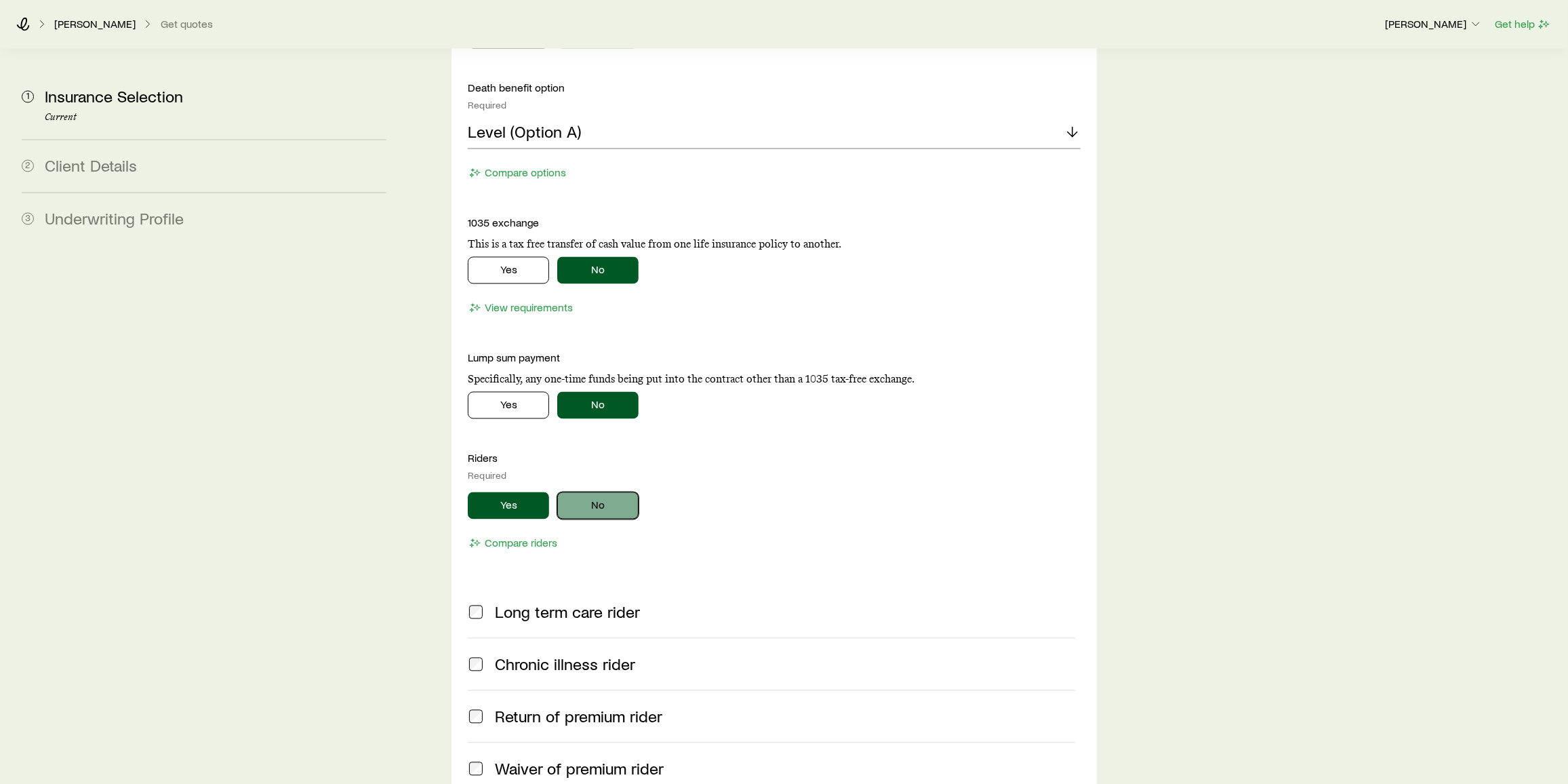
click at [587, 491] on button "No" at bounding box center [597, 505] width 82 height 27
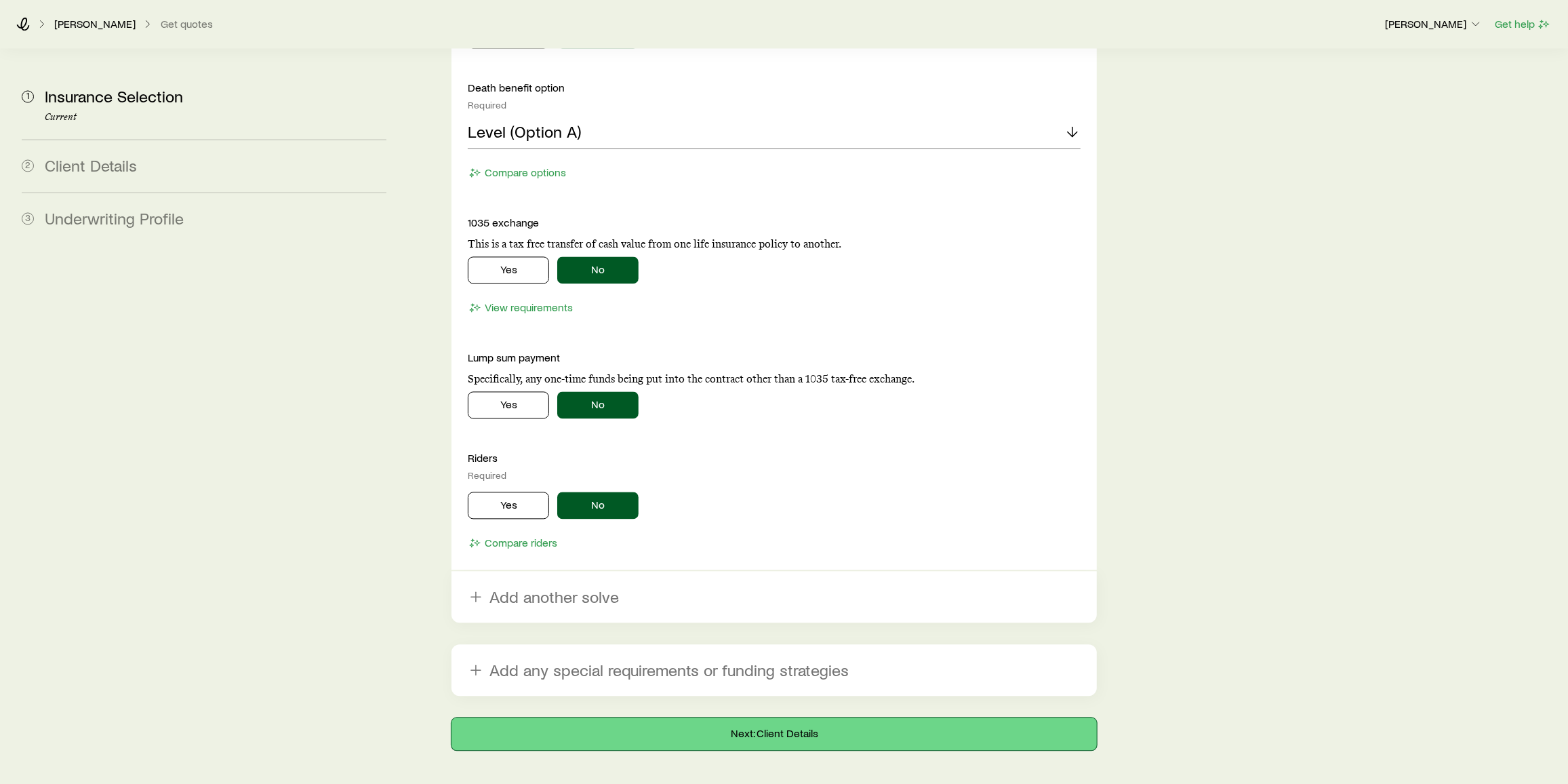
click at [763, 718] on button "Next: Client Details" at bounding box center [774, 734] width 645 height 33
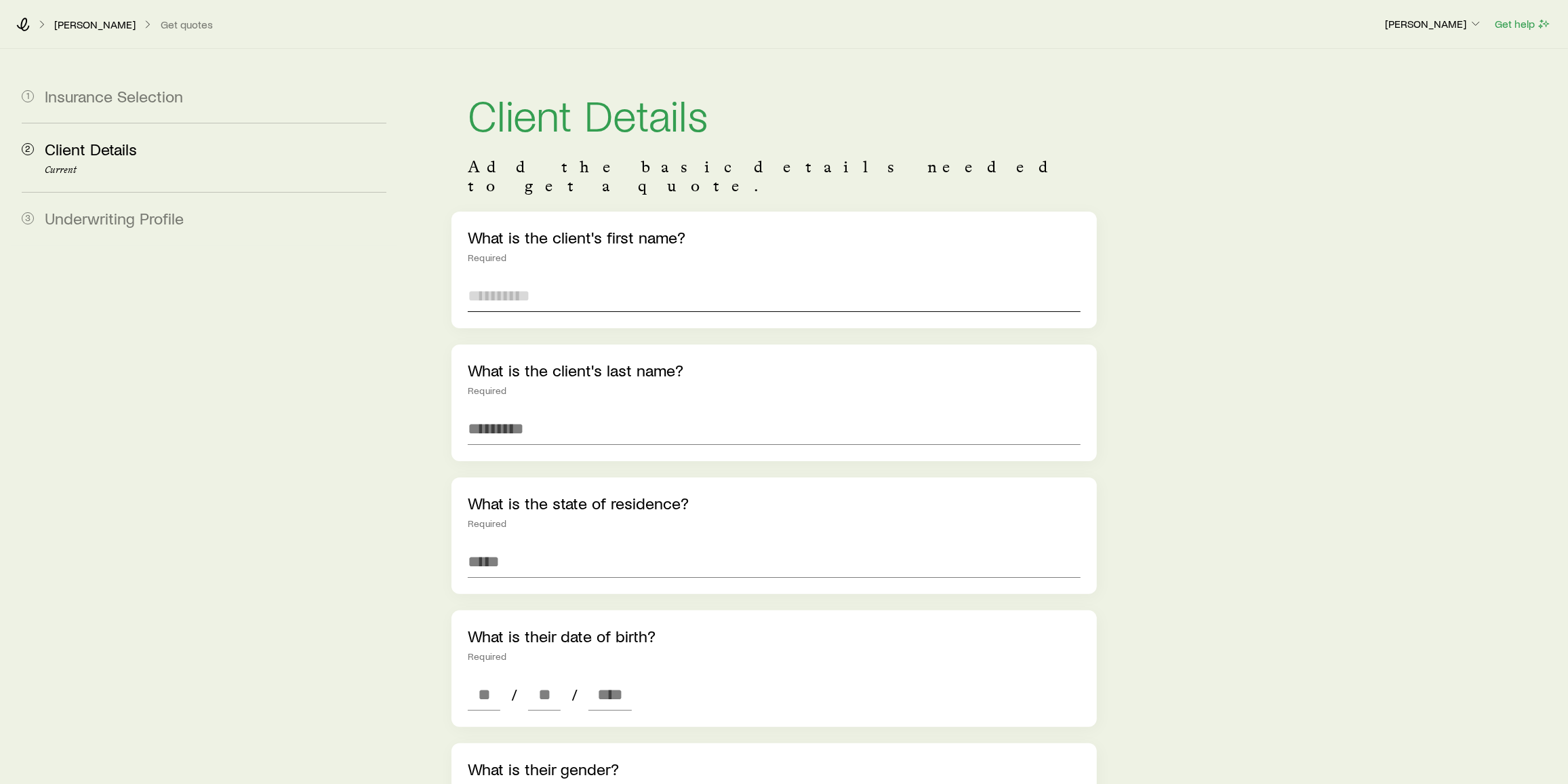
click at [556, 279] on input "text" at bounding box center [774, 295] width 613 height 33
type input "******"
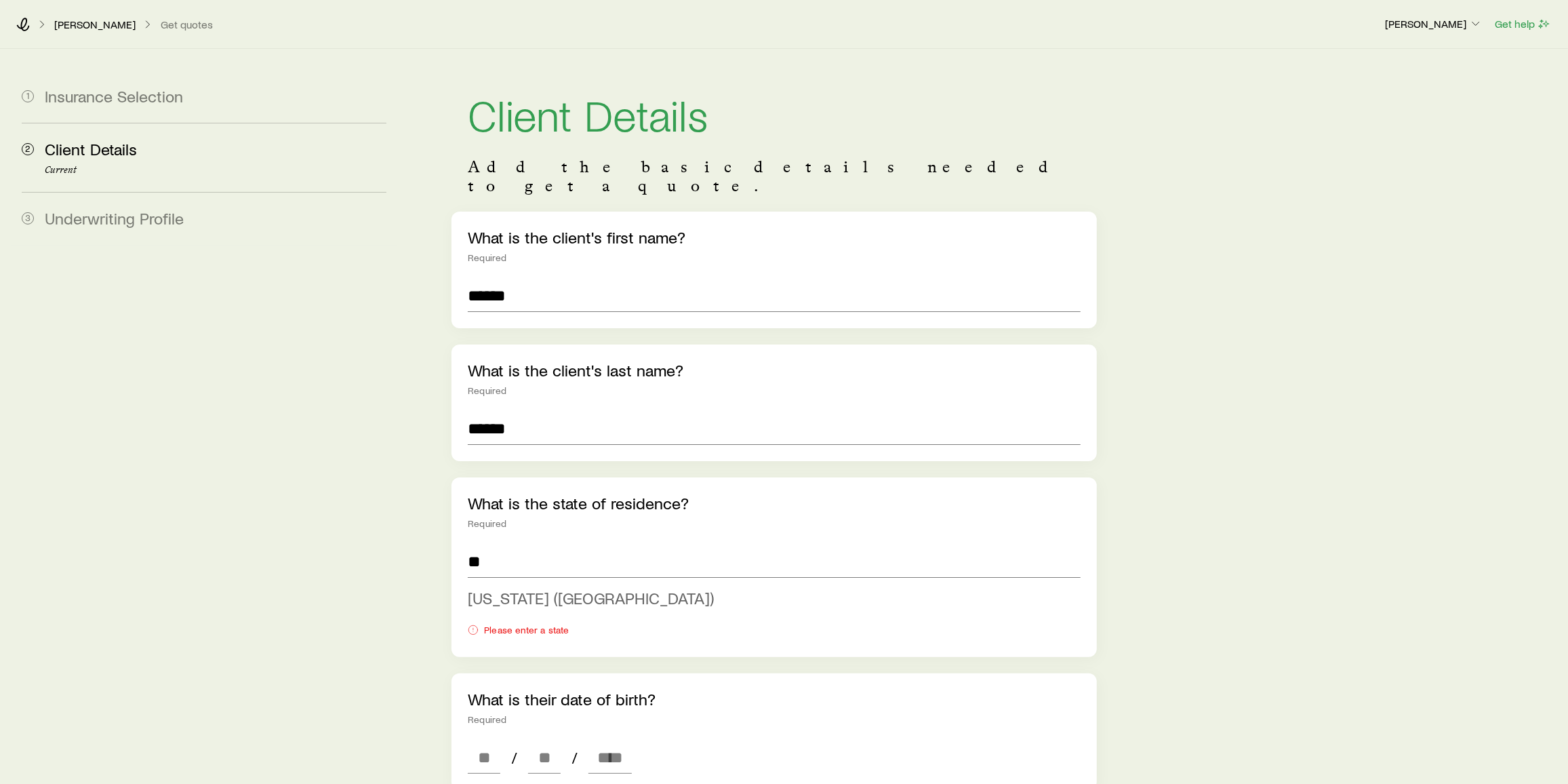
click at [512, 588] on span "Ohio (OH)" at bounding box center [591, 597] width 246 height 19
type input "*********"
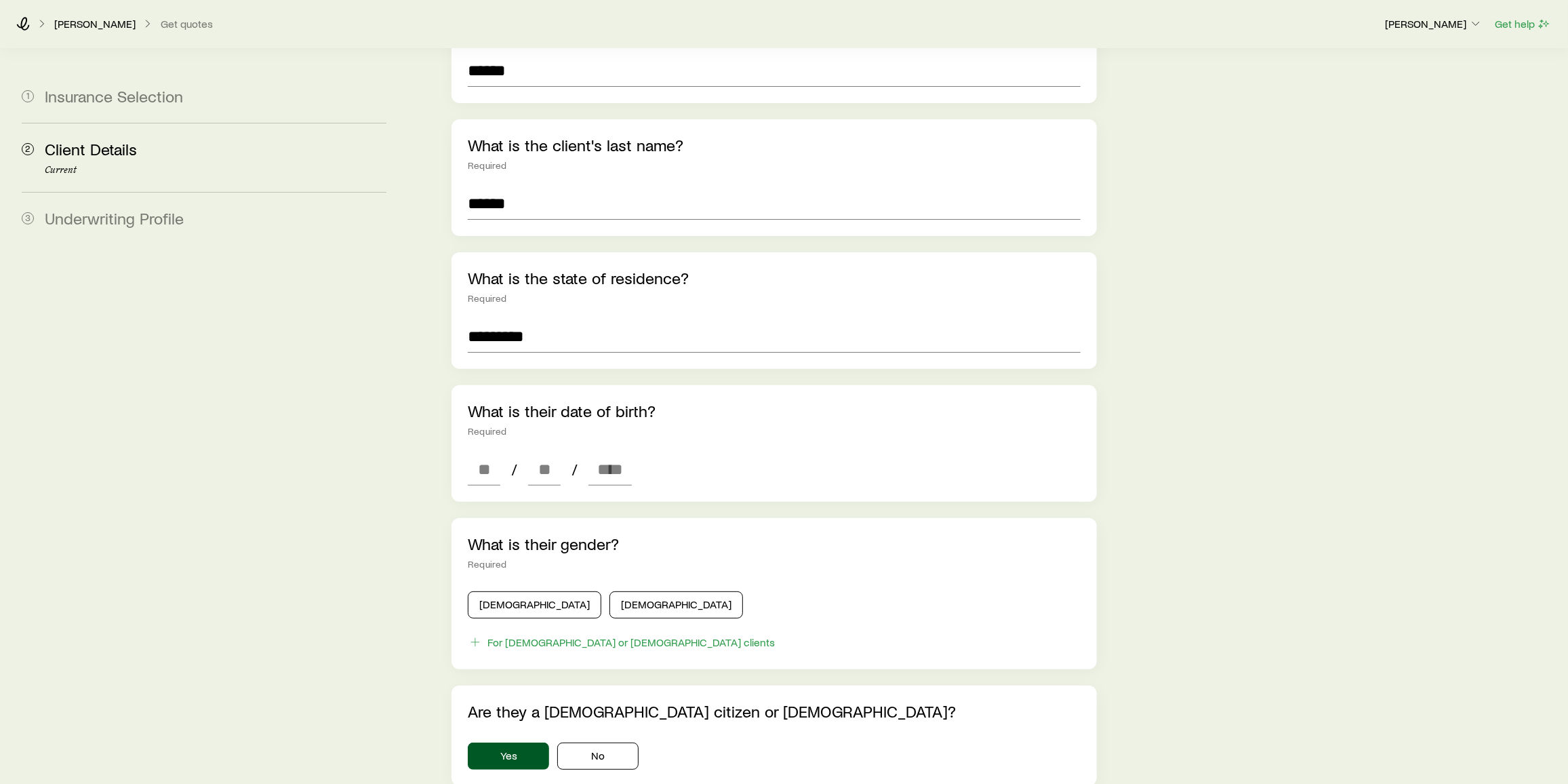
scroll to position [231, 0]
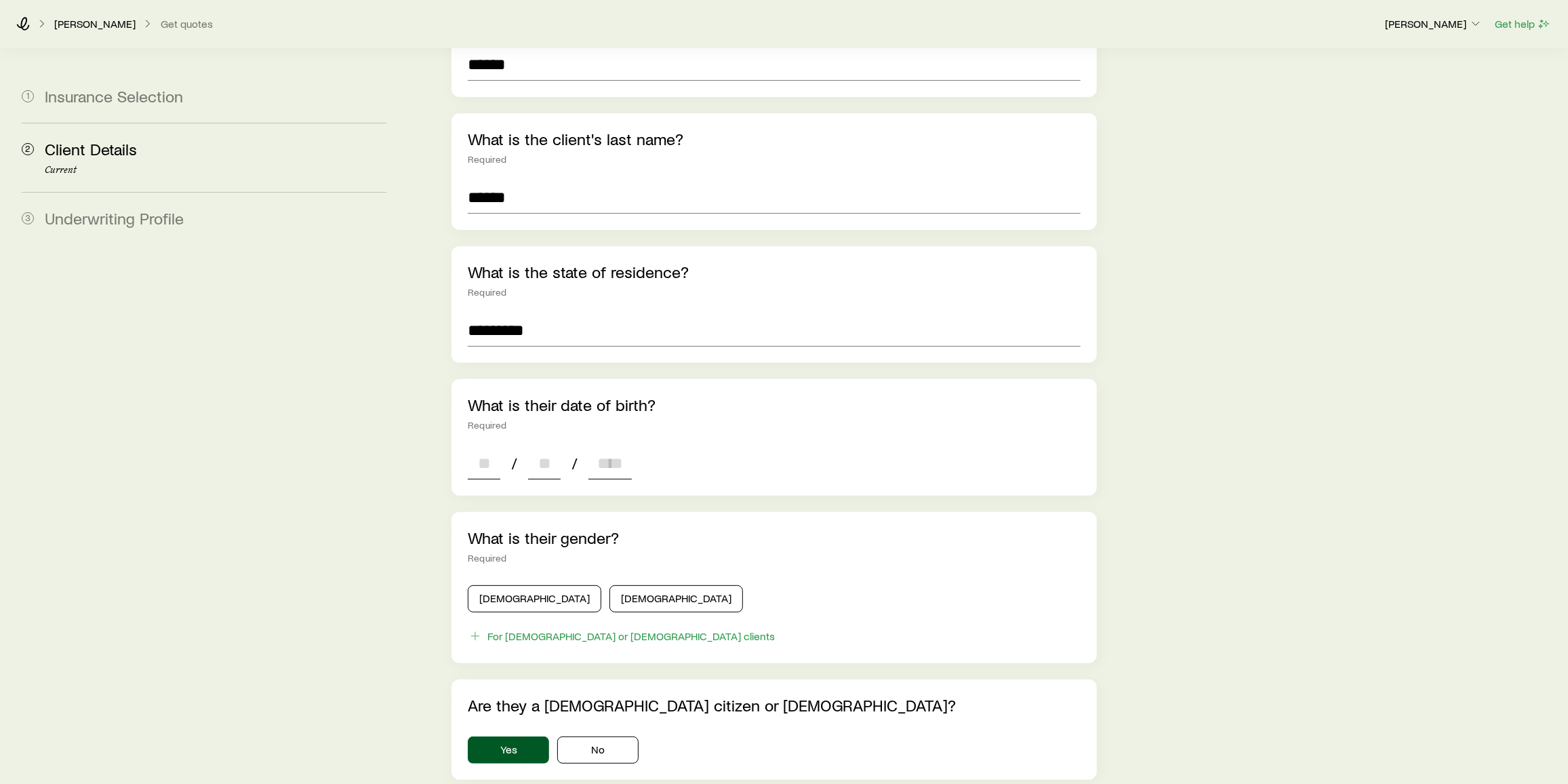
click at [481, 447] on input at bounding box center [484, 463] width 33 height 33
type input "**"
type input "****"
type input "*"
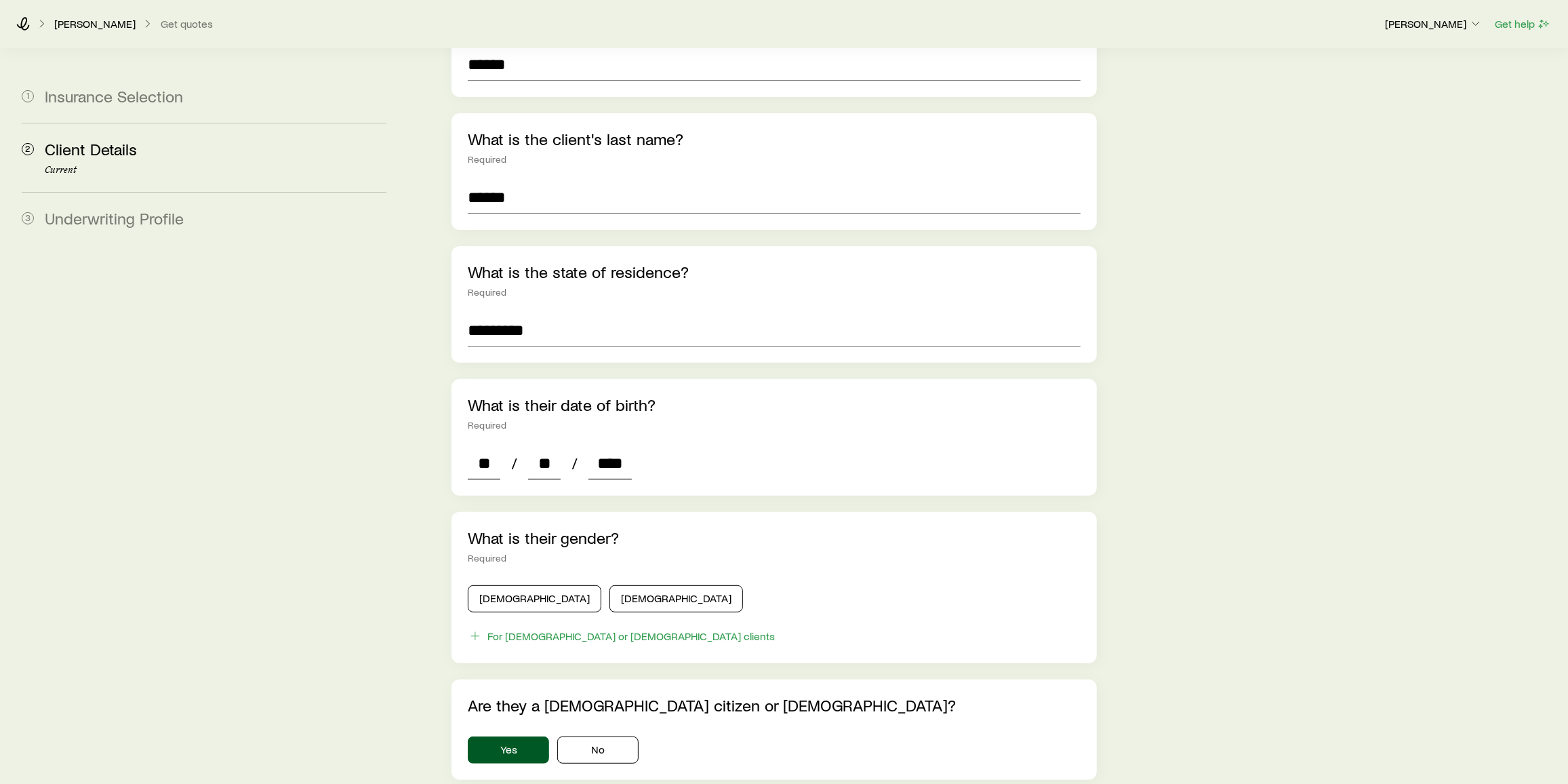
type input "*"
type input "****"
click at [504, 585] on button "Male" at bounding box center [534, 598] width 134 height 27
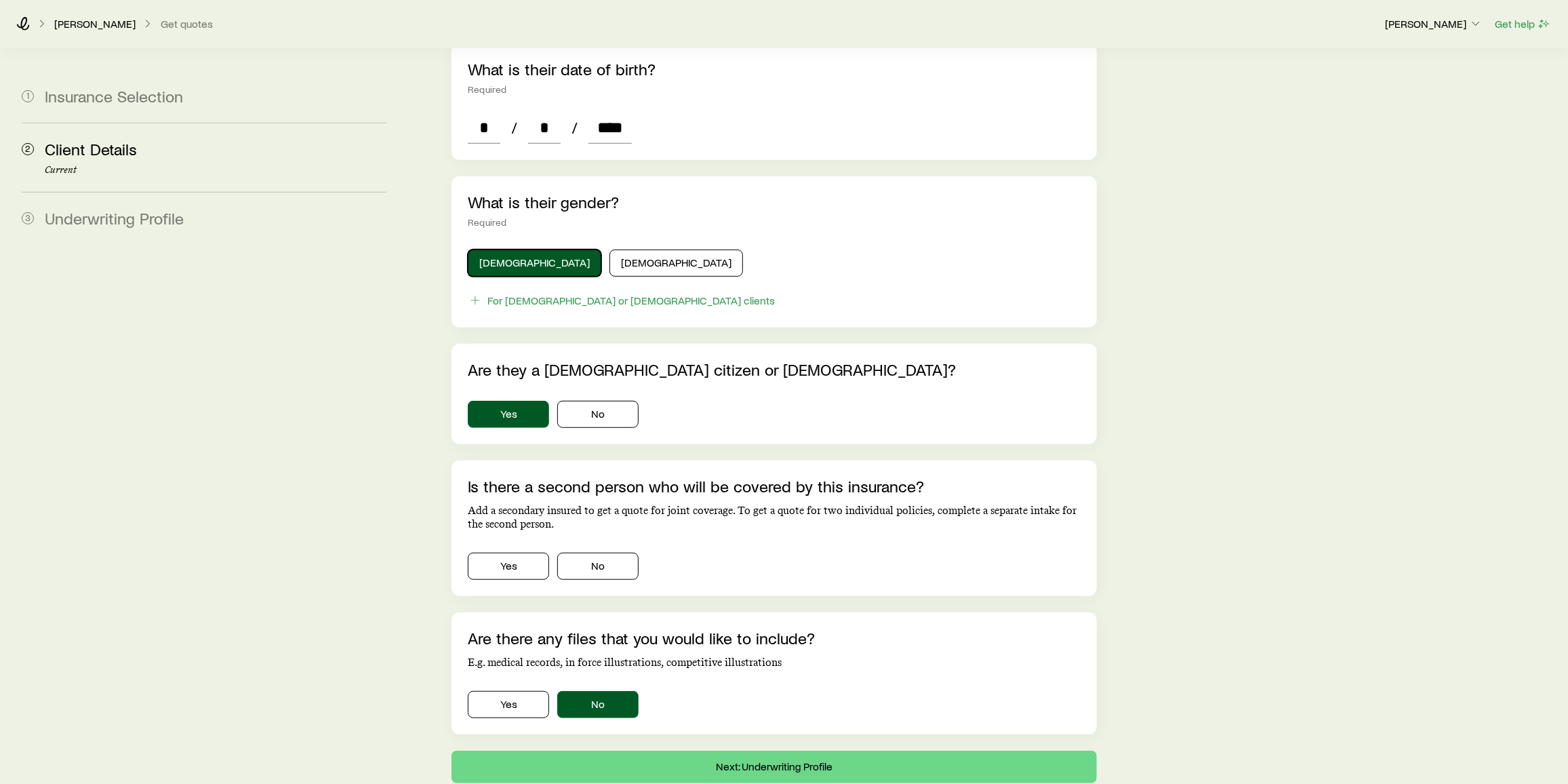
scroll to position [568, 0]
click at [611, 552] on button "No" at bounding box center [597, 565] width 82 height 27
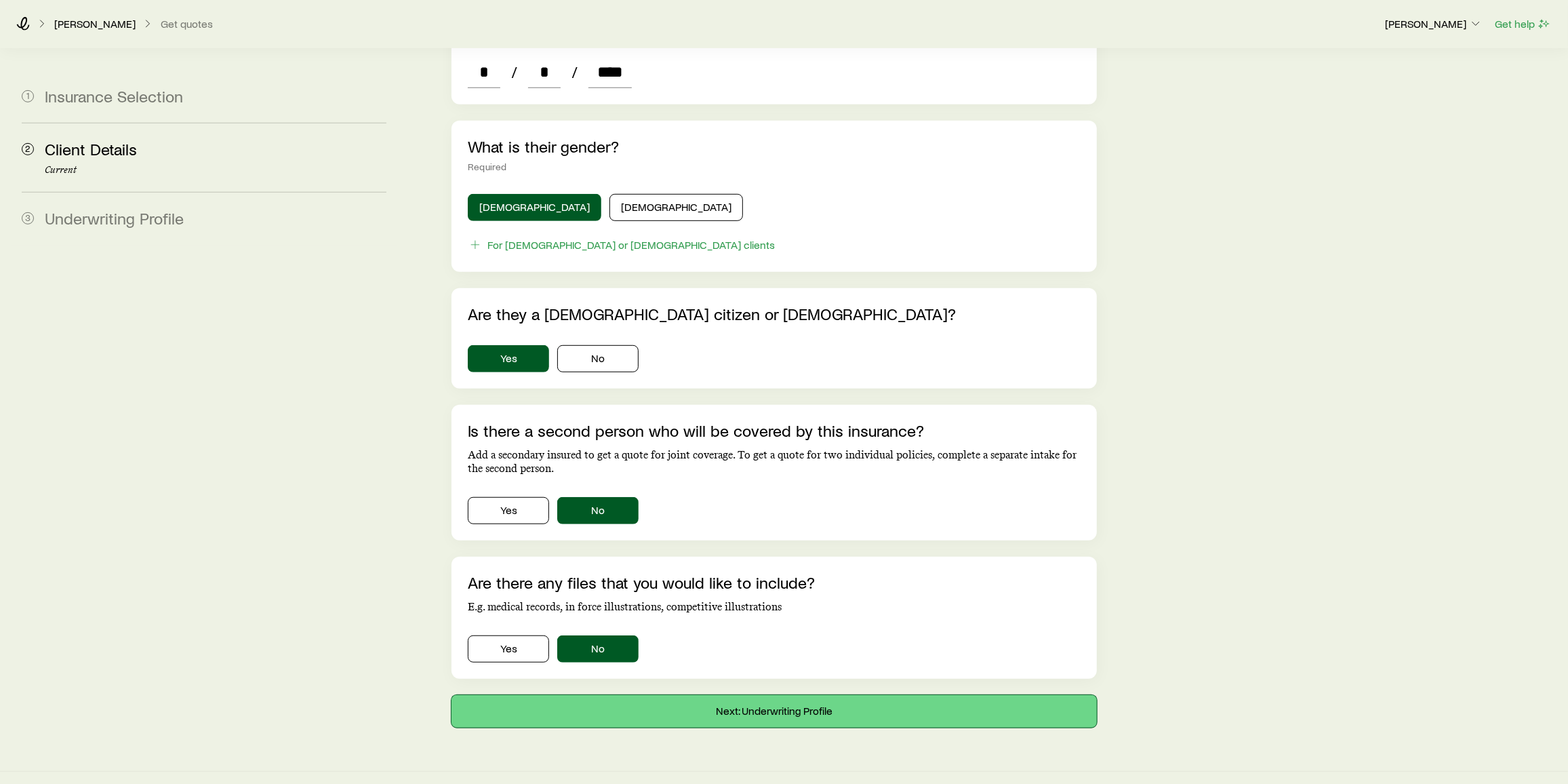
click at [745, 695] on button "Next: Underwriting Profile" at bounding box center [774, 711] width 645 height 33
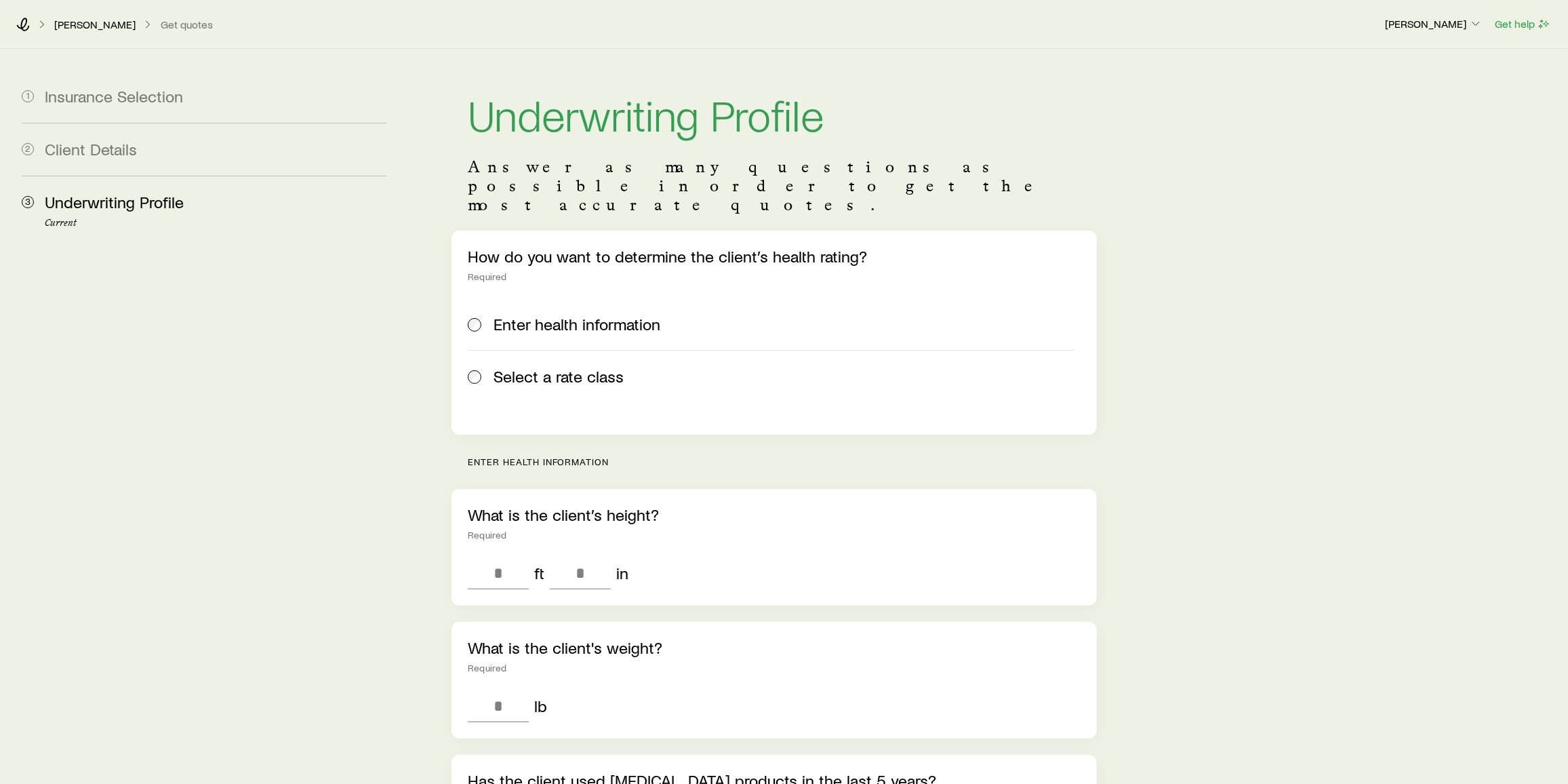
click at [553, 350] on label "Select a rate class" at bounding box center [771, 376] width 607 height 52
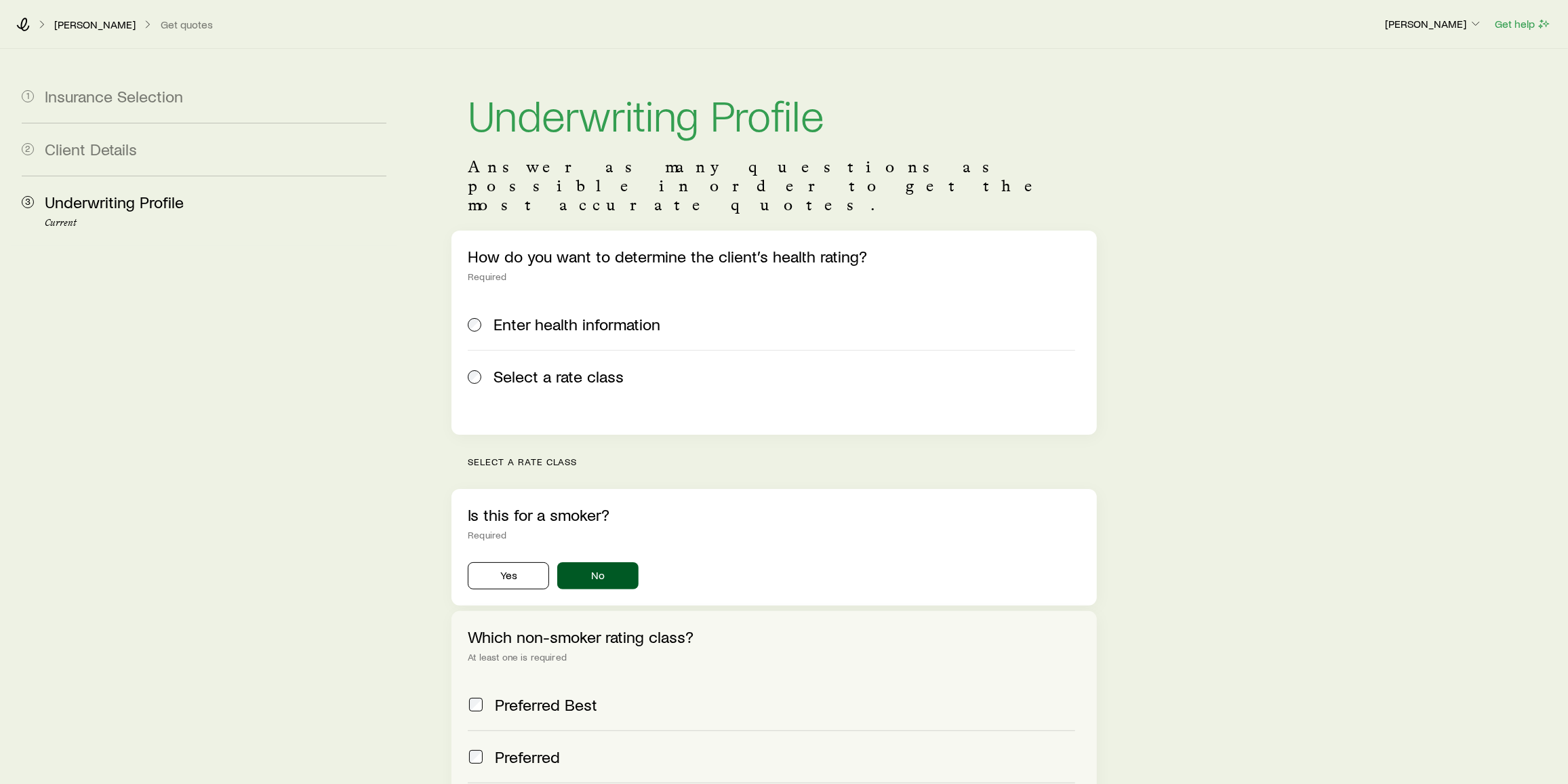
click at [558, 315] on span "Enter health information" at bounding box center [577, 324] width 167 height 19
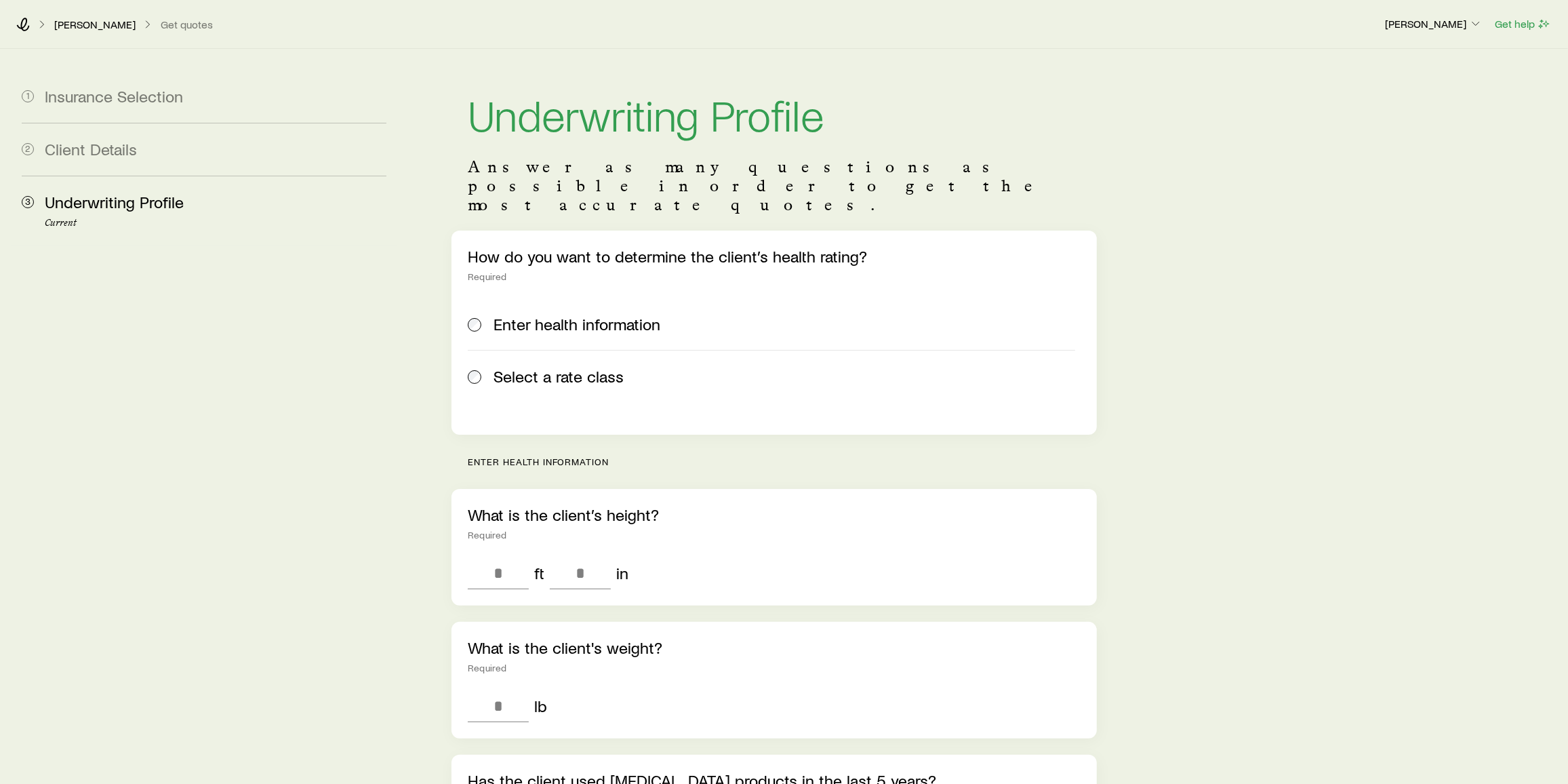
click at [577, 367] on span "Select a rate class" at bounding box center [559, 376] width 130 height 19
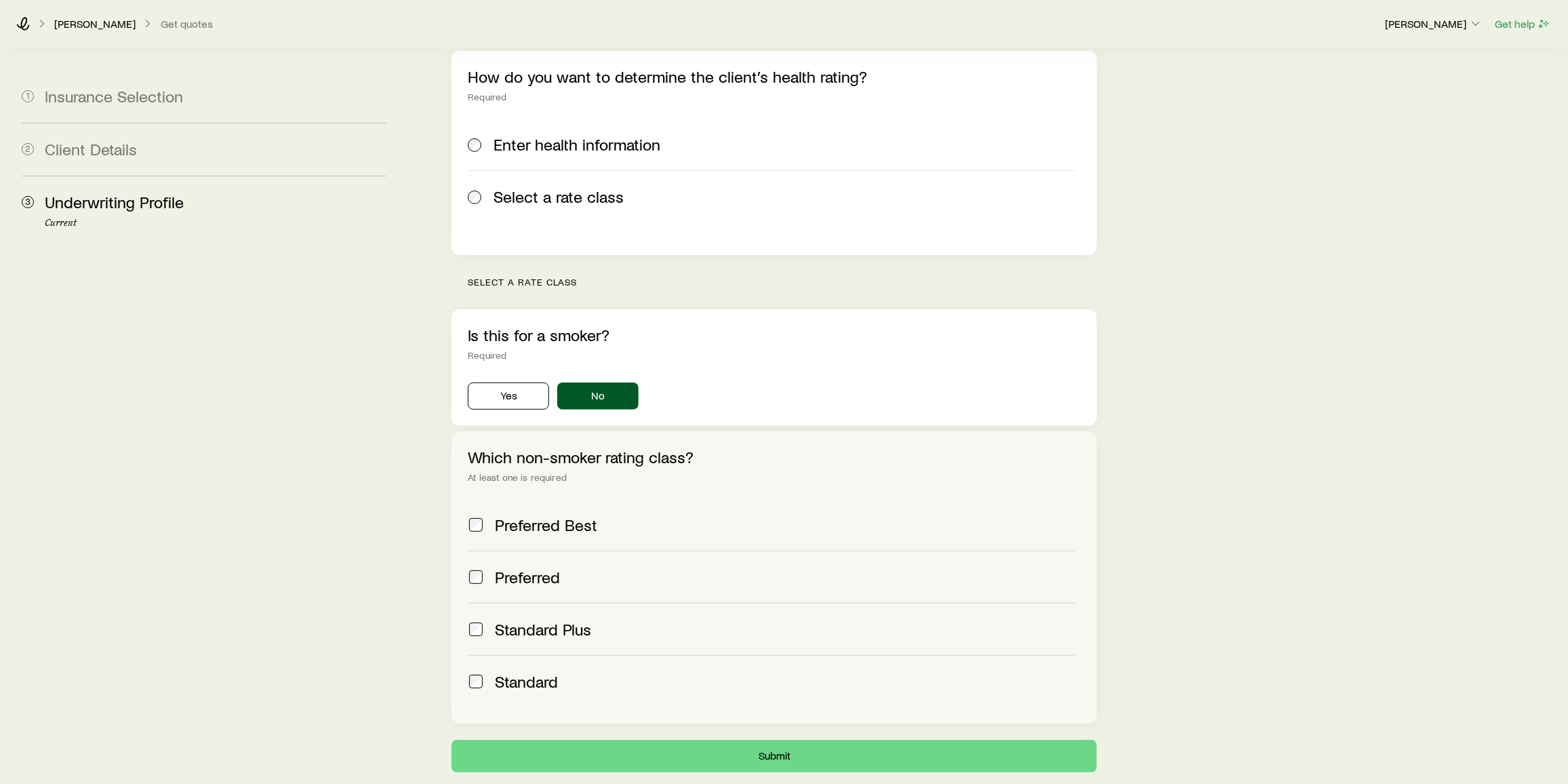
scroll to position [182, 0]
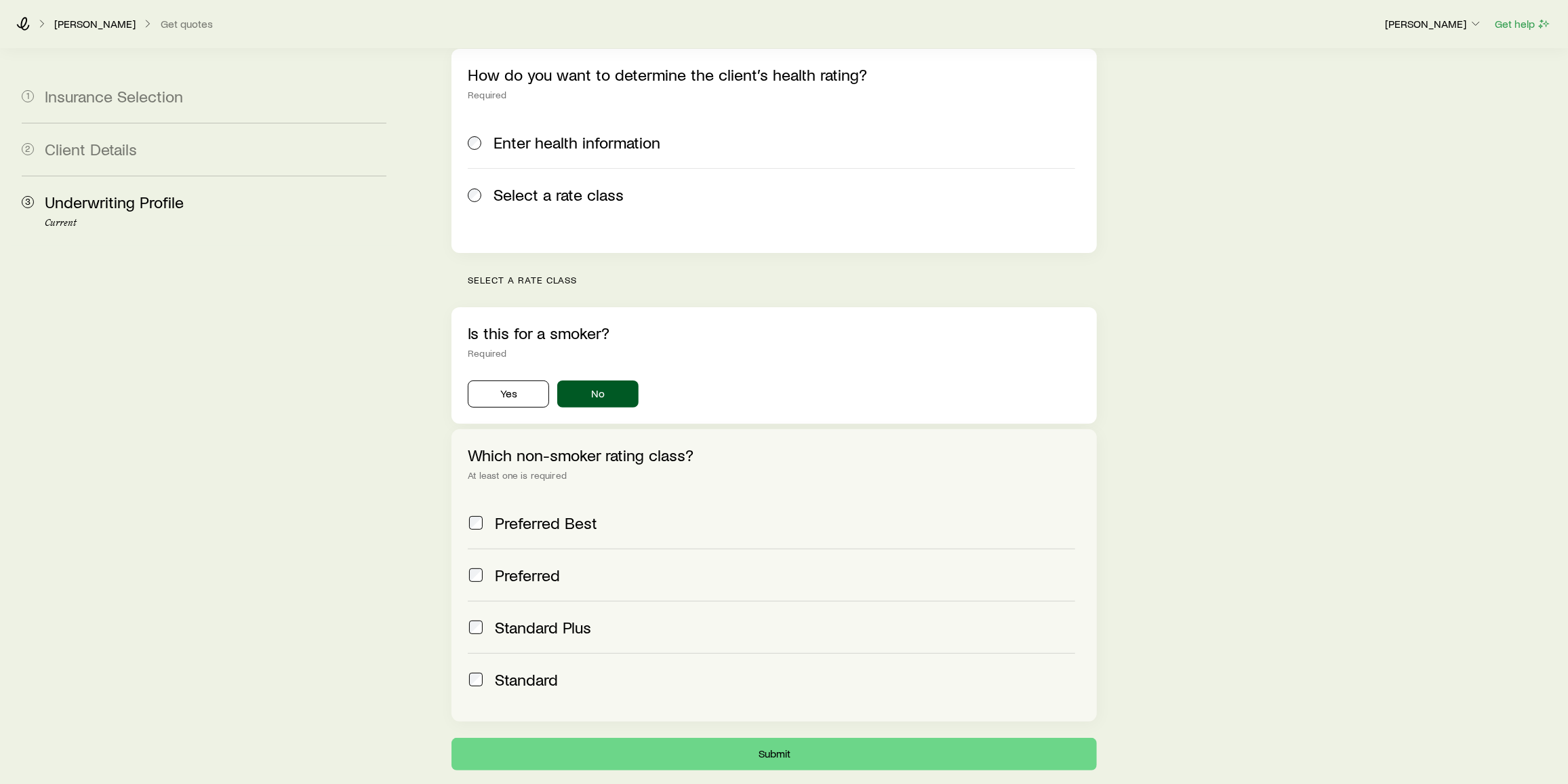
drag, startPoint x: 522, startPoint y: 585, endPoint x: 511, endPoint y: 529, distance: 57.1
click at [511, 529] on div "Preferred Best Preferred Standard Plus Standard" at bounding box center [774, 601] width 613 height 208
click at [511, 565] on span "Preferred" at bounding box center [527, 575] width 65 height 19
click at [527, 513] on span "Preferred Best" at bounding box center [546, 522] width 103 height 19
click at [560, 617] on span "Standard Plus" at bounding box center [543, 627] width 96 height 19
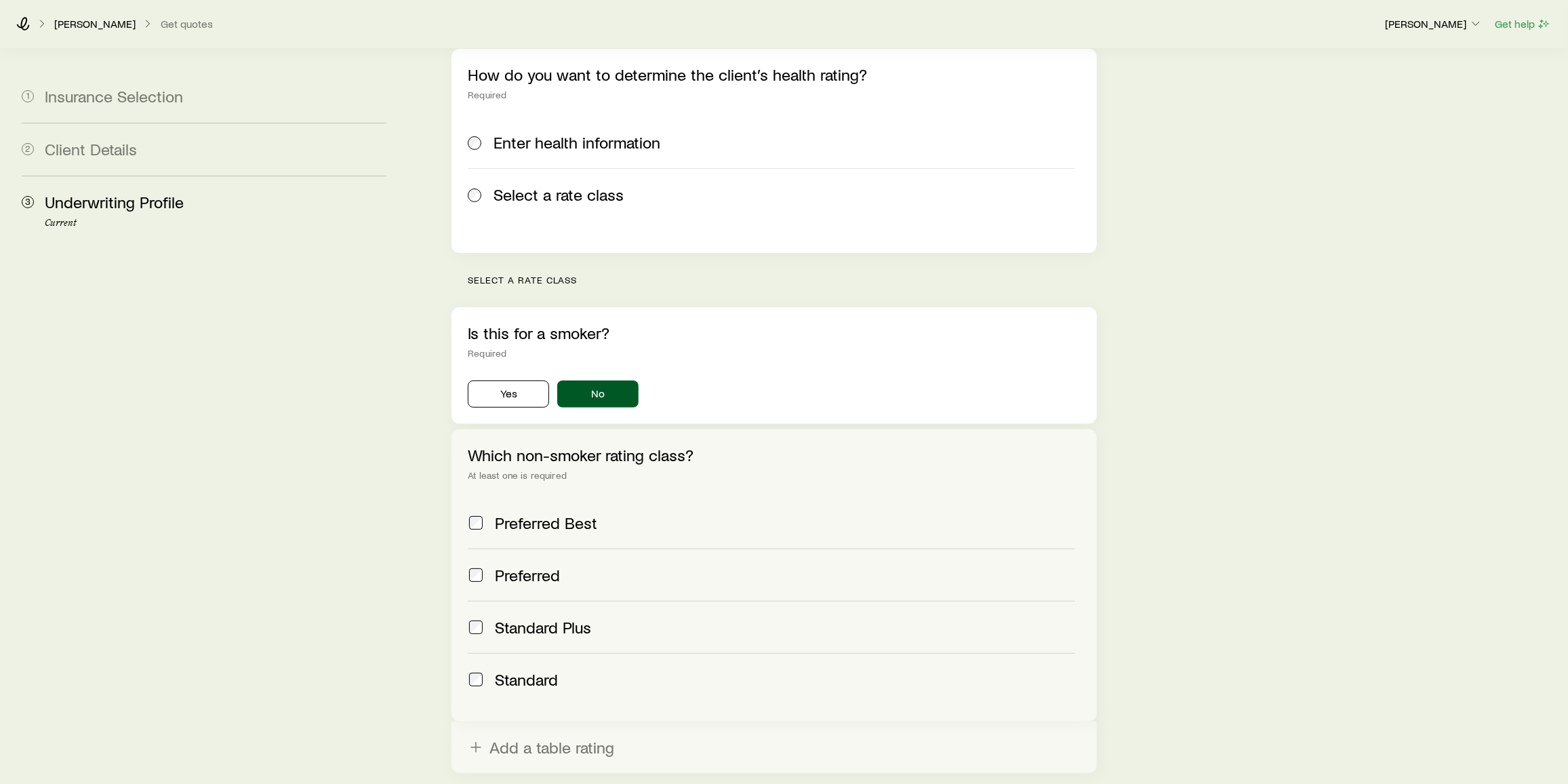
scroll to position [299, 0]
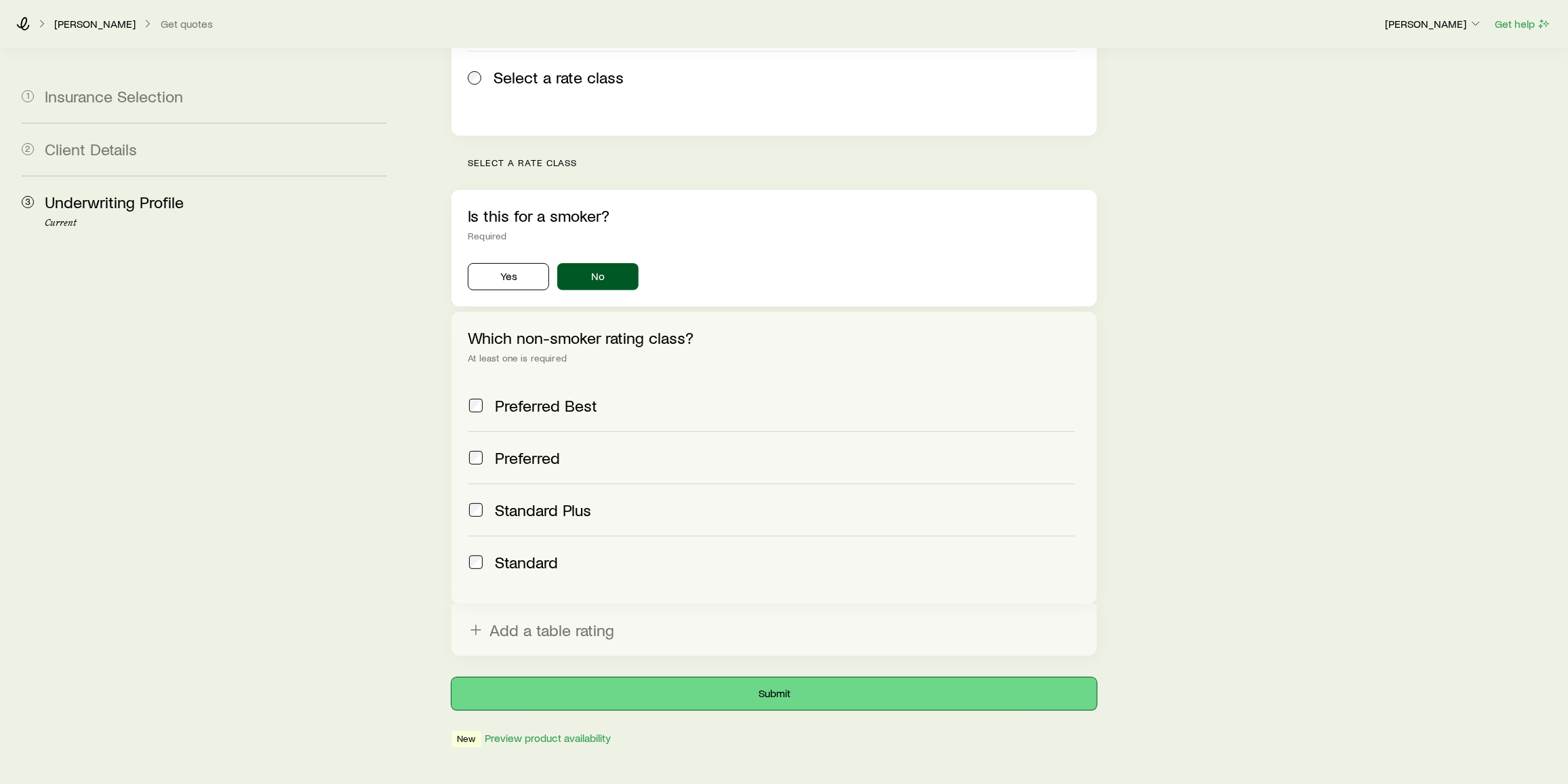
click at [692, 677] on button "Submit" at bounding box center [774, 693] width 645 height 33
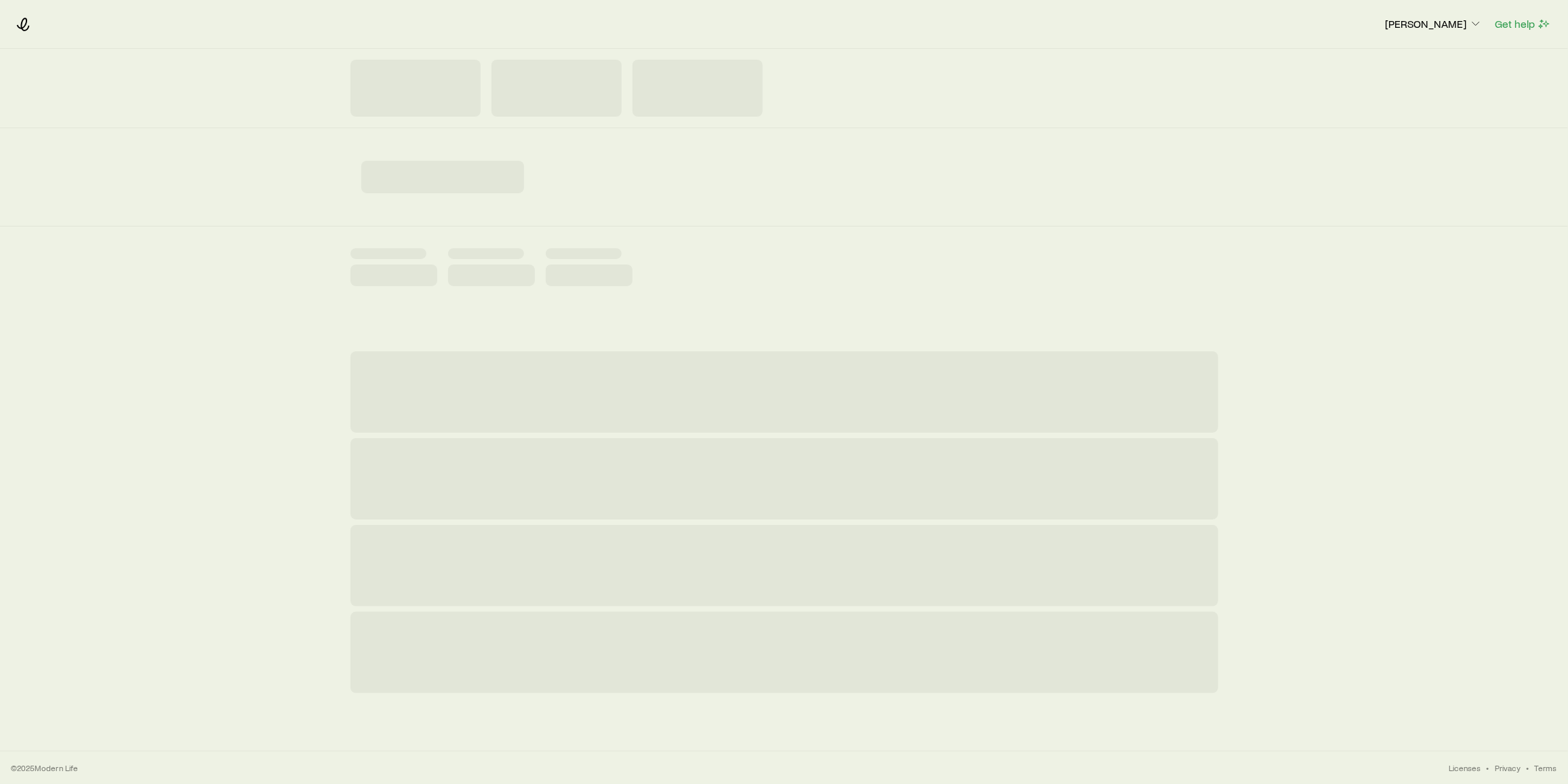
scroll to position [0, 0]
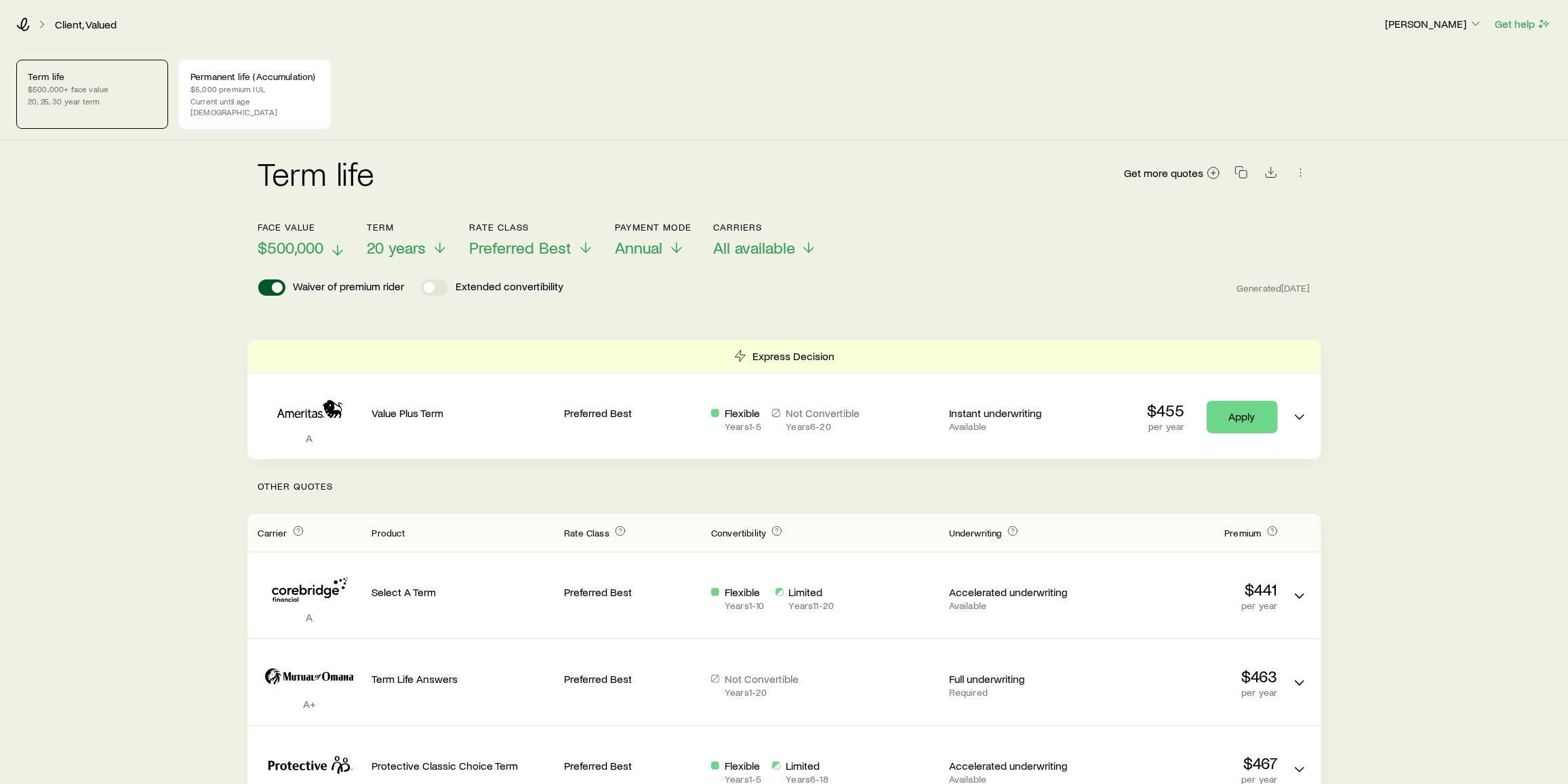
click at [316, 238] on span "$500,000" at bounding box center [291, 247] width 66 height 19
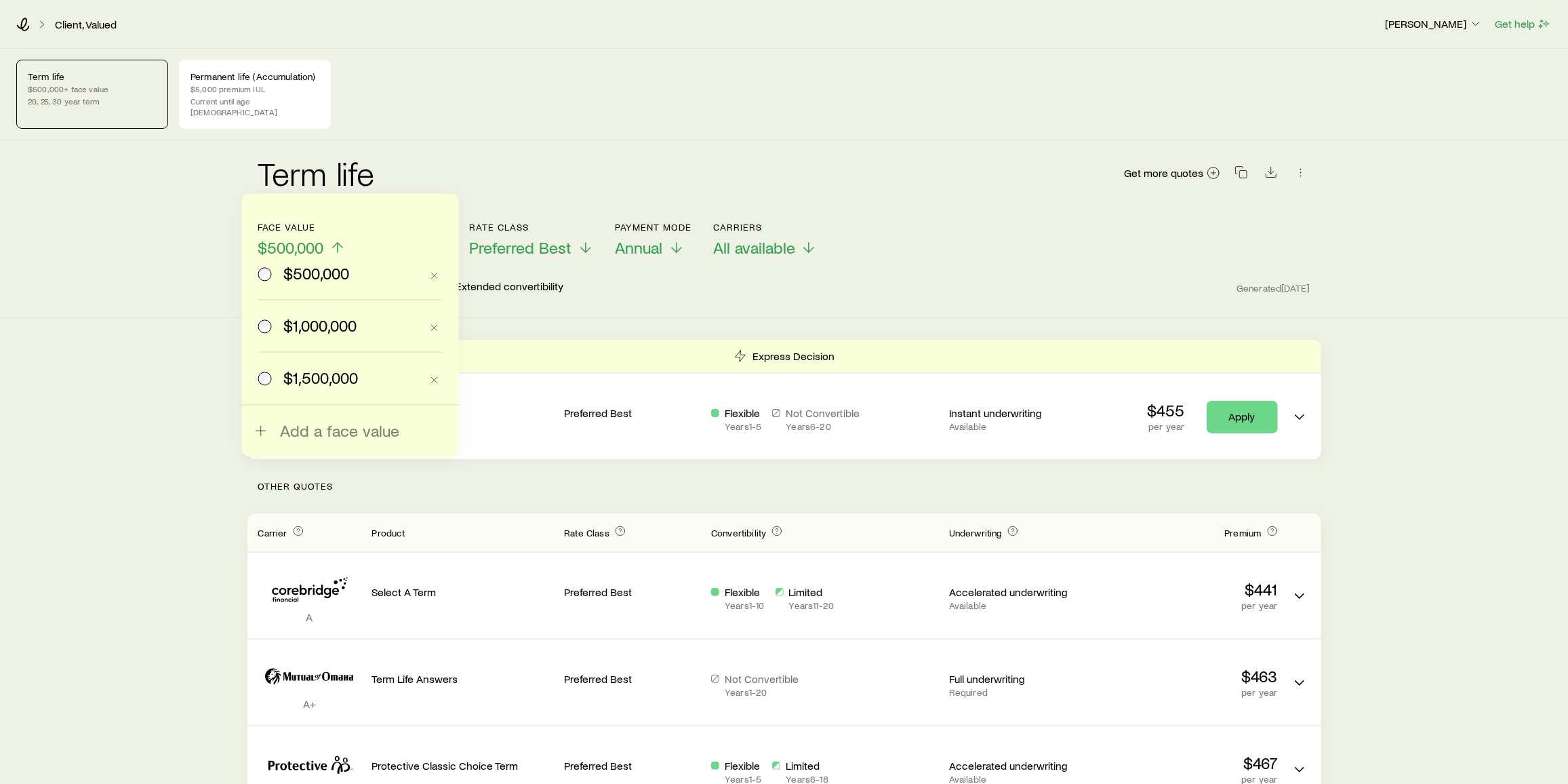
click at [316, 238] on span "$500,000" at bounding box center [291, 247] width 66 height 19
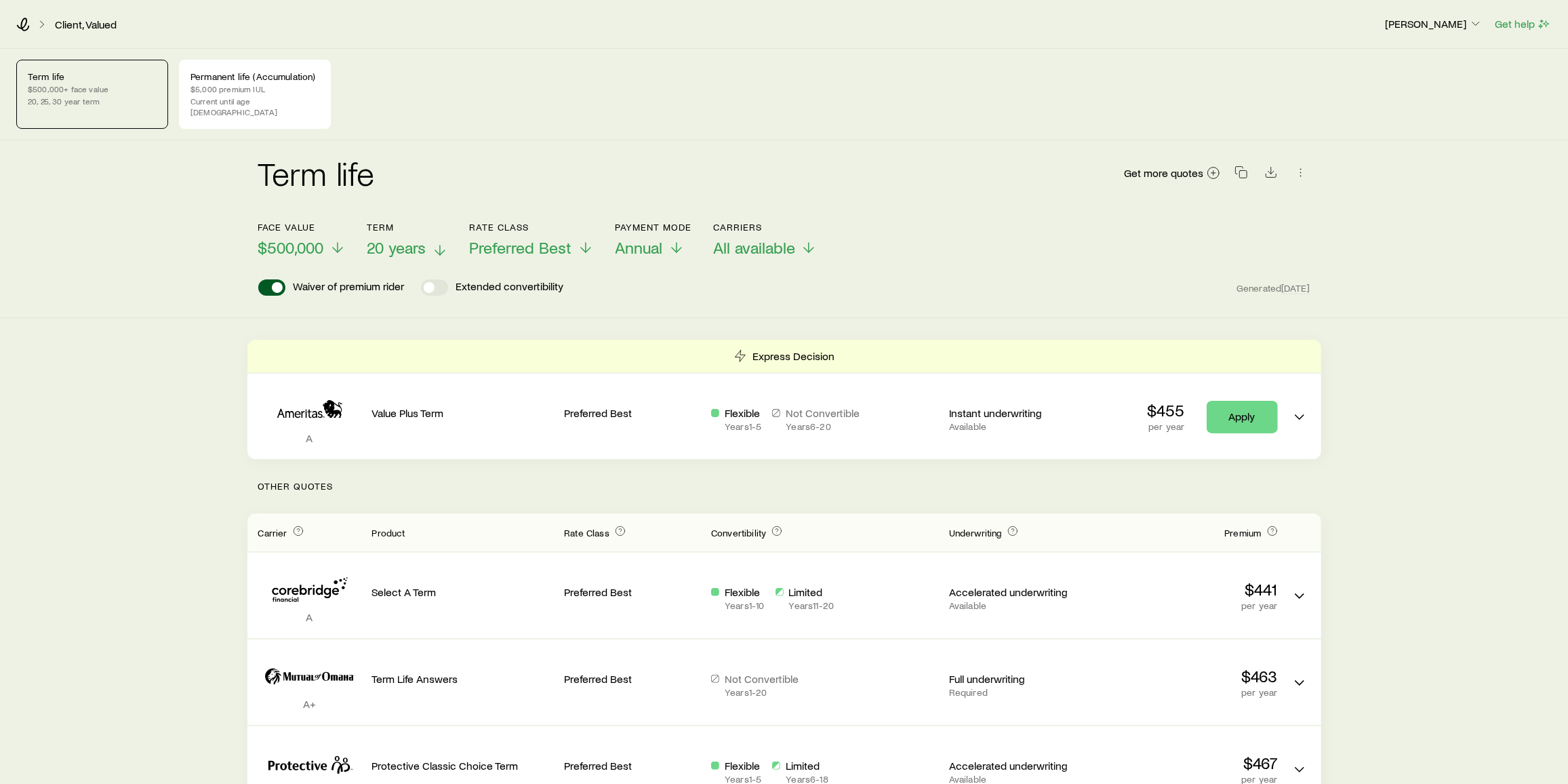
click at [400, 238] on span "20 years" at bounding box center [397, 247] width 59 height 19
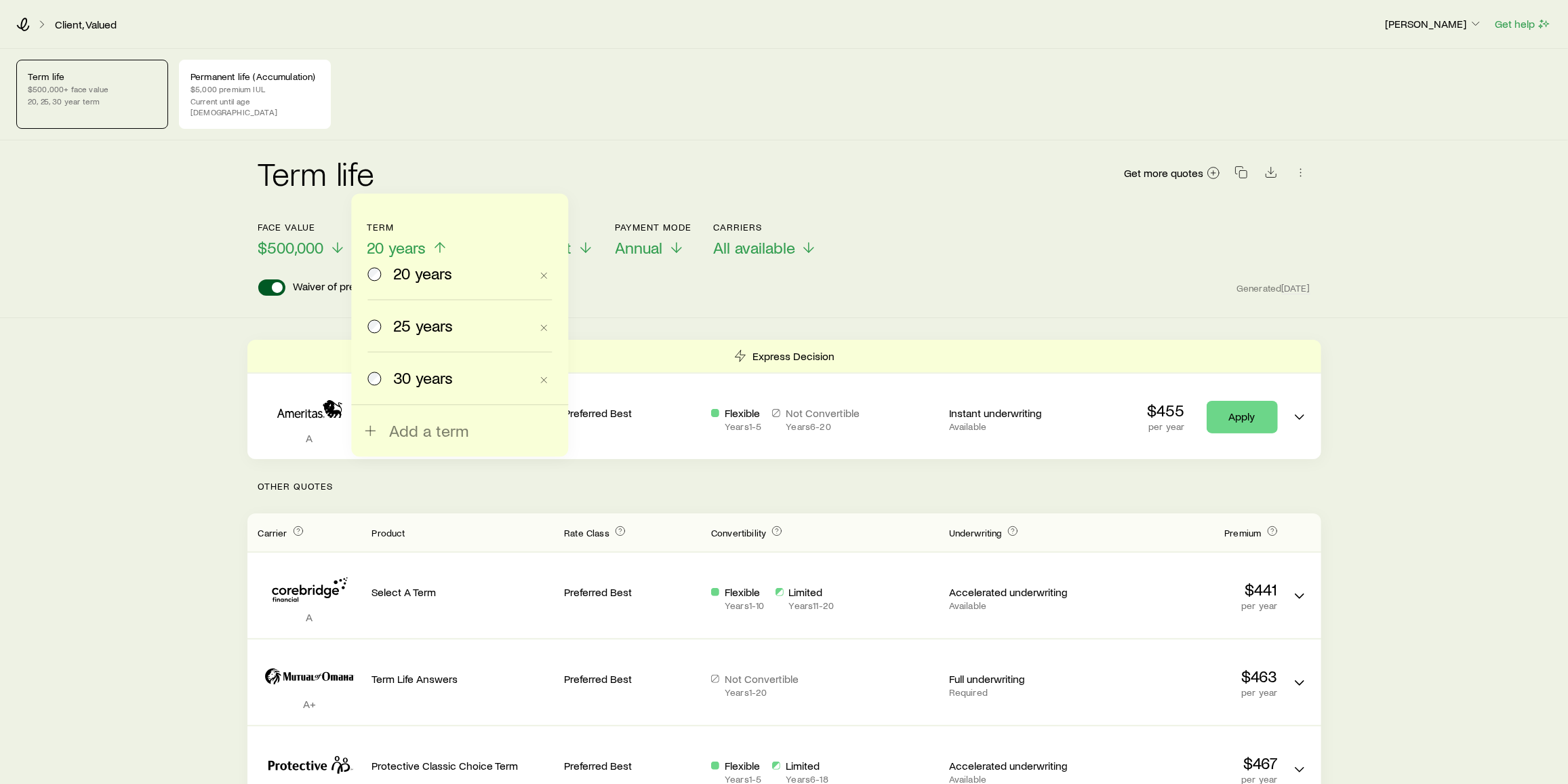
click at [400, 238] on span "20 years" at bounding box center [397, 247] width 59 height 19
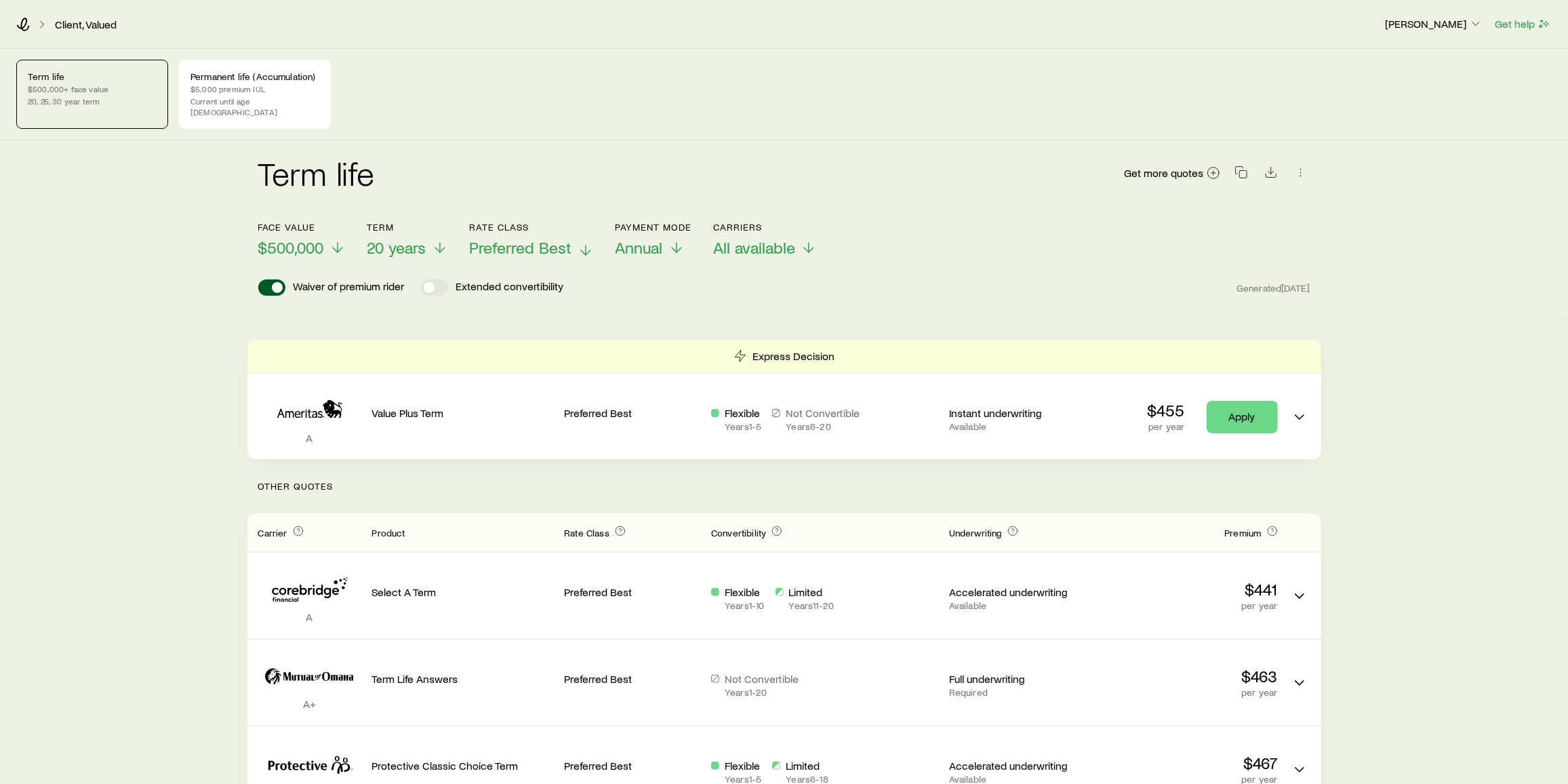
click at [499, 238] on span "Preferred Best" at bounding box center [521, 247] width 103 height 19
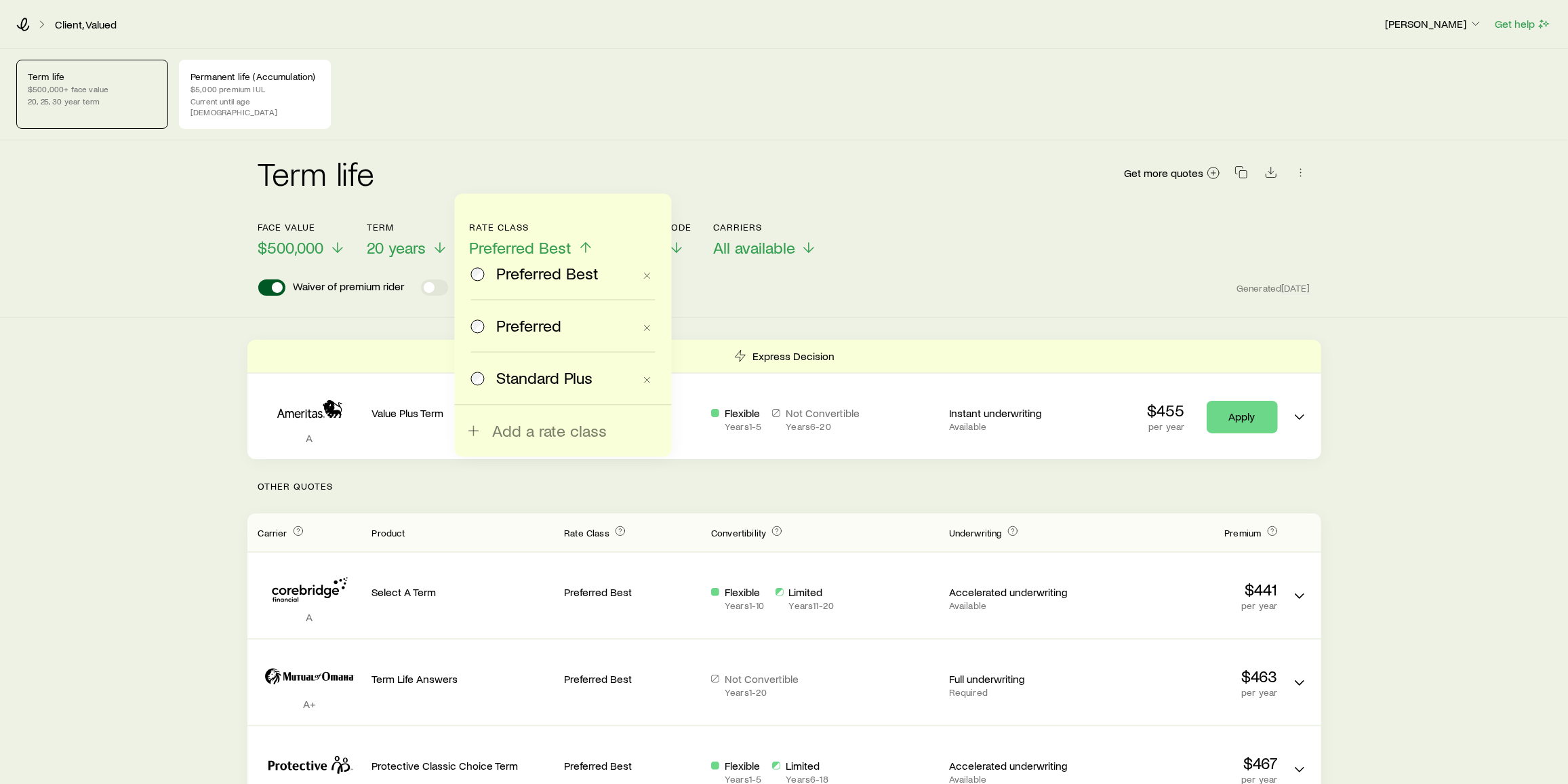
click at [506, 330] on span "Preferred" at bounding box center [528, 326] width 65 height 19
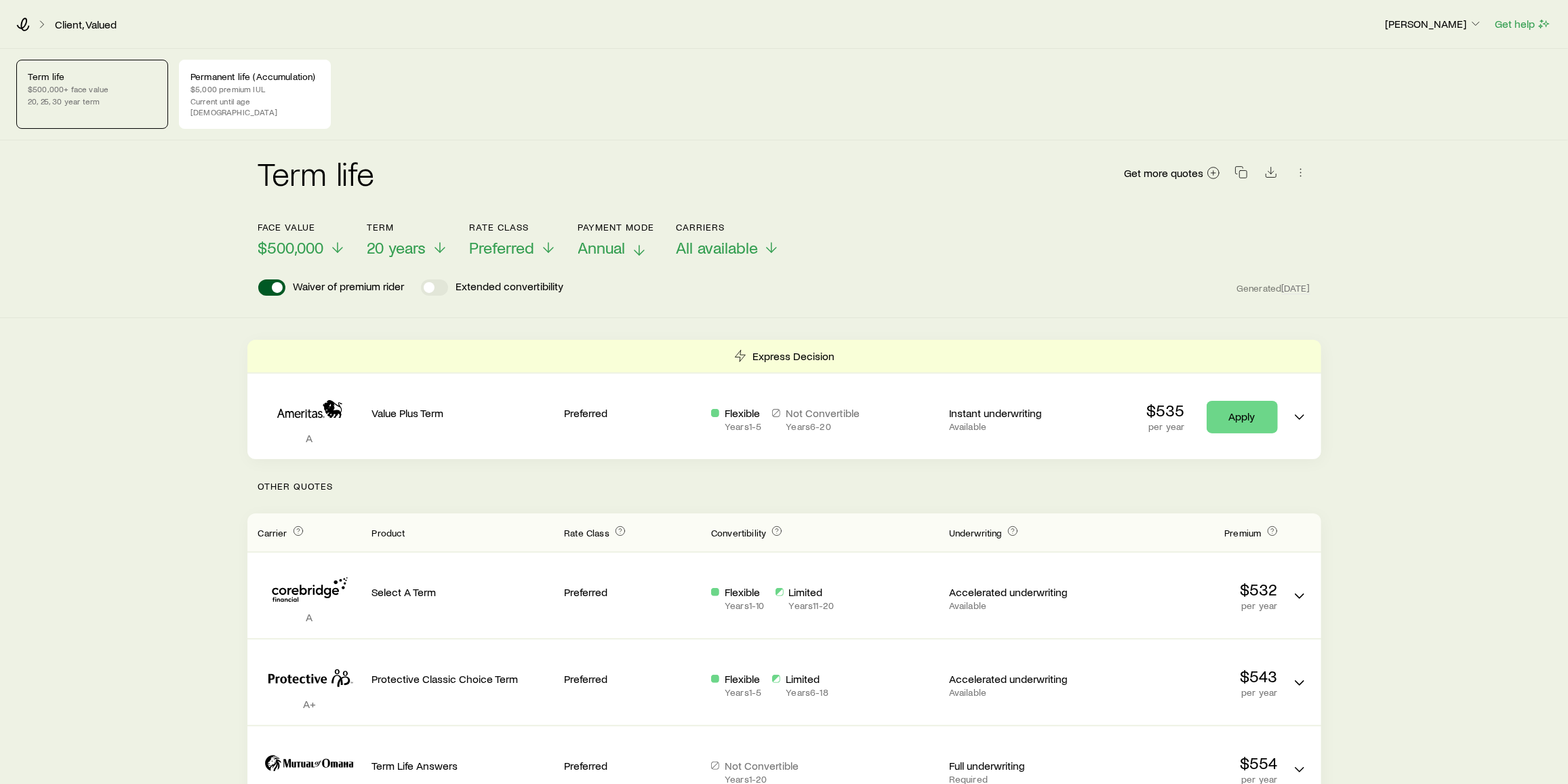
click at [623, 222] on button "Payment Mode Annual" at bounding box center [616, 240] width 77 height 36
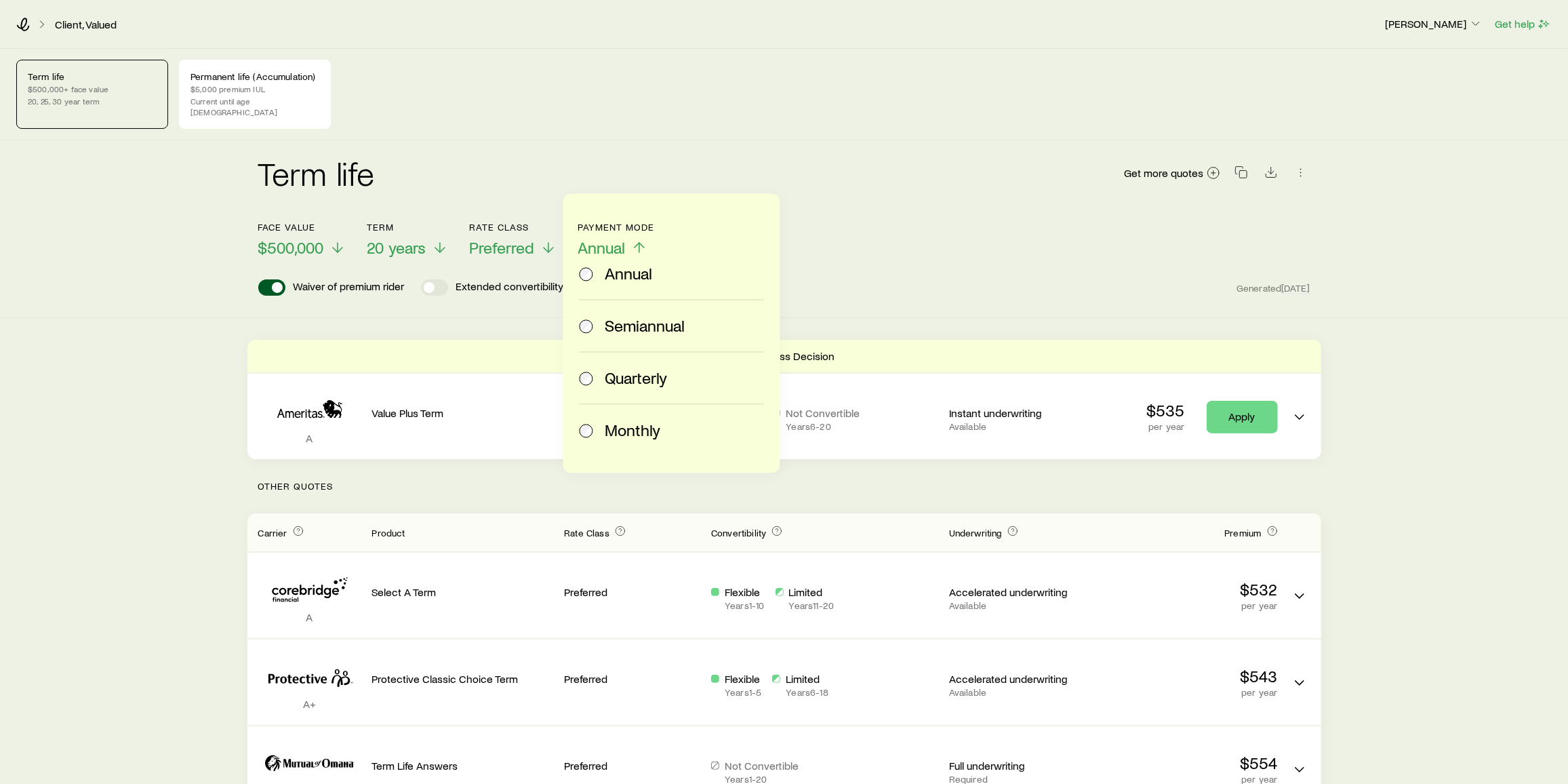
click at [606, 416] on label "Monthly" at bounding box center [669, 429] width 179 height 51
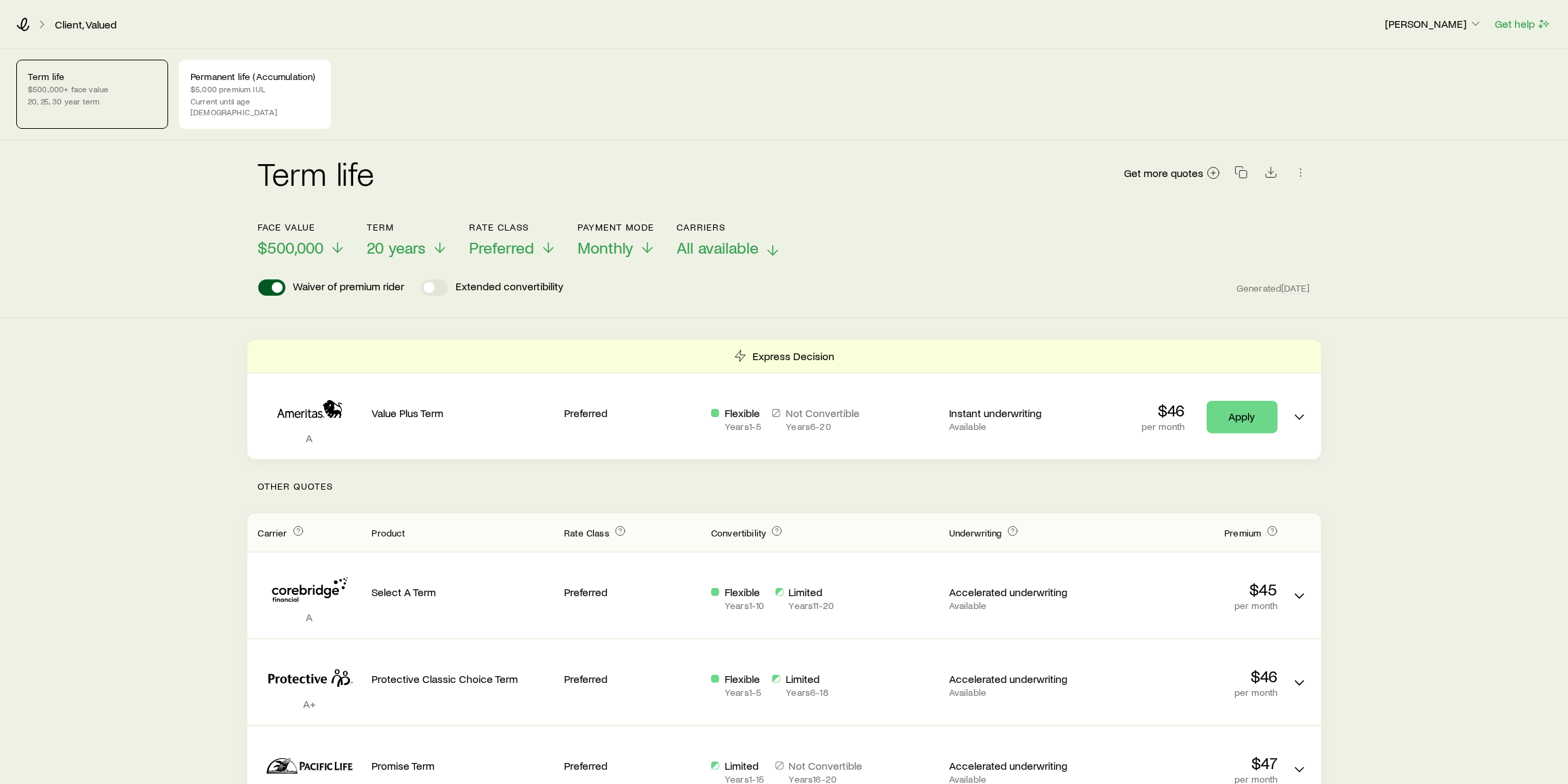
click at [709, 238] on span "All available" at bounding box center [718, 247] width 82 height 19
click at [784, 140] on div "Term life Get more quotes" at bounding box center [784, 181] width 1052 height 82
click at [1238, 166] on icon "button" at bounding box center [1242, 172] width 13 height 13
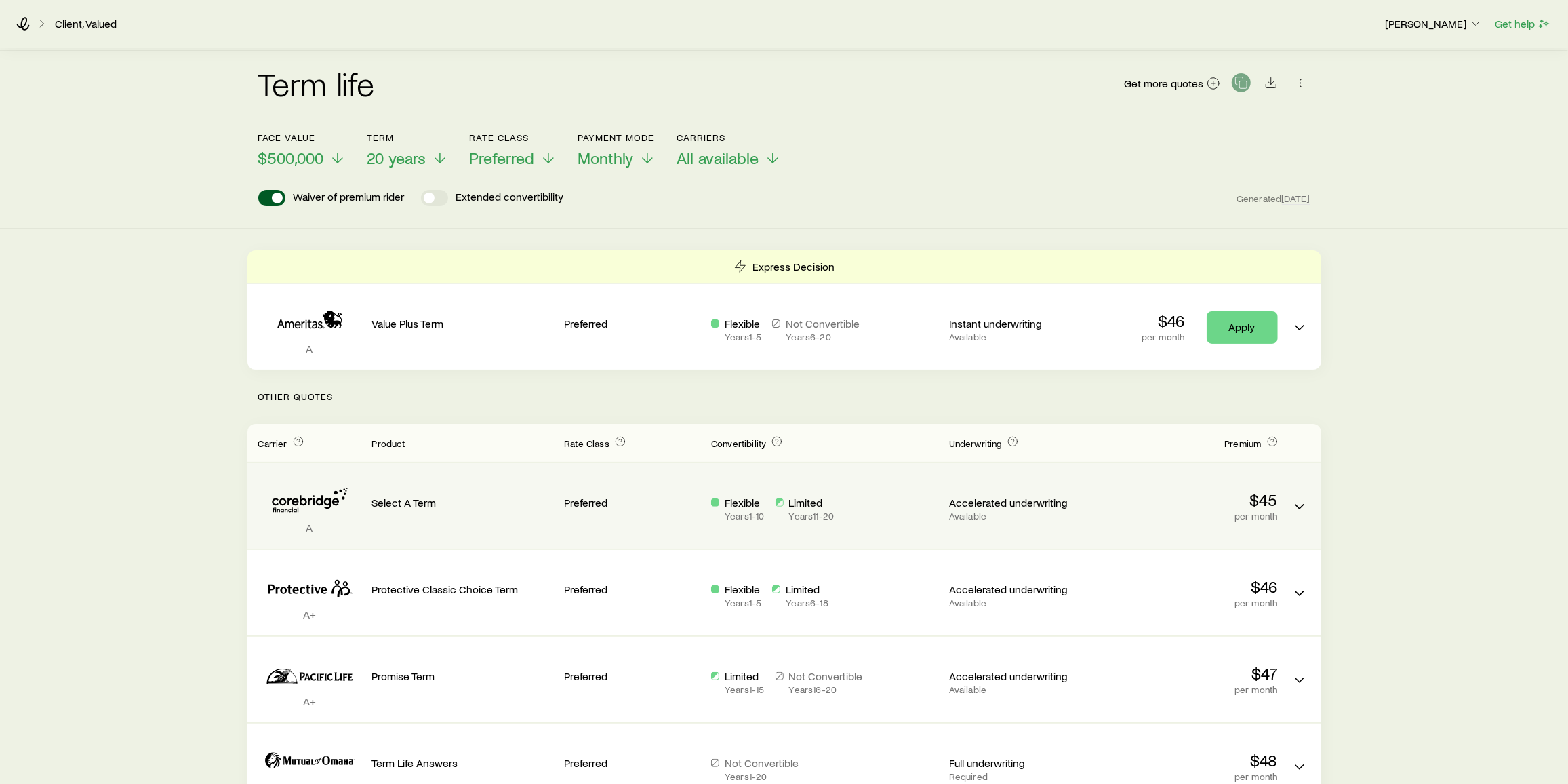
scroll to position [123, 0]
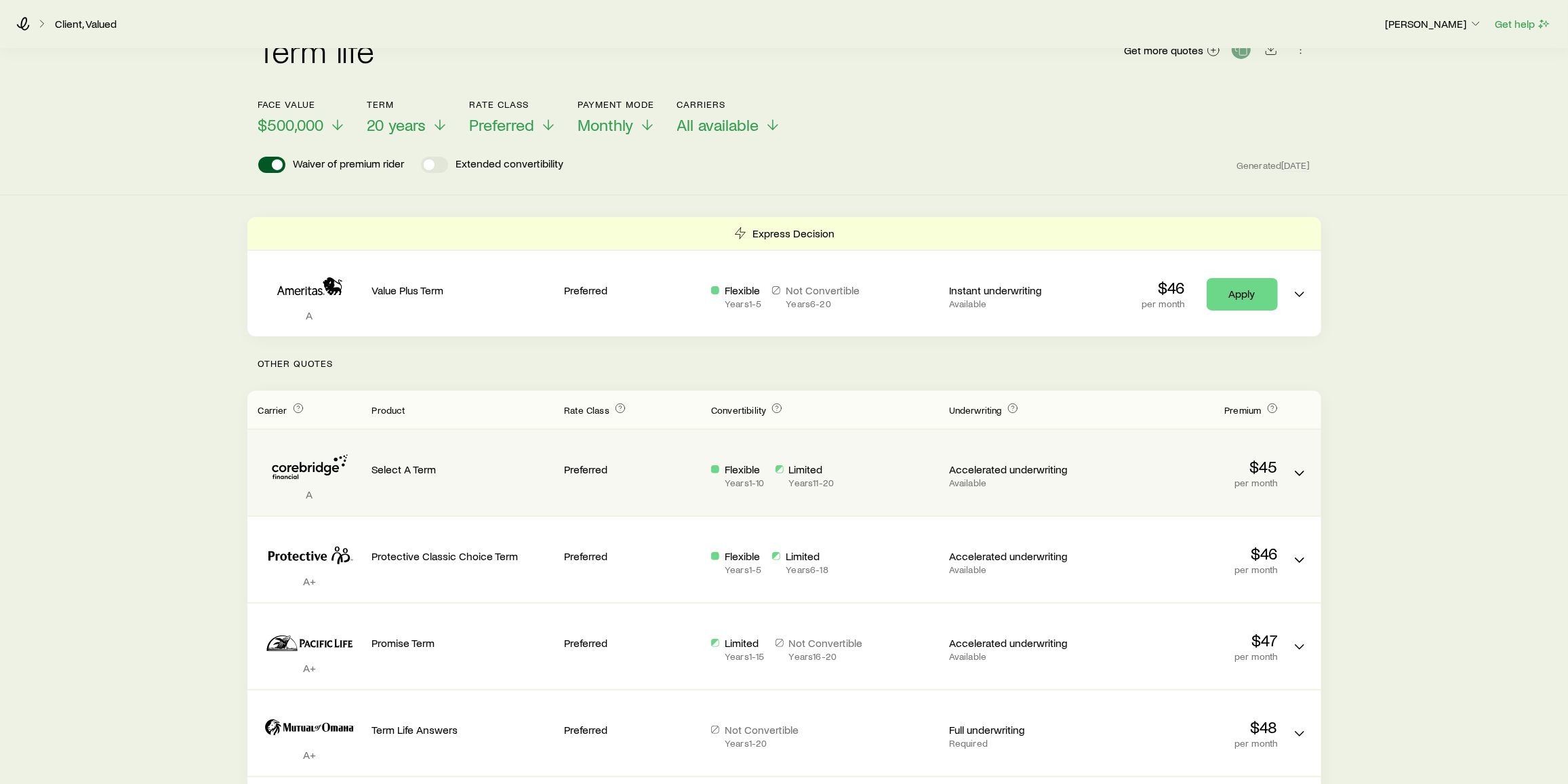
click at [651, 430] on div "A Select A Term Preferred Flexible Years 1 - 10 Limited Years 11 - 20 Accelerat…" at bounding box center [784, 473] width 1074 height 86
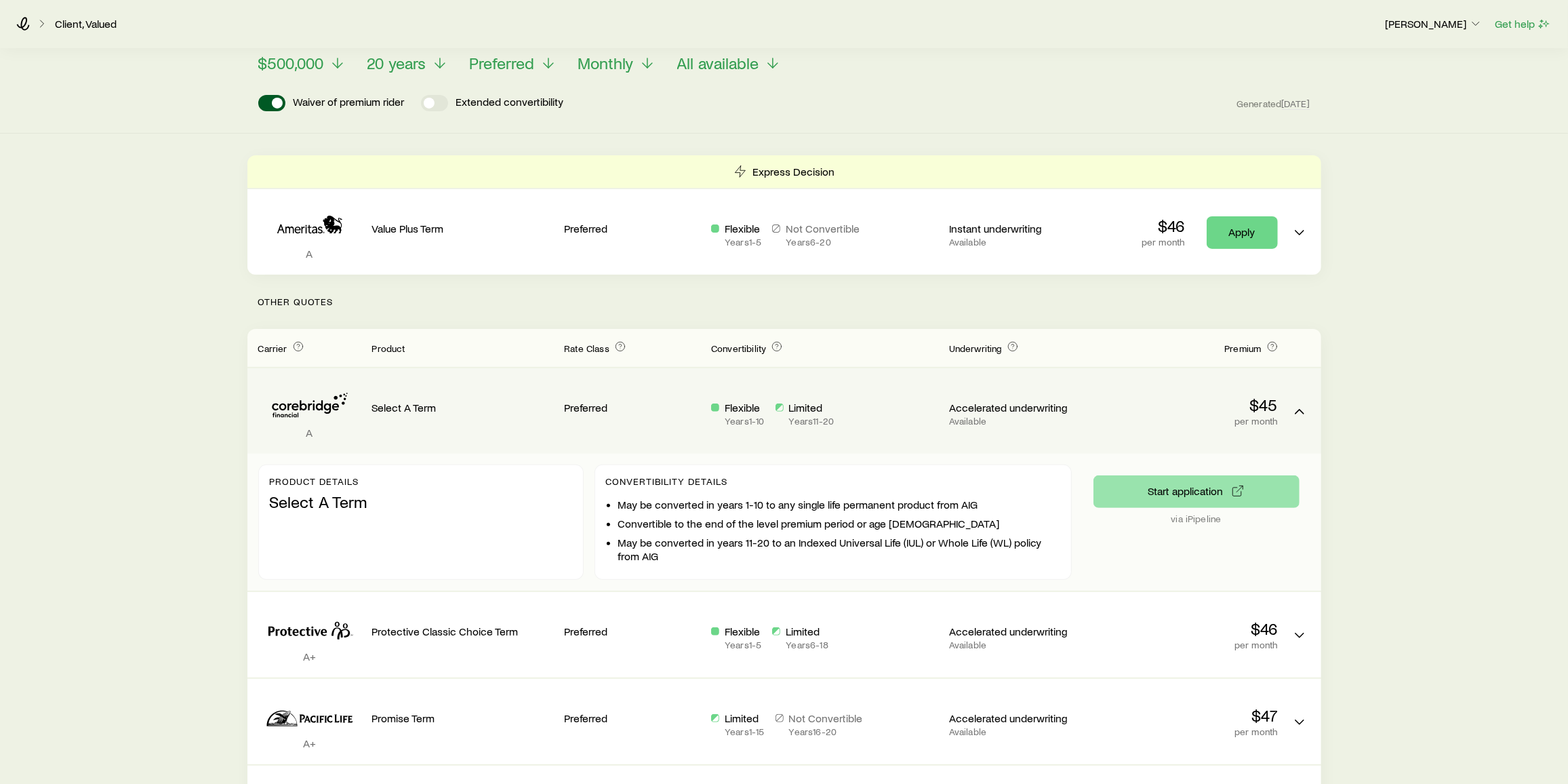
scroll to position [246, 0]
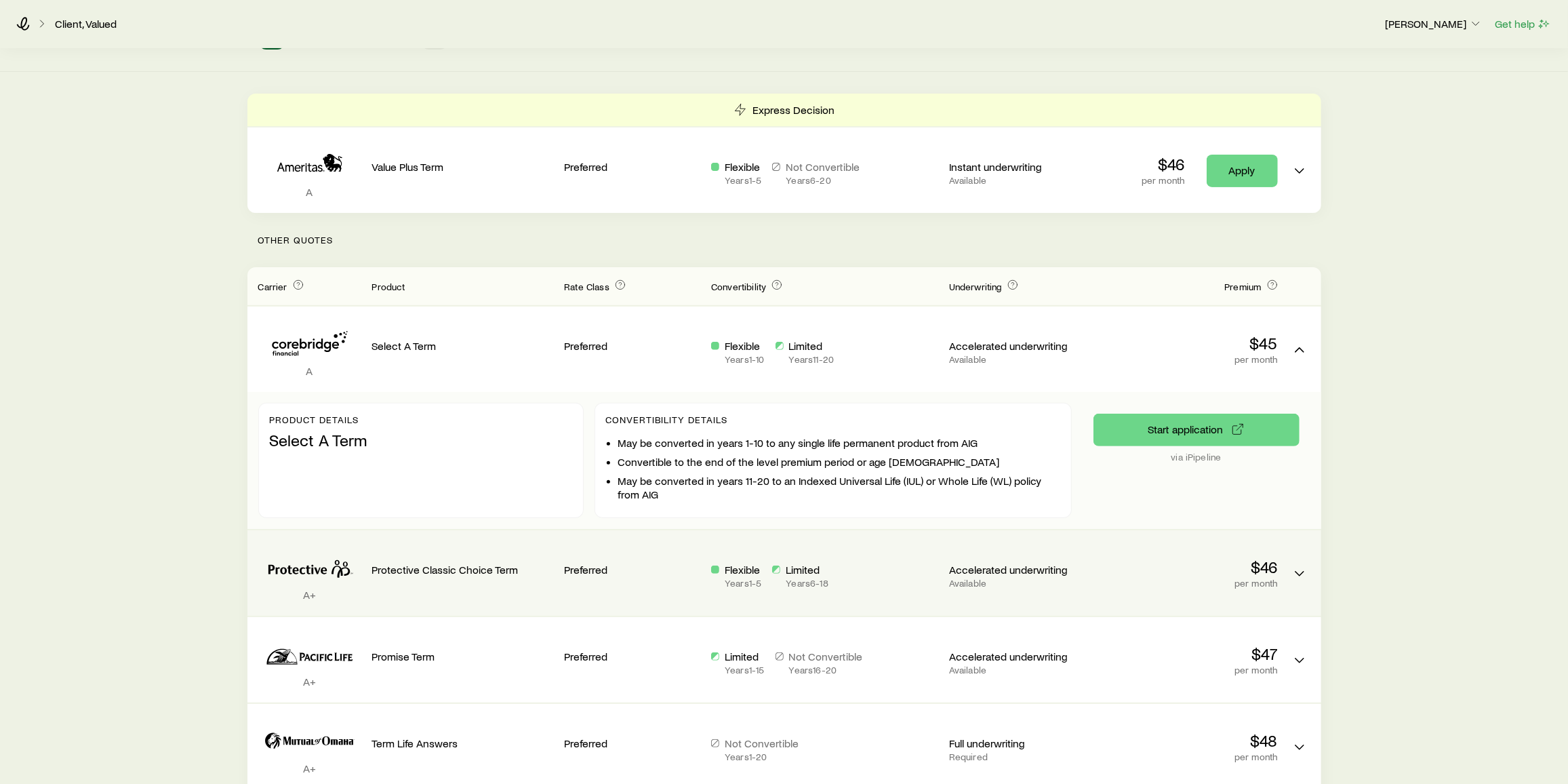
click at [1203, 542] on div "$46 per month" at bounding box center [1187, 564] width 182 height 47
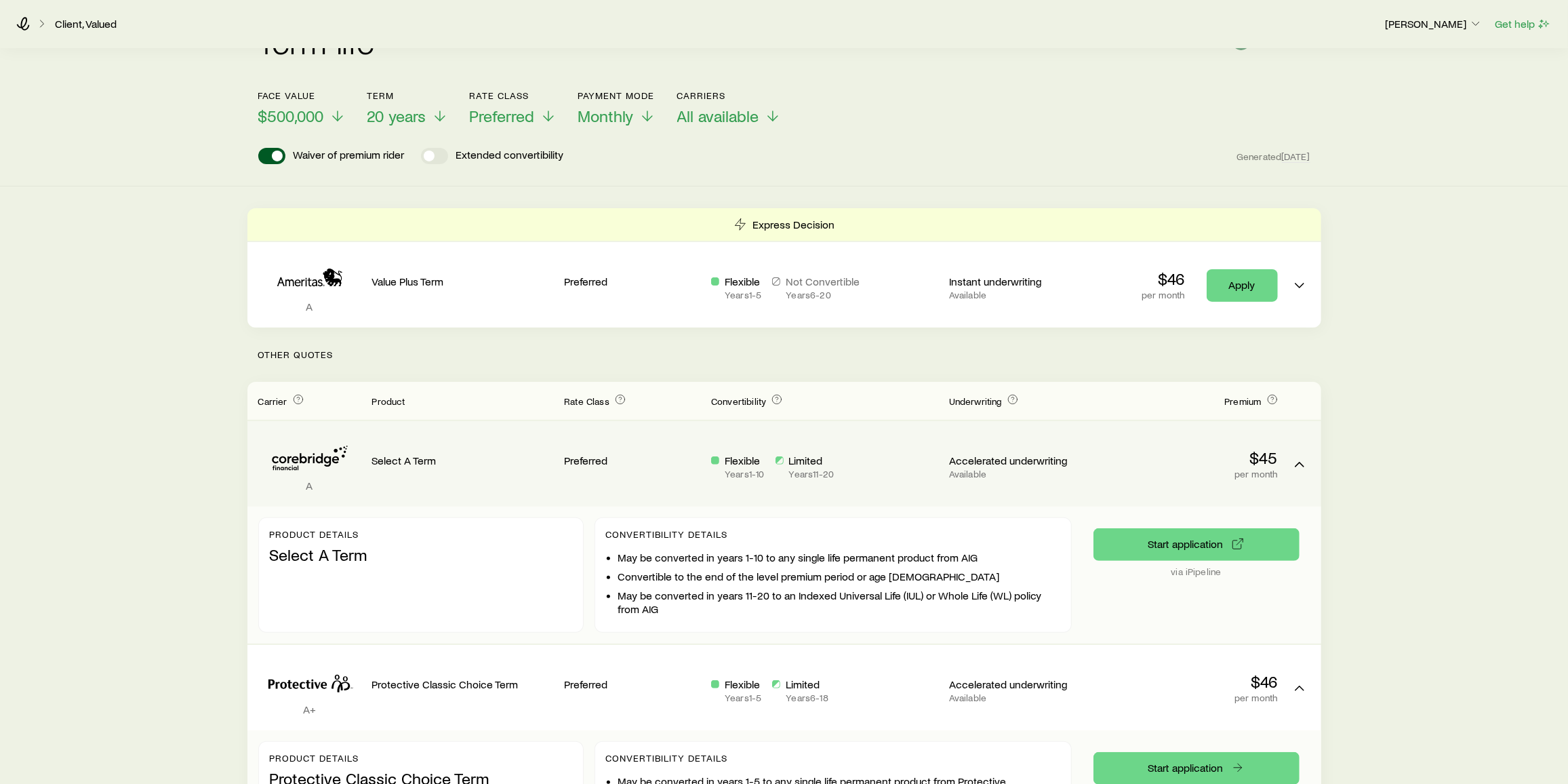
scroll to position [0, 0]
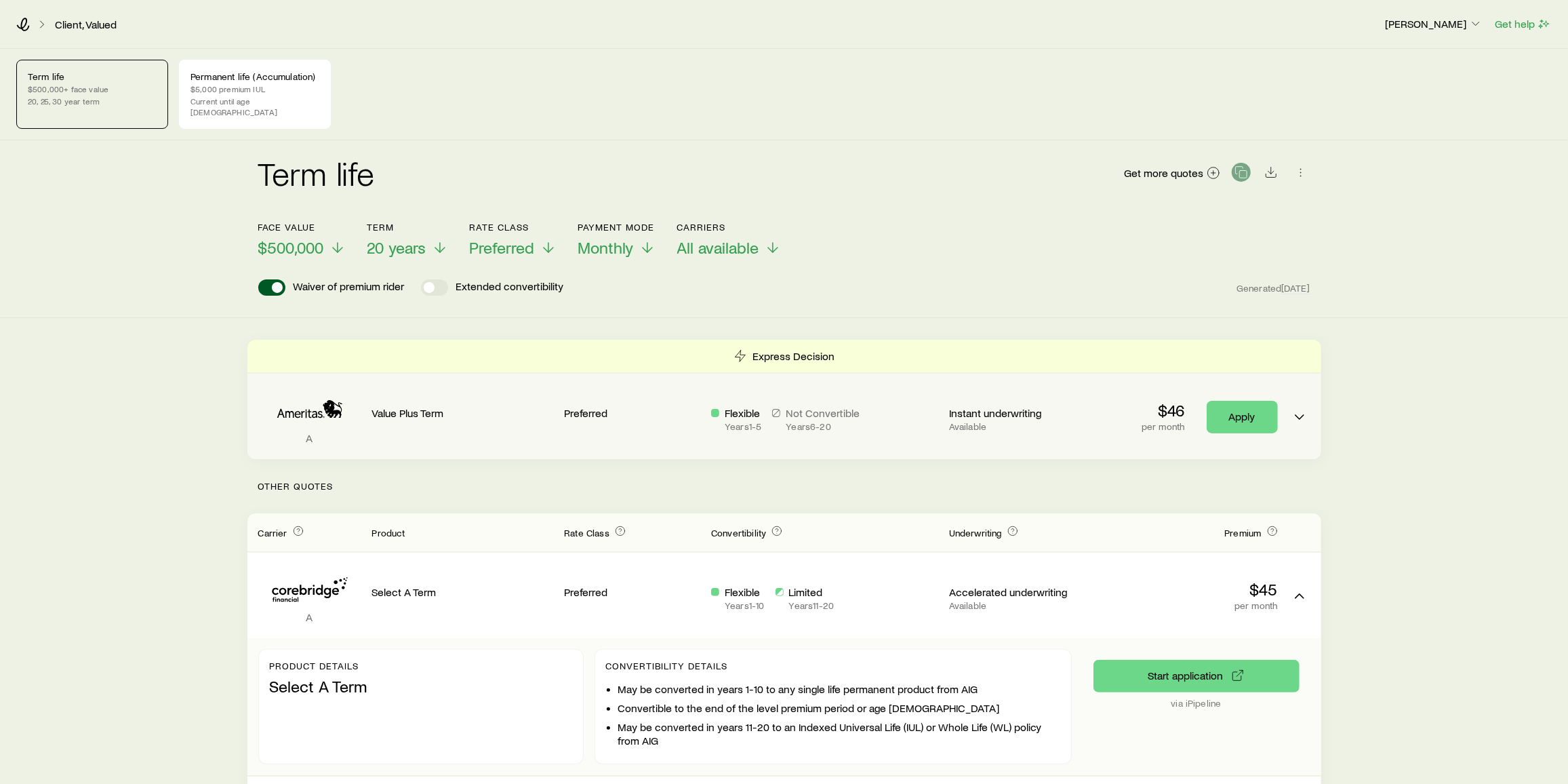
click at [351, 412] on icon "Term quotes" at bounding box center [310, 410] width 103 height 41
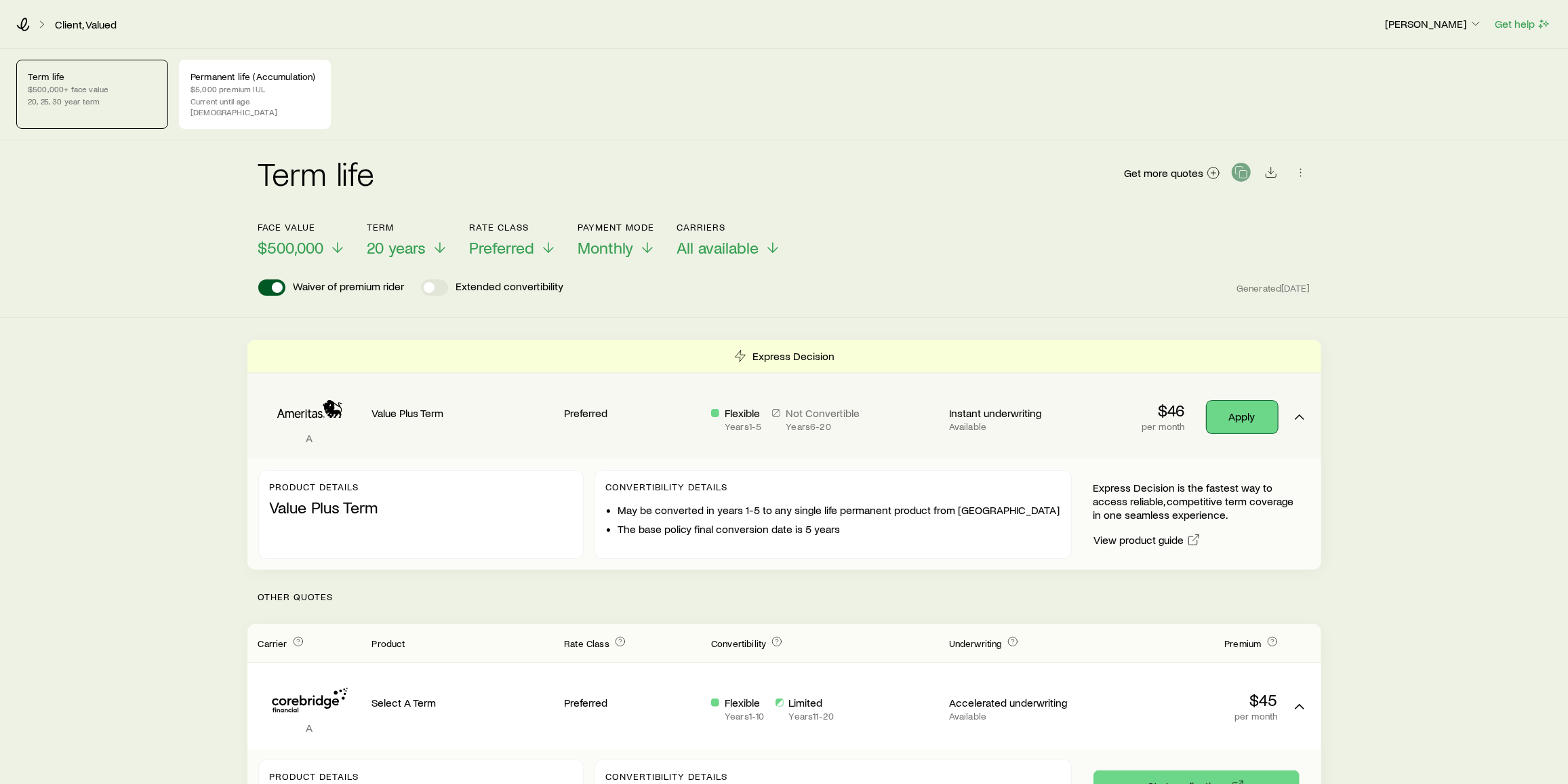
click at [1229, 400] on link "Apply" at bounding box center [1242, 416] width 72 height 33
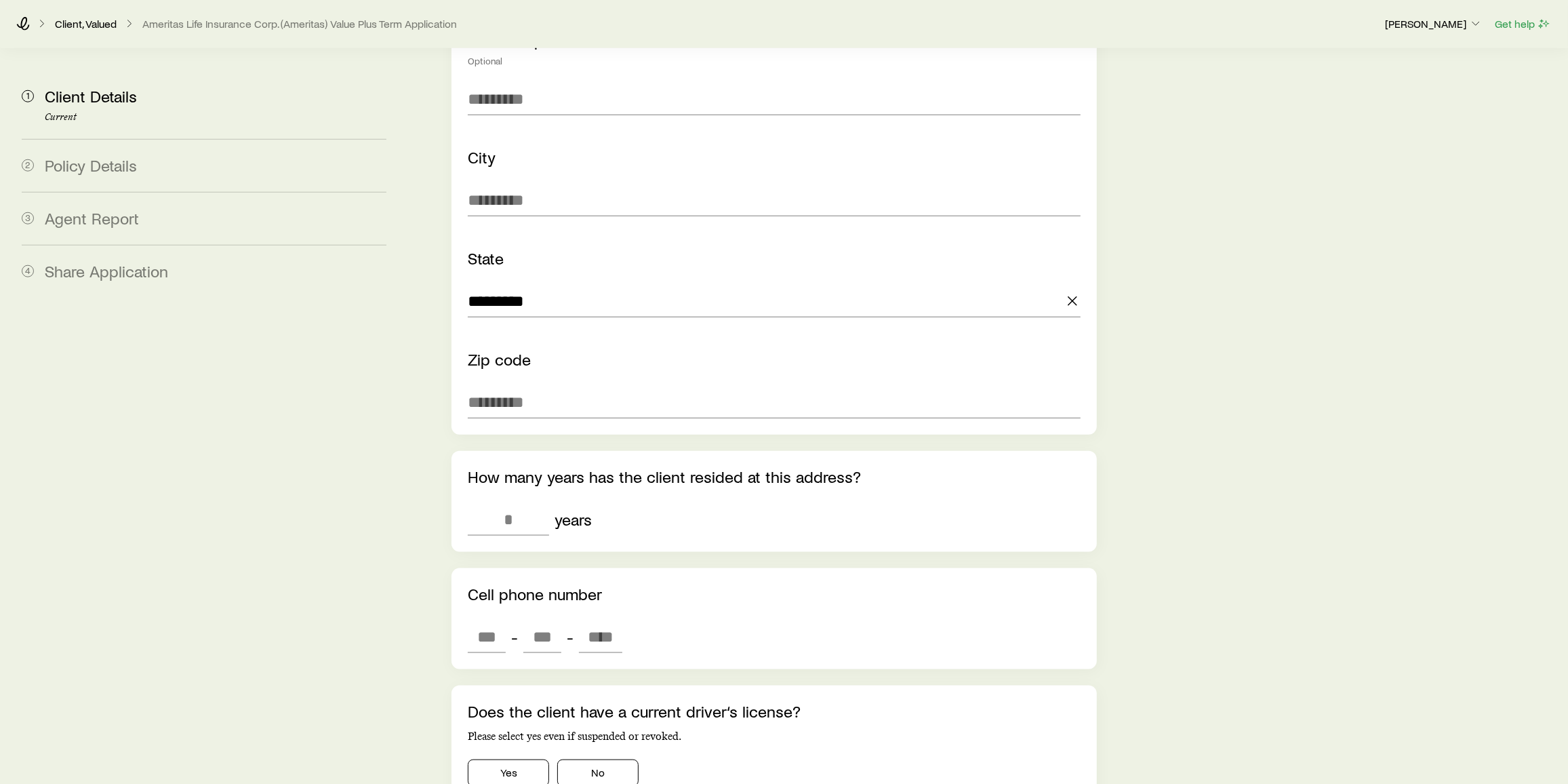
scroll to position [1238, 0]
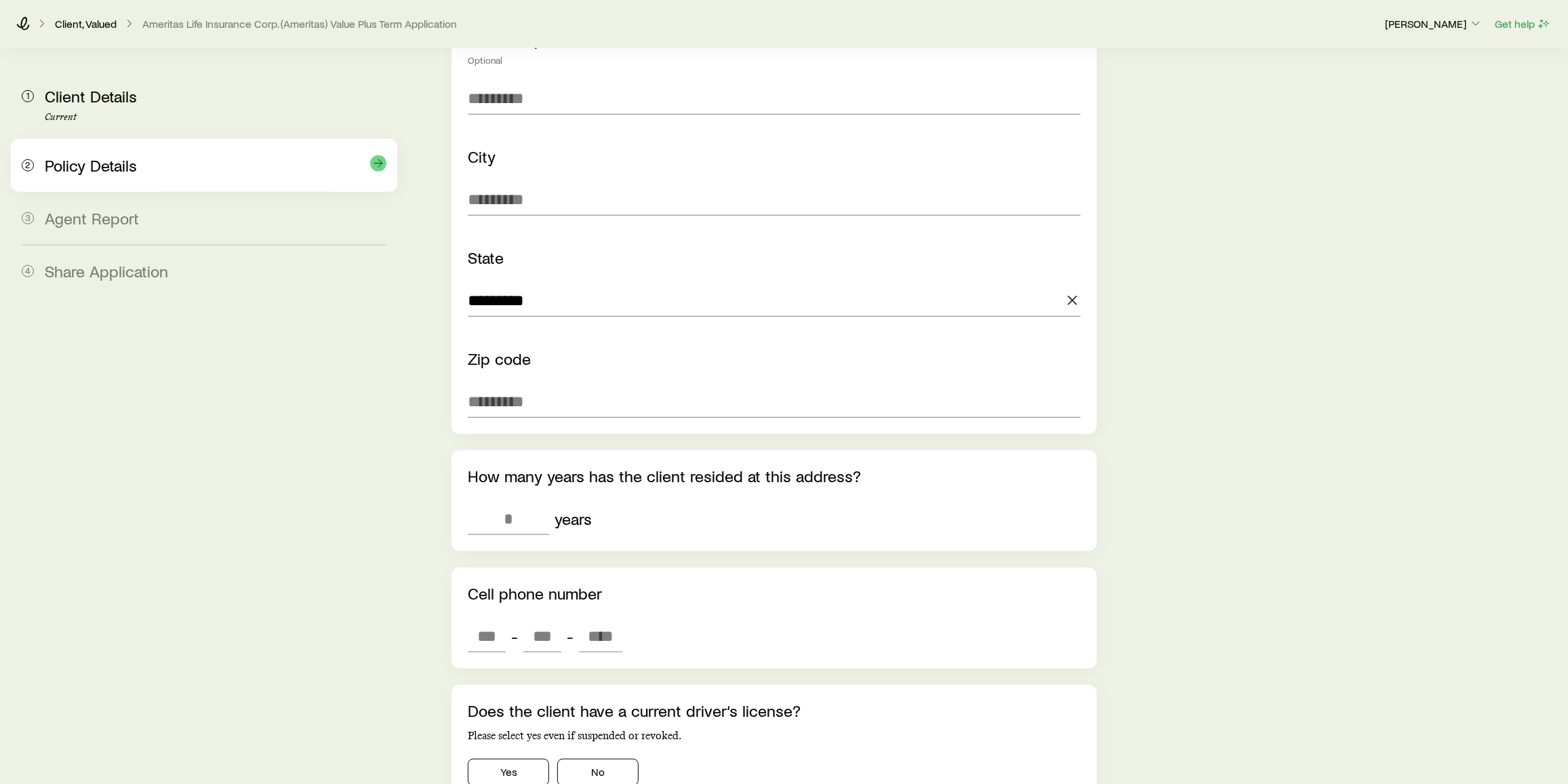
click at [124, 189] on div "2 Policy Details" at bounding box center [204, 165] width 365 height 53
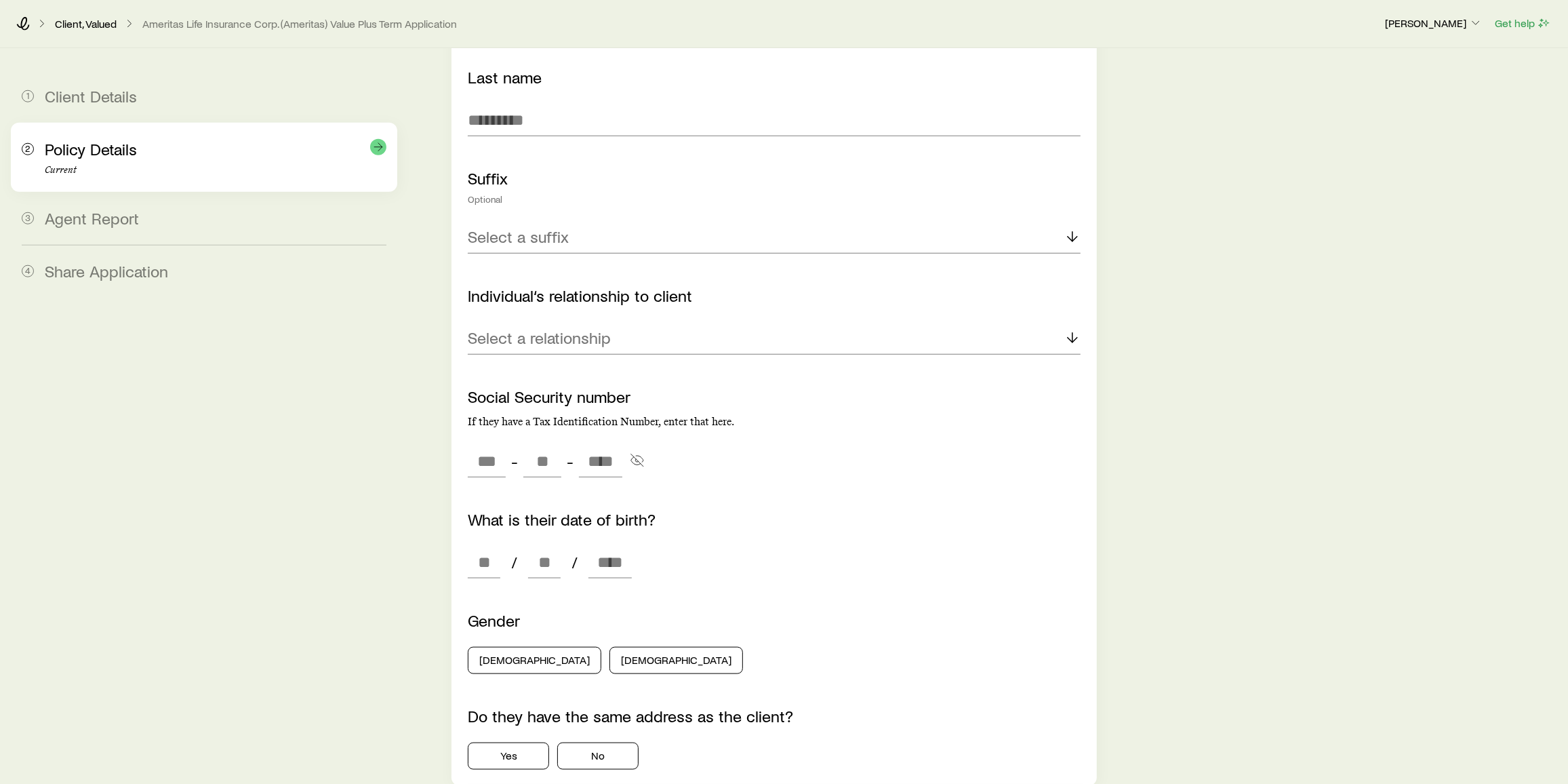
scroll to position [0, 0]
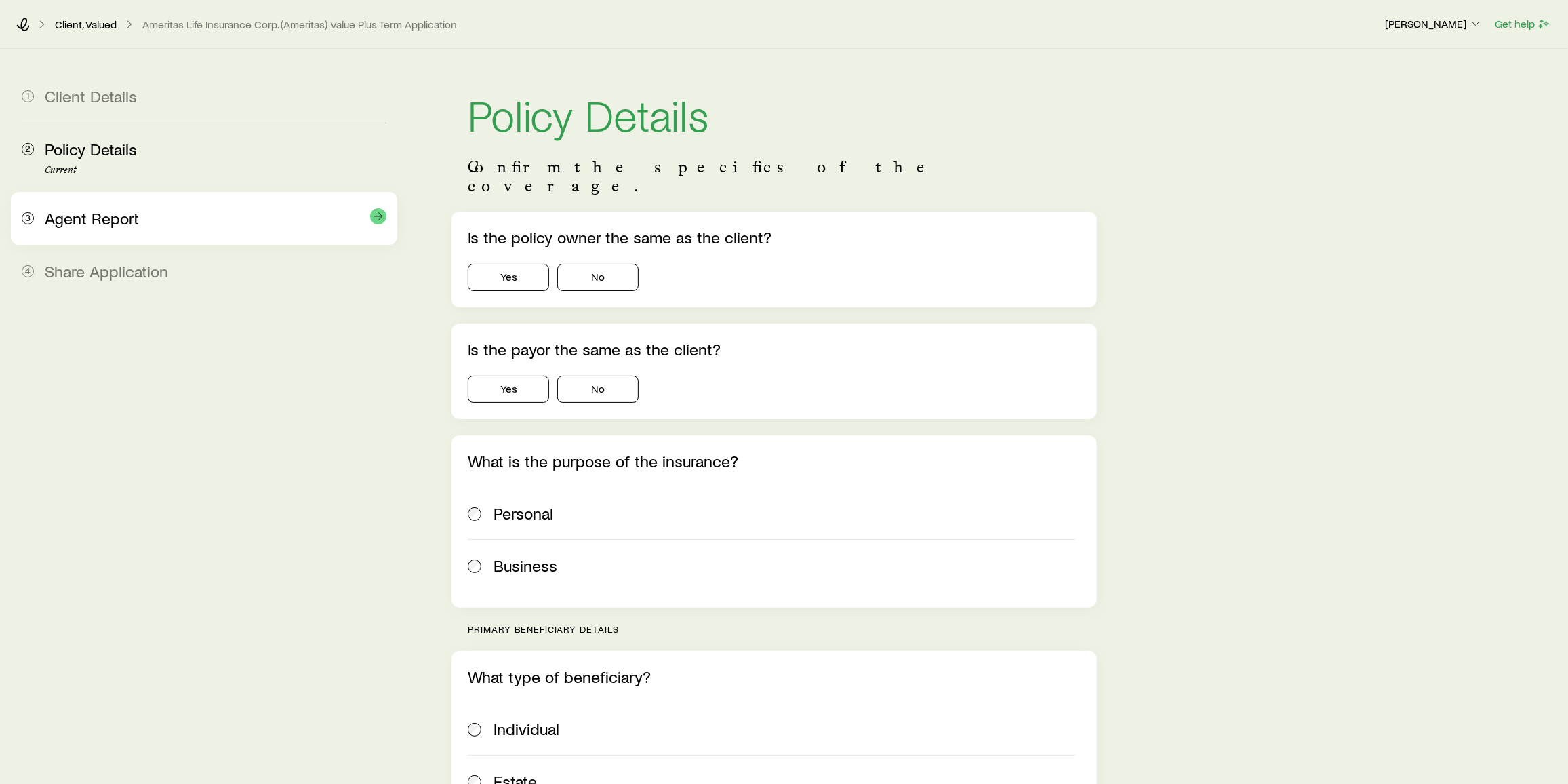
click at [124, 212] on span "Agent Report" at bounding box center [92, 217] width 94 height 19
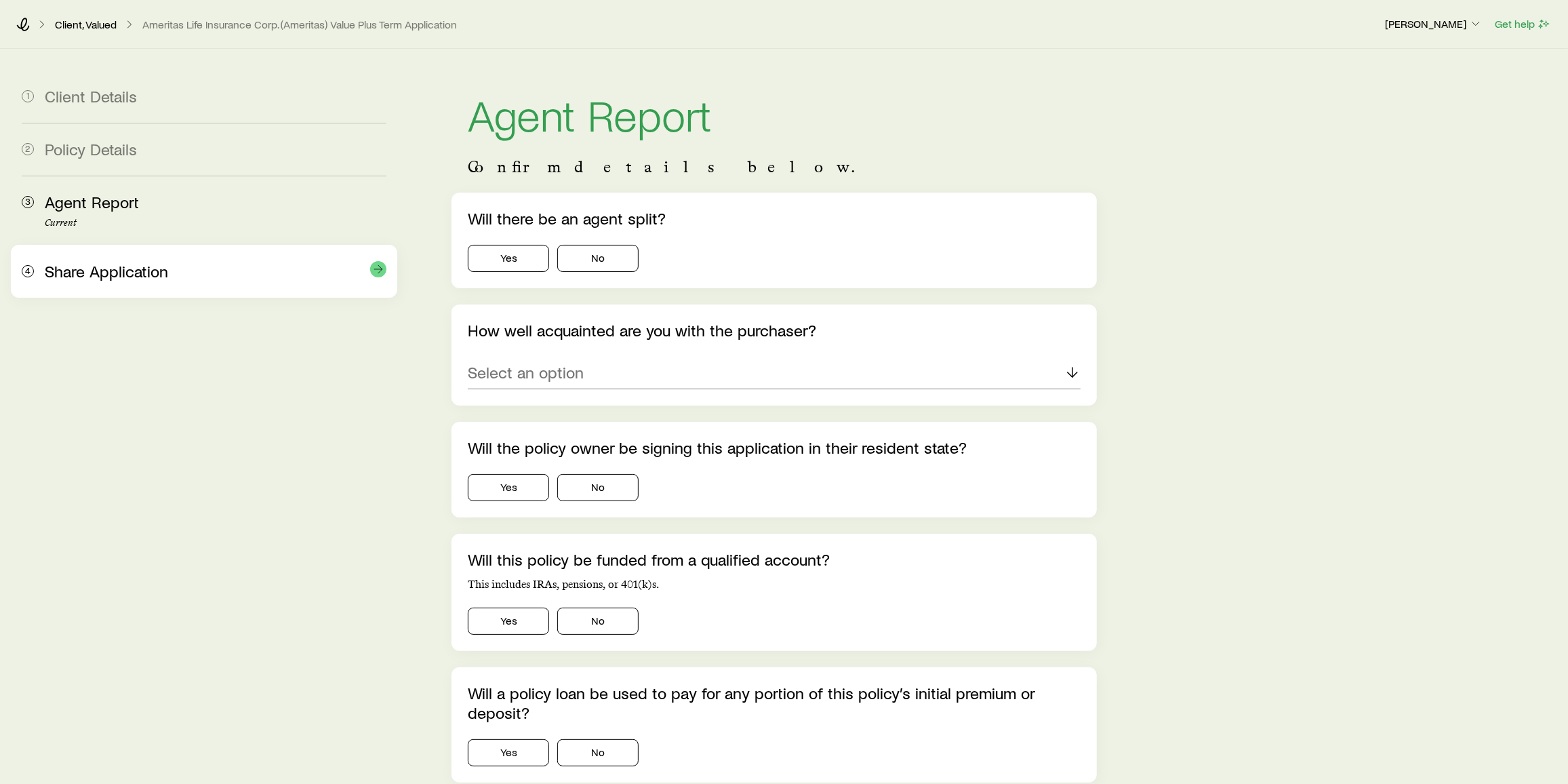
click at [122, 273] on span "Share Application" at bounding box center [106, 270] width 124 height 19
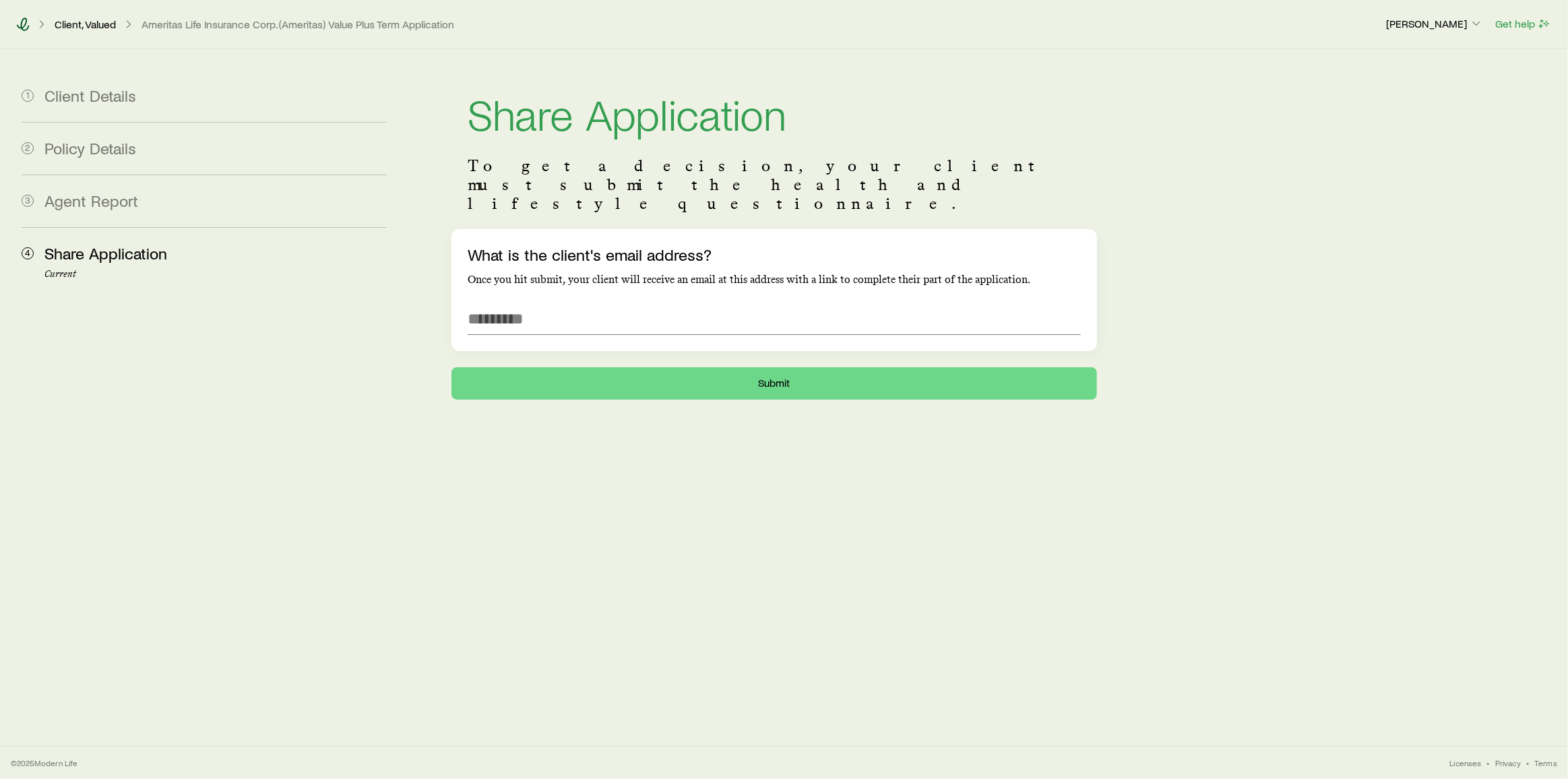
click at [26, 28] on icon at bounding box center [23, 24] width 13 height 13
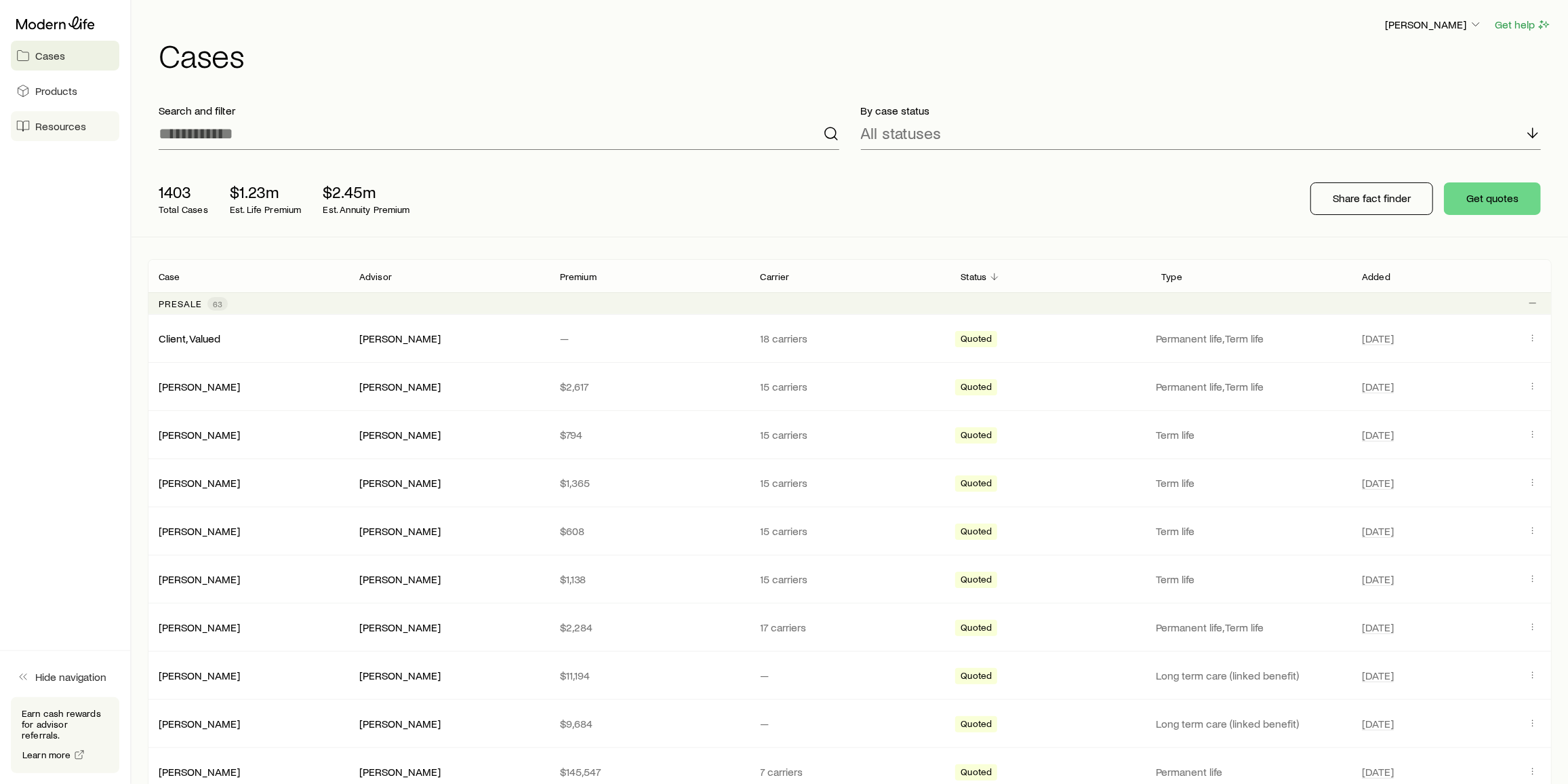
click at [45, 127] on span "Resources" at bounding box center [61, 126] width 50 height 13
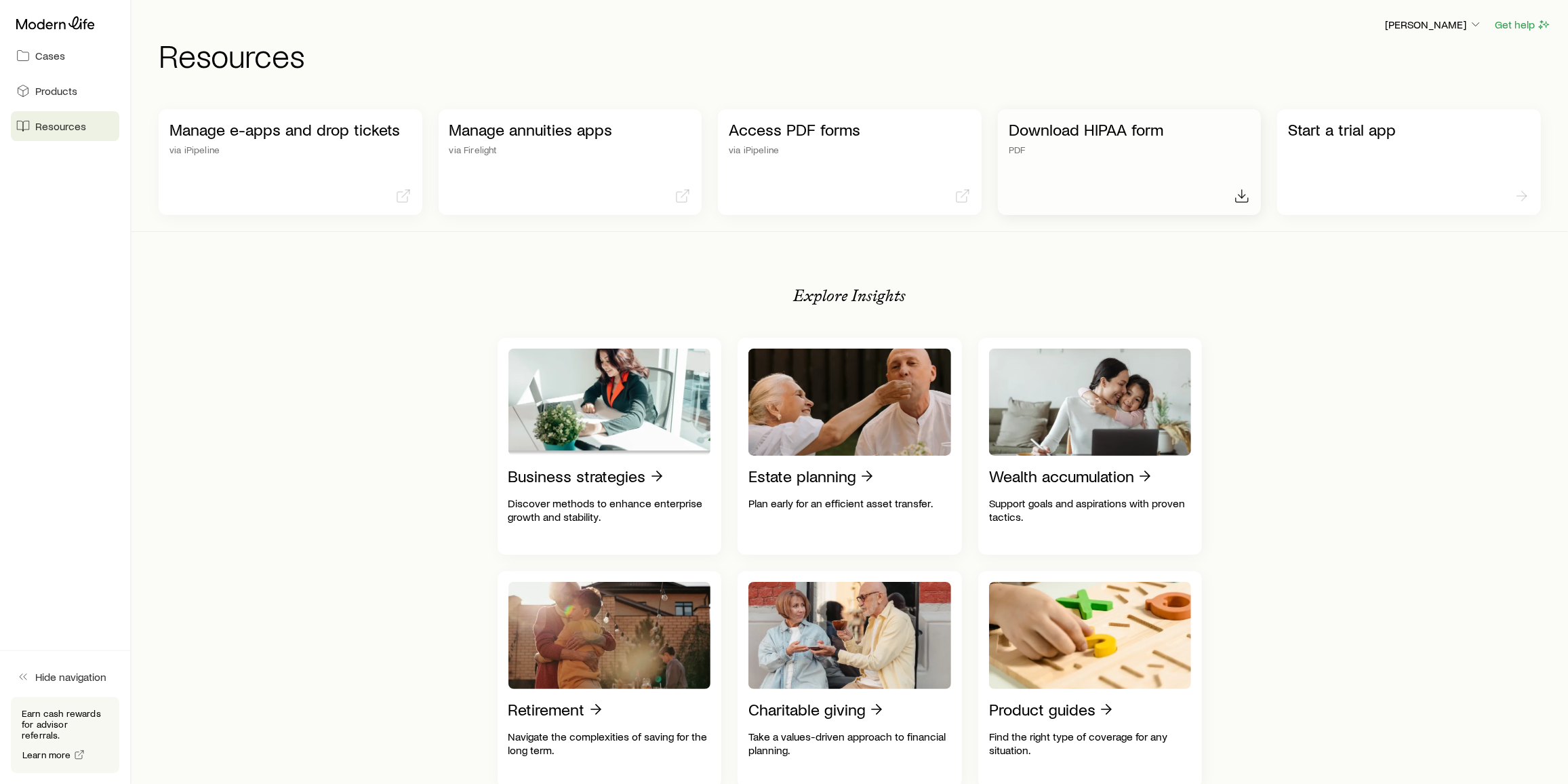
click at [1080, 156] on link "Download HIPAA form PDF" at bounding box center [1129, 162] width 263 height 106
click at [1451, 25] on p "[PERSON_NAME]" at bounding box center [1433, 24] width 98 height 13
click at [1359, 82] on link "Commission schedule" at bounding box center [1403, 90] width 152 height 24
